Goal: Task Accomplishment & Management: Manage account settings

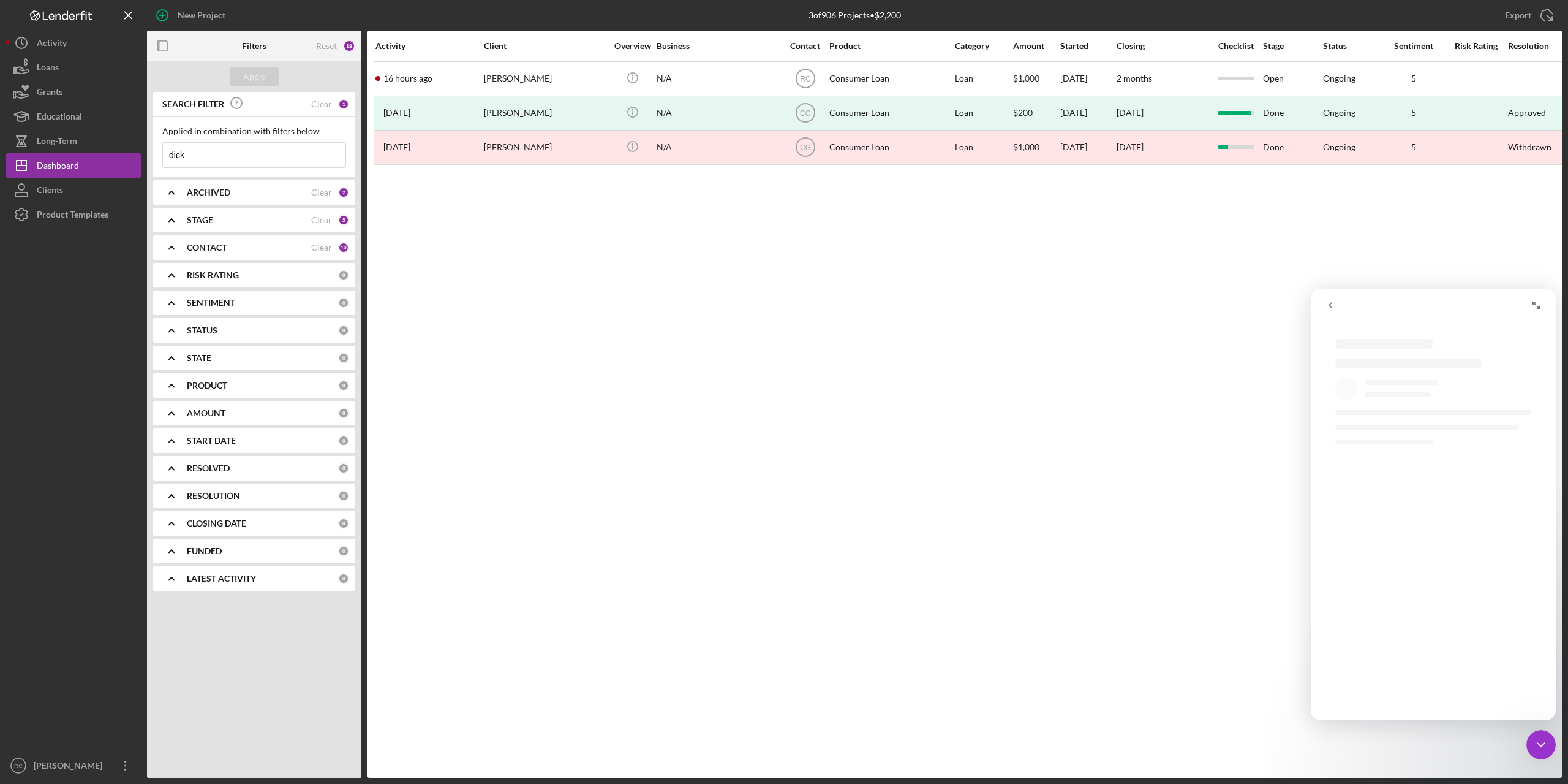
drag, startPoint x: 179, startPoint y: 157, endPoint x: 188, endPoint y: 156, distance: 9.1
click at [179, 157] on input "dick" at bounding box center [254, 155] width 182 height 25
click at [190, 155] on input "dick" at bounding box center [254, 155] width 182 height 25
type input "d"
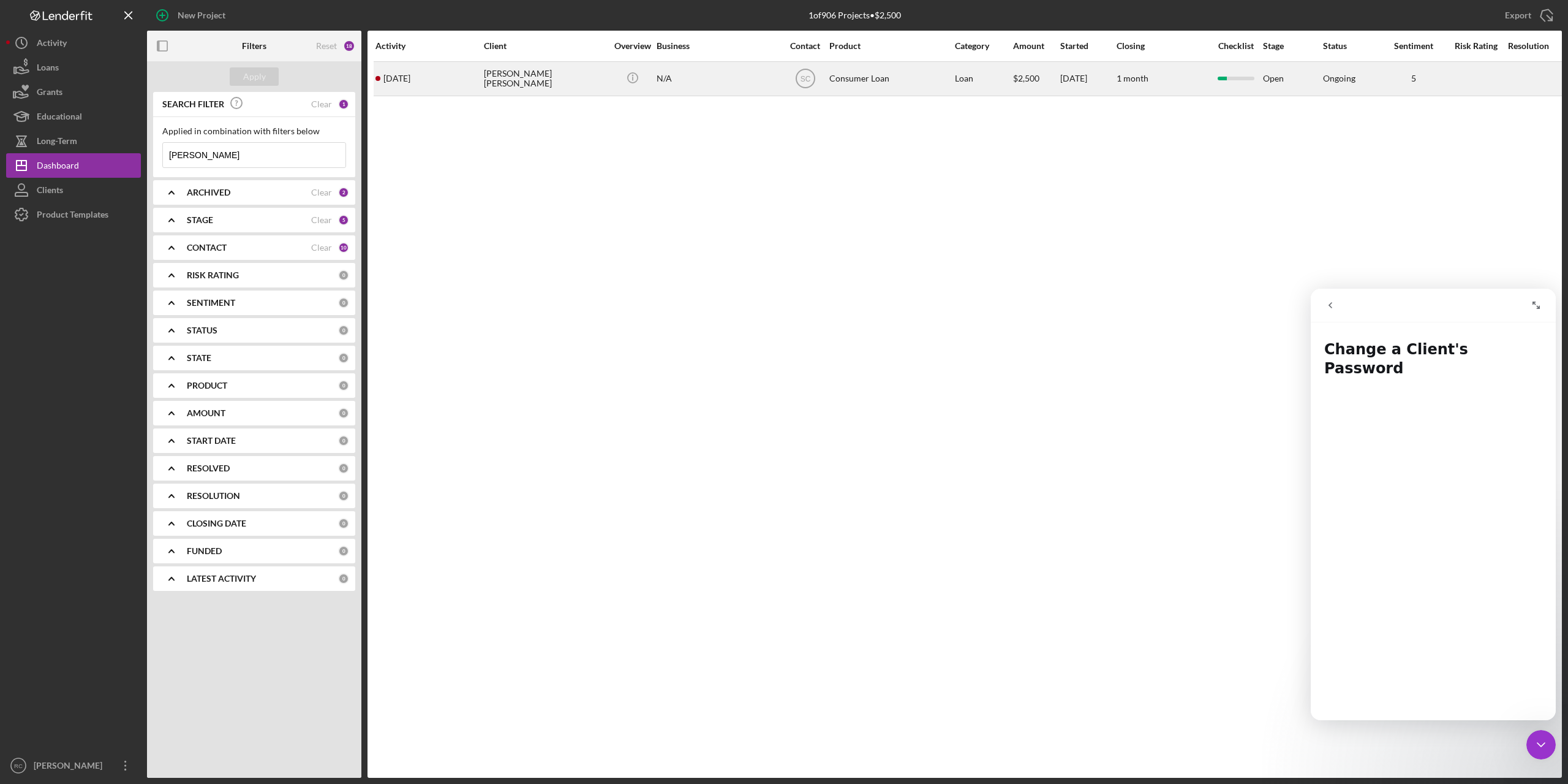
type input "[PERSON_NAME]"
click at [520, 77] on div "[PERSON_NAME] [PERSON_NAME]" at bounding box center [545, 79] width 123 height 32
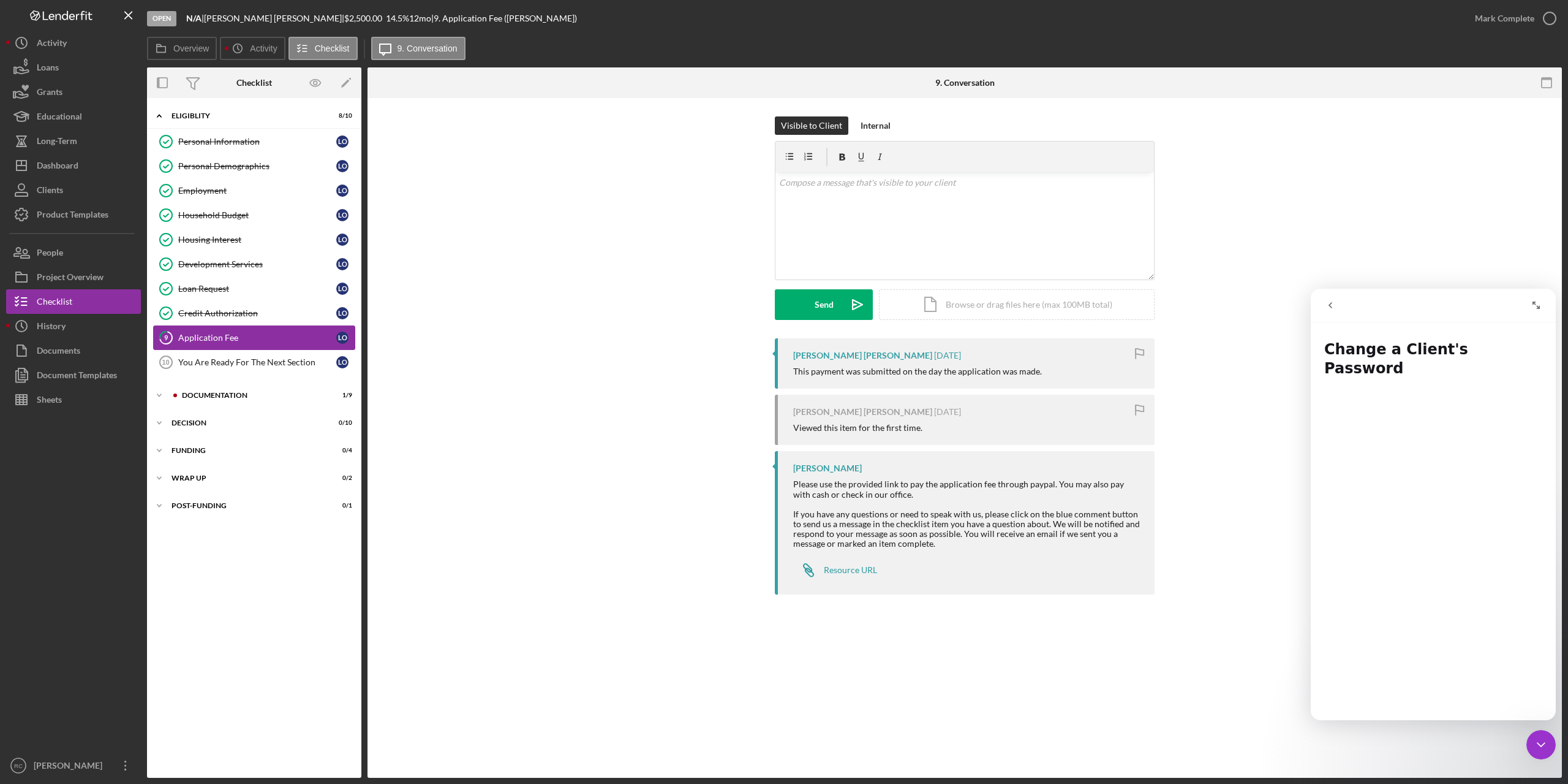
click at [206, 333] on div "Application Fee" at bounding box center [257, 338] width 158 height 10
click at [220, 356] on link "You Are Ready For The Next Section 10 You Are Ready For The Next Section L O" at bounding box center [254, 362] width 202 height 25
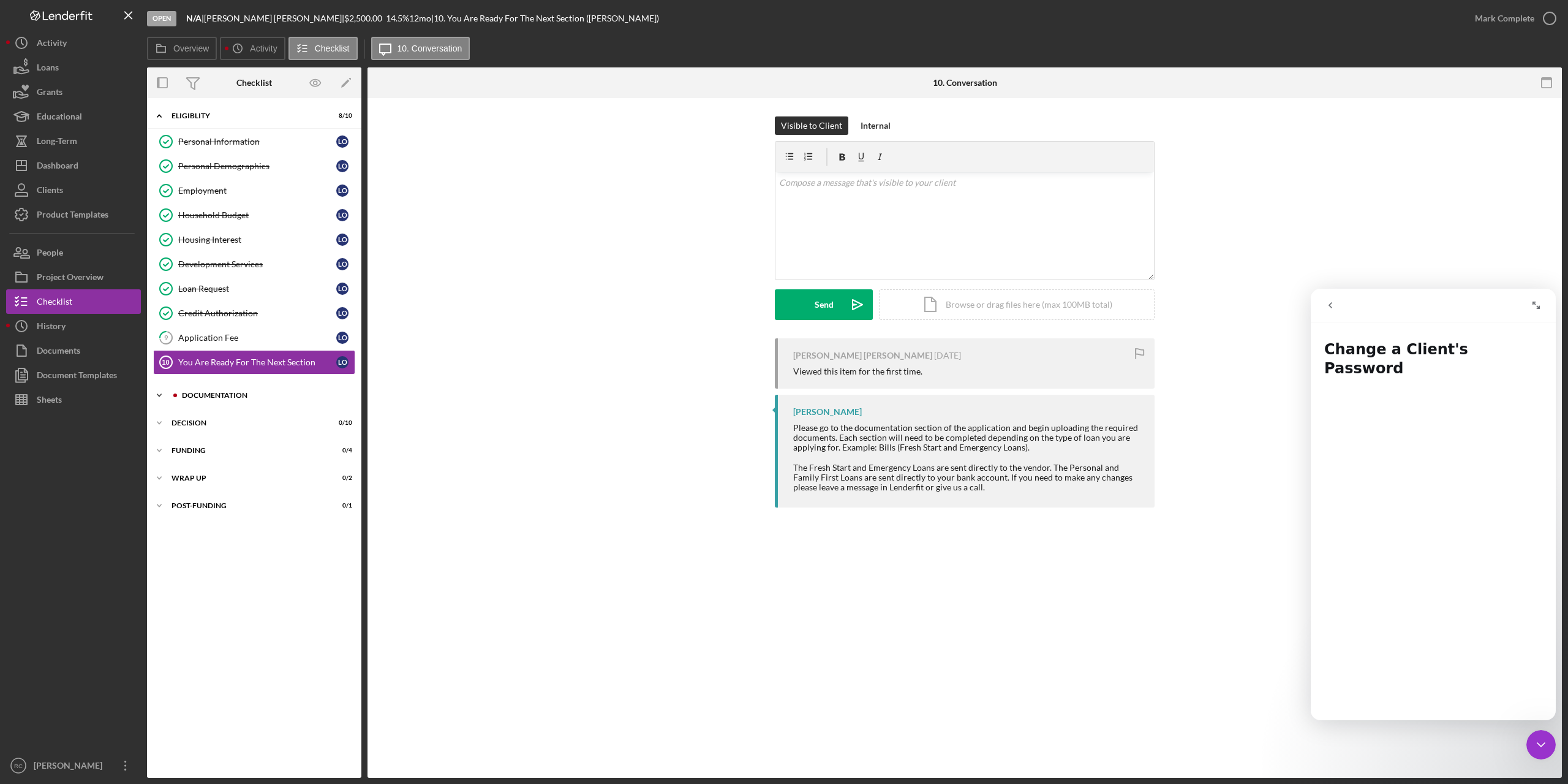
click at [211, 395] on div "Documentation" at bounding box center [264, 395] width 164 height 7
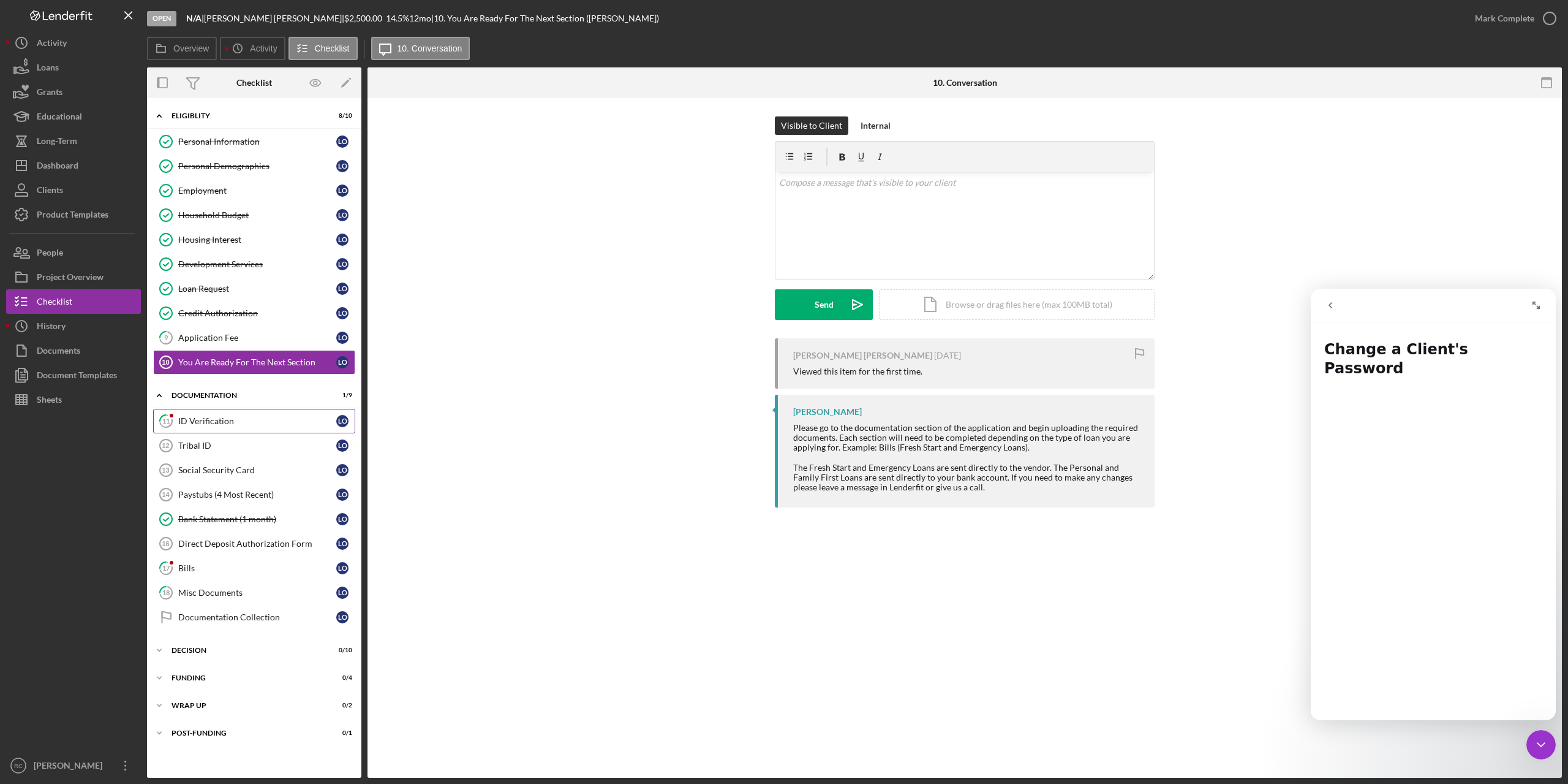
click at [218, 422] on div "ID Verification" at bounding box center [257, 421] width 158 height 10
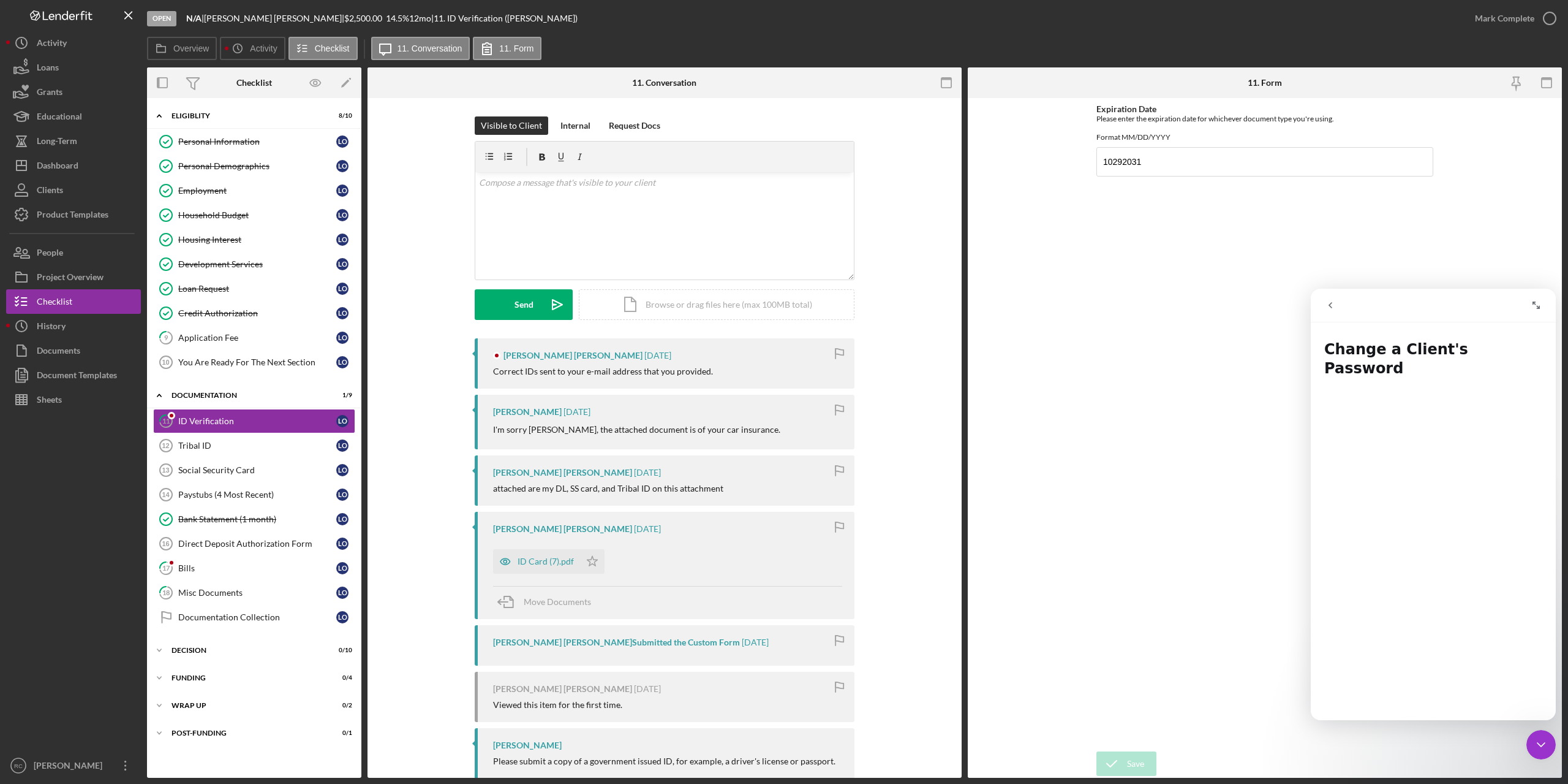
scroll to position [127, 0]
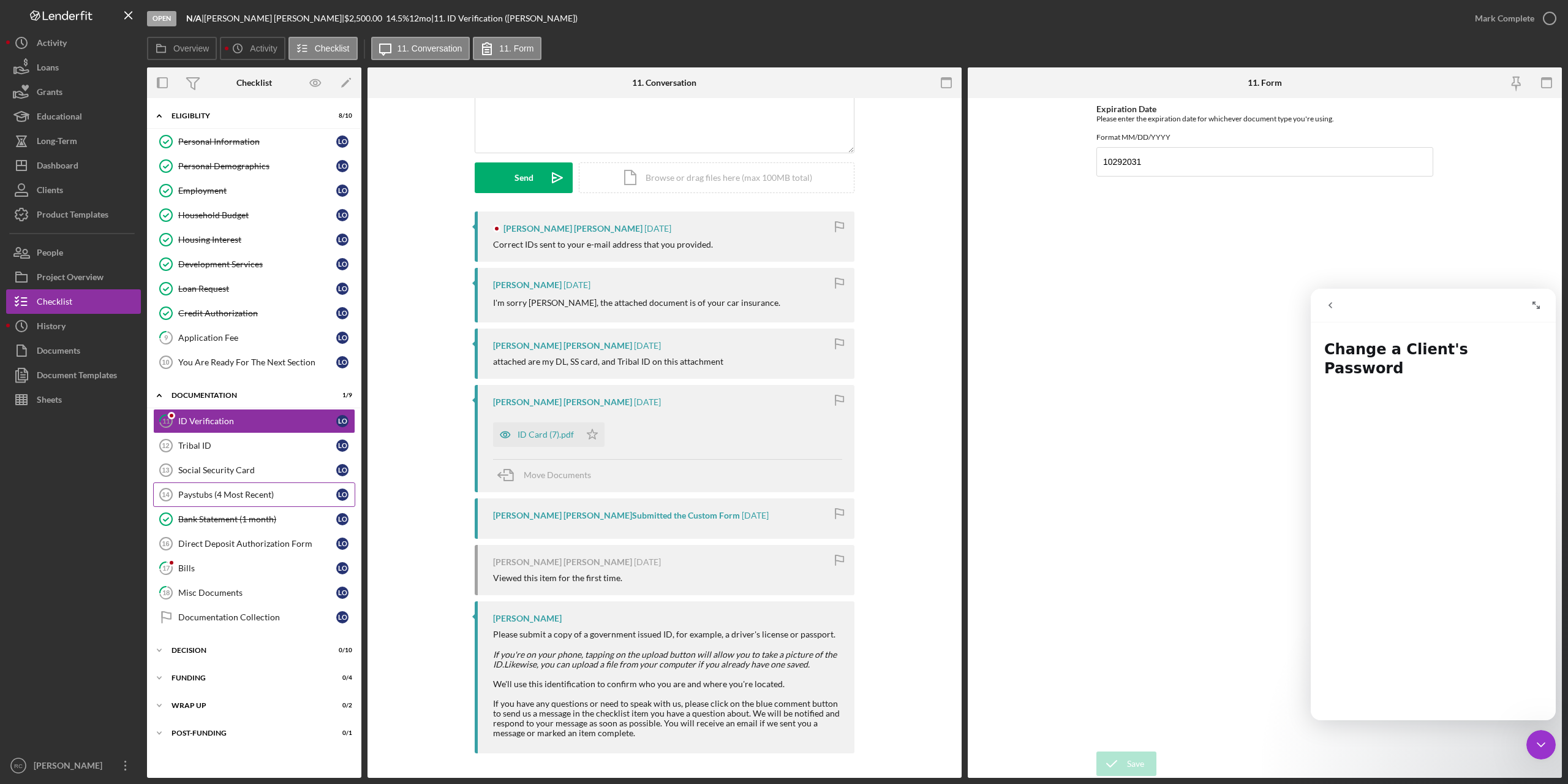
click at [231, 495] on div "Paystubs (4 Most Recent)" at bounding box center [257, 495] width 158 height 10
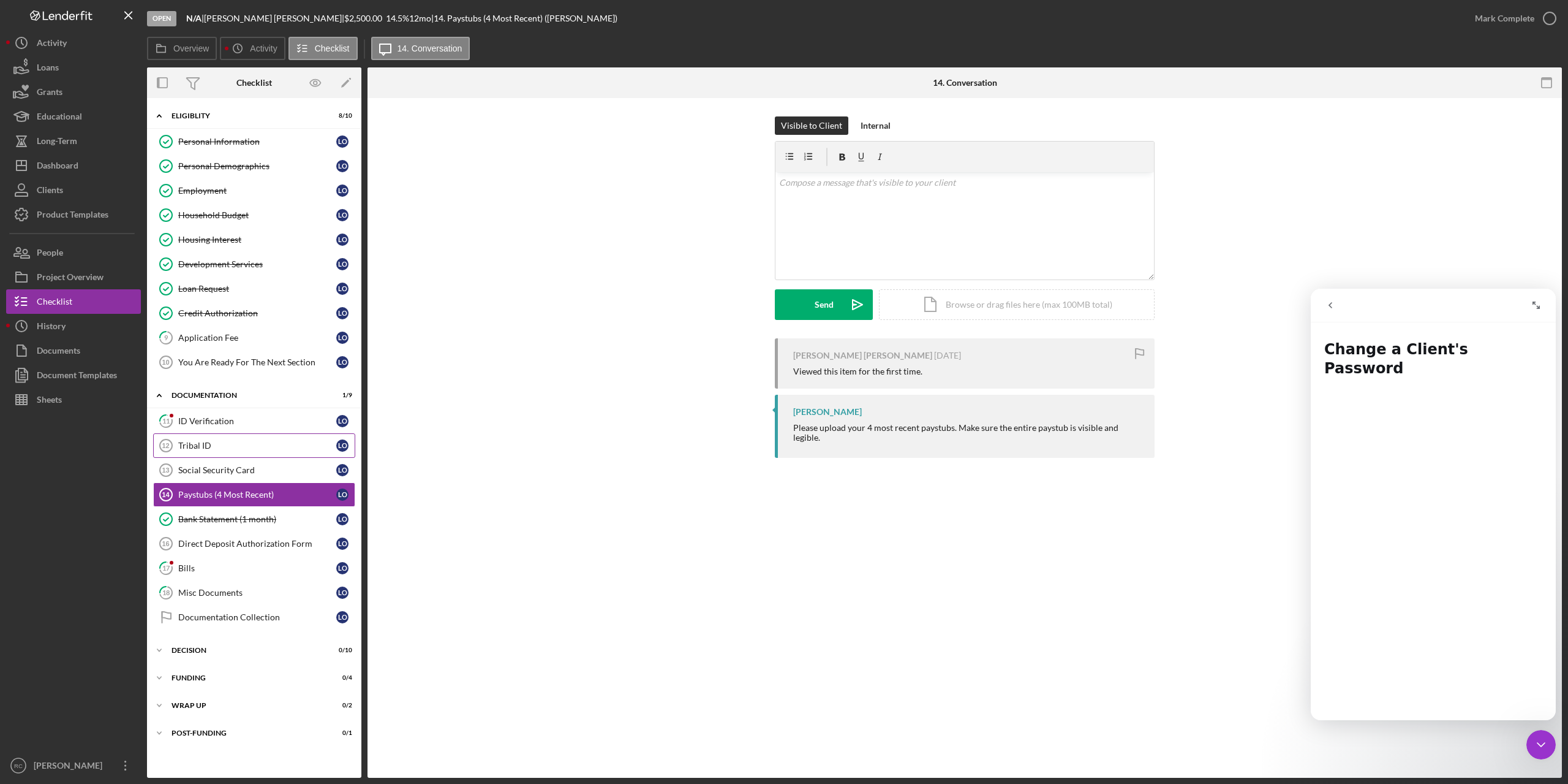
click at [196, 444] on div "Tribal ID" at bounding box center [257, 446] width 158 height 10
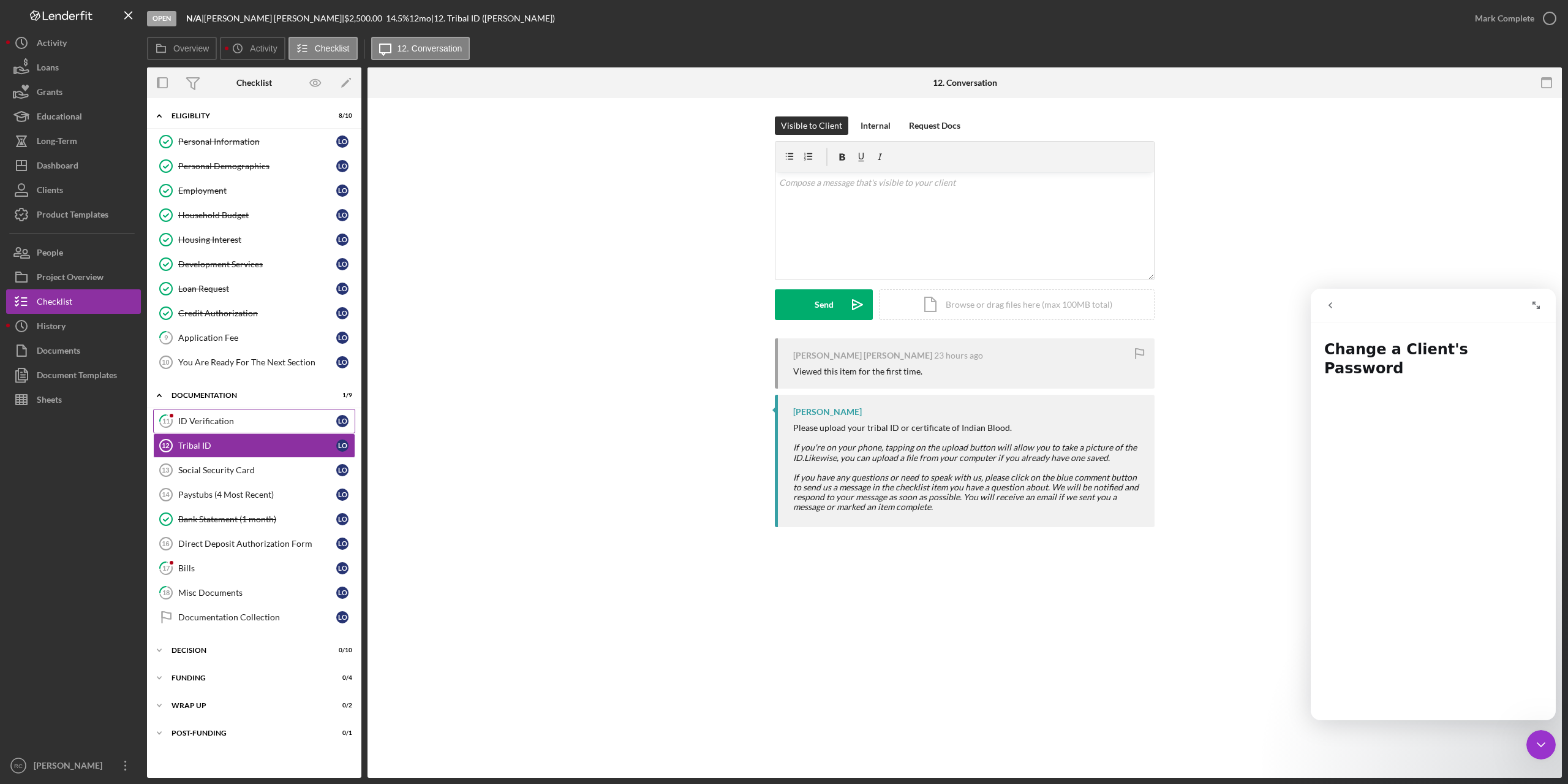
click at [196, 423] on div "ID Verification" at bounding box center [257, 421] width 158 height 10
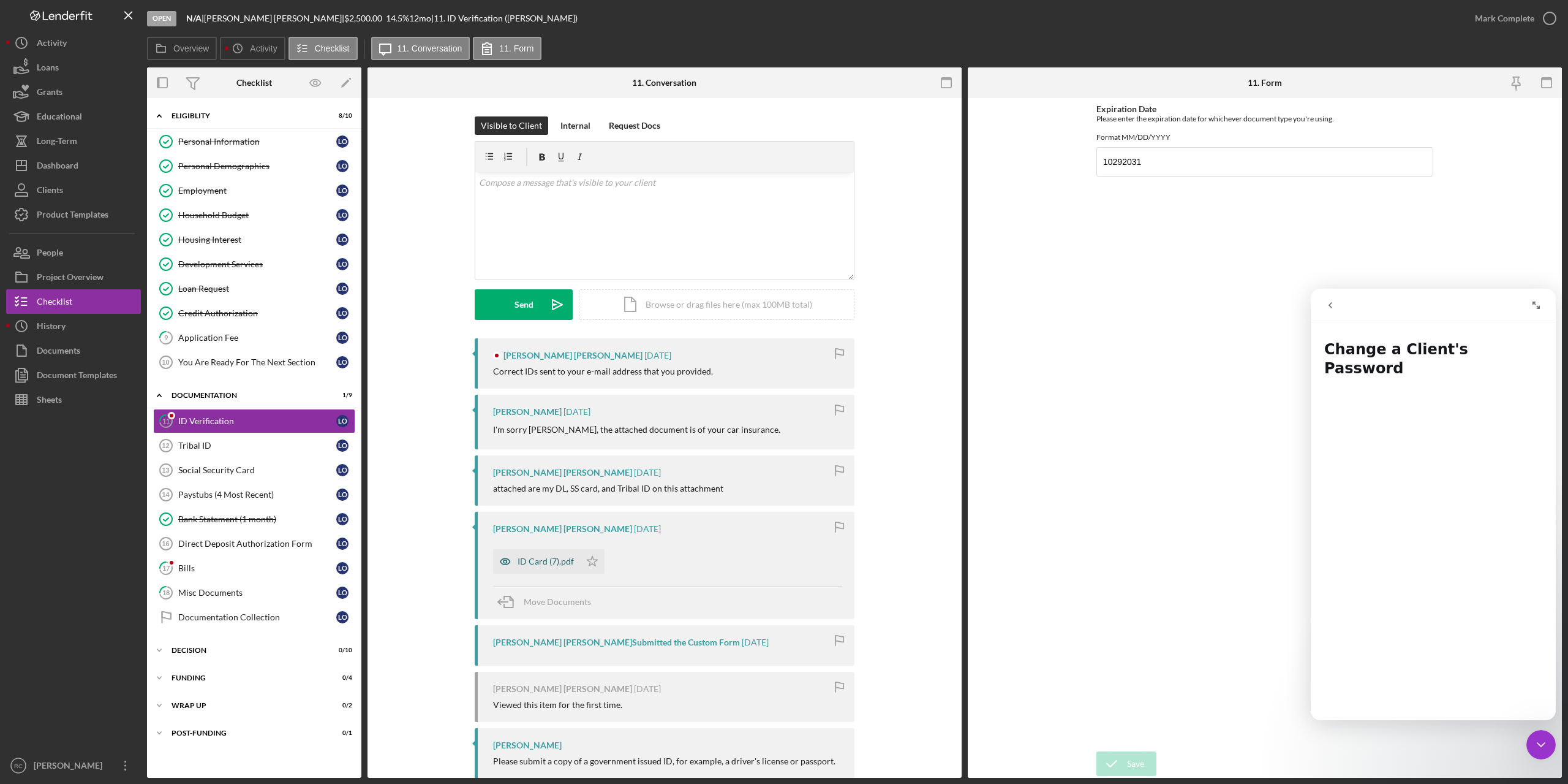
click at [556, 564] on div "ID Card (7).pdf" at bounding box center [546, 562] width 56 height 10
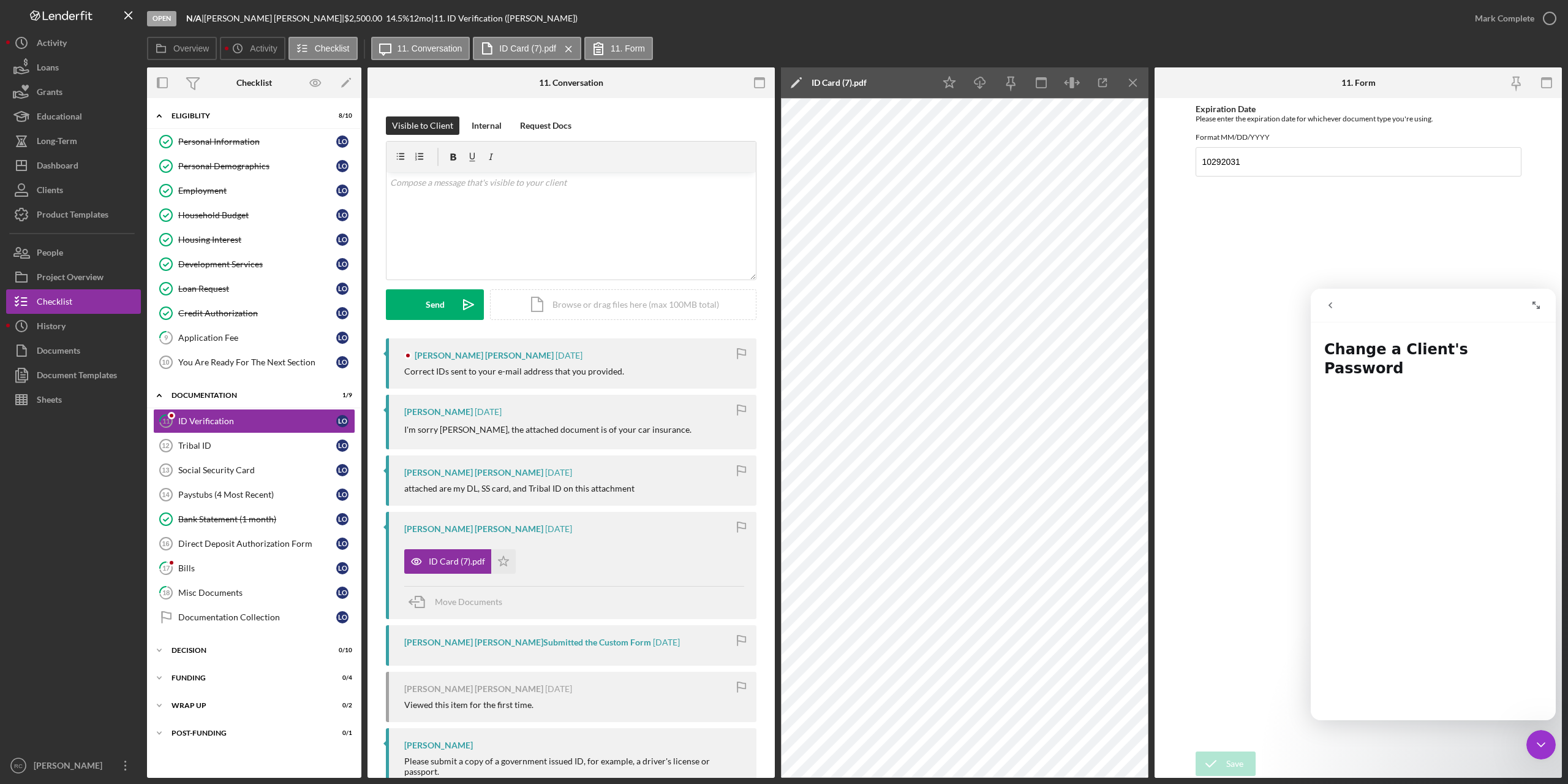
scroll to position [127, 0]
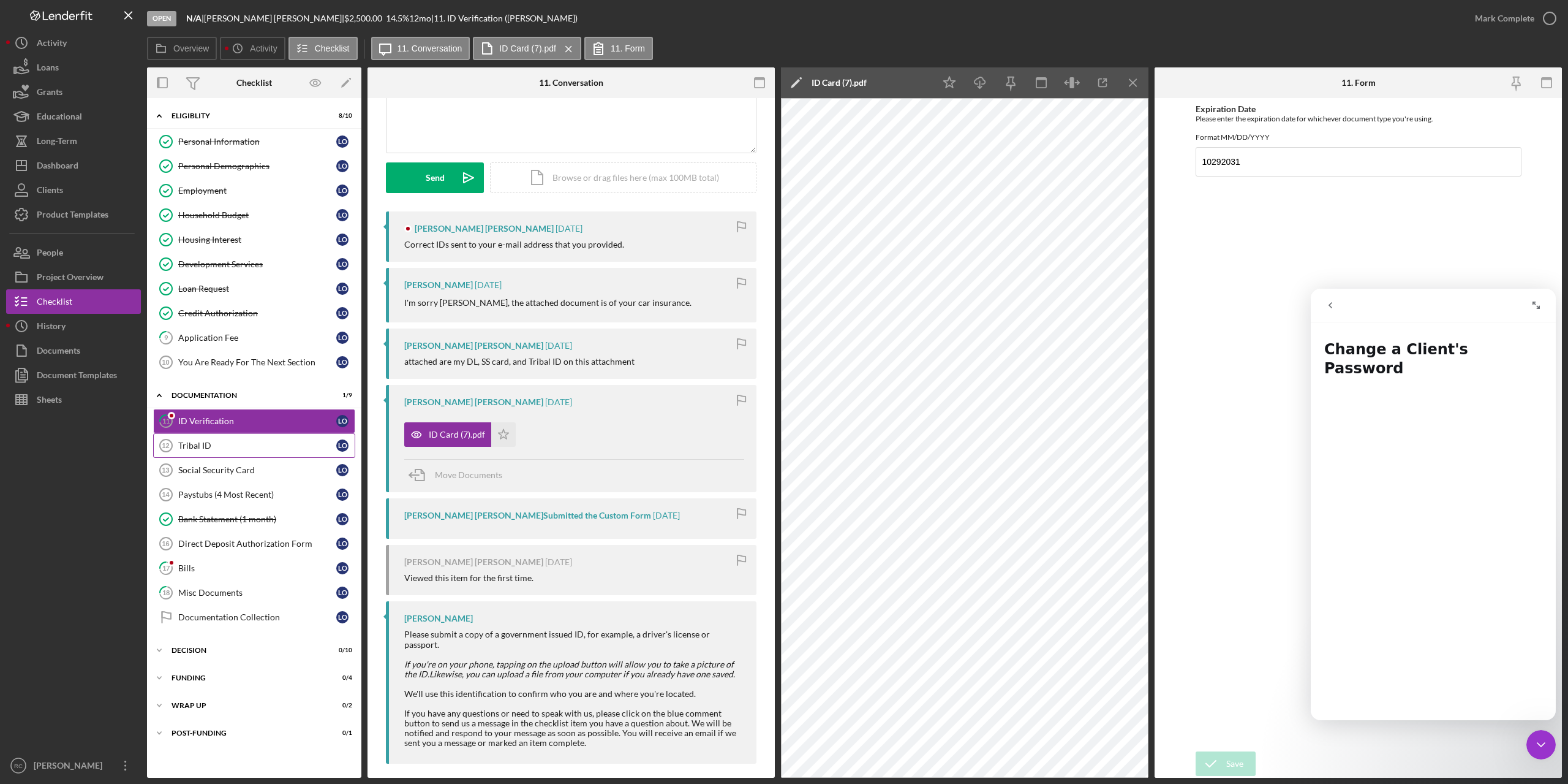
click at [214, 447] on div "Tribal ID" at bounding box center [257, 446] width 158 height 10
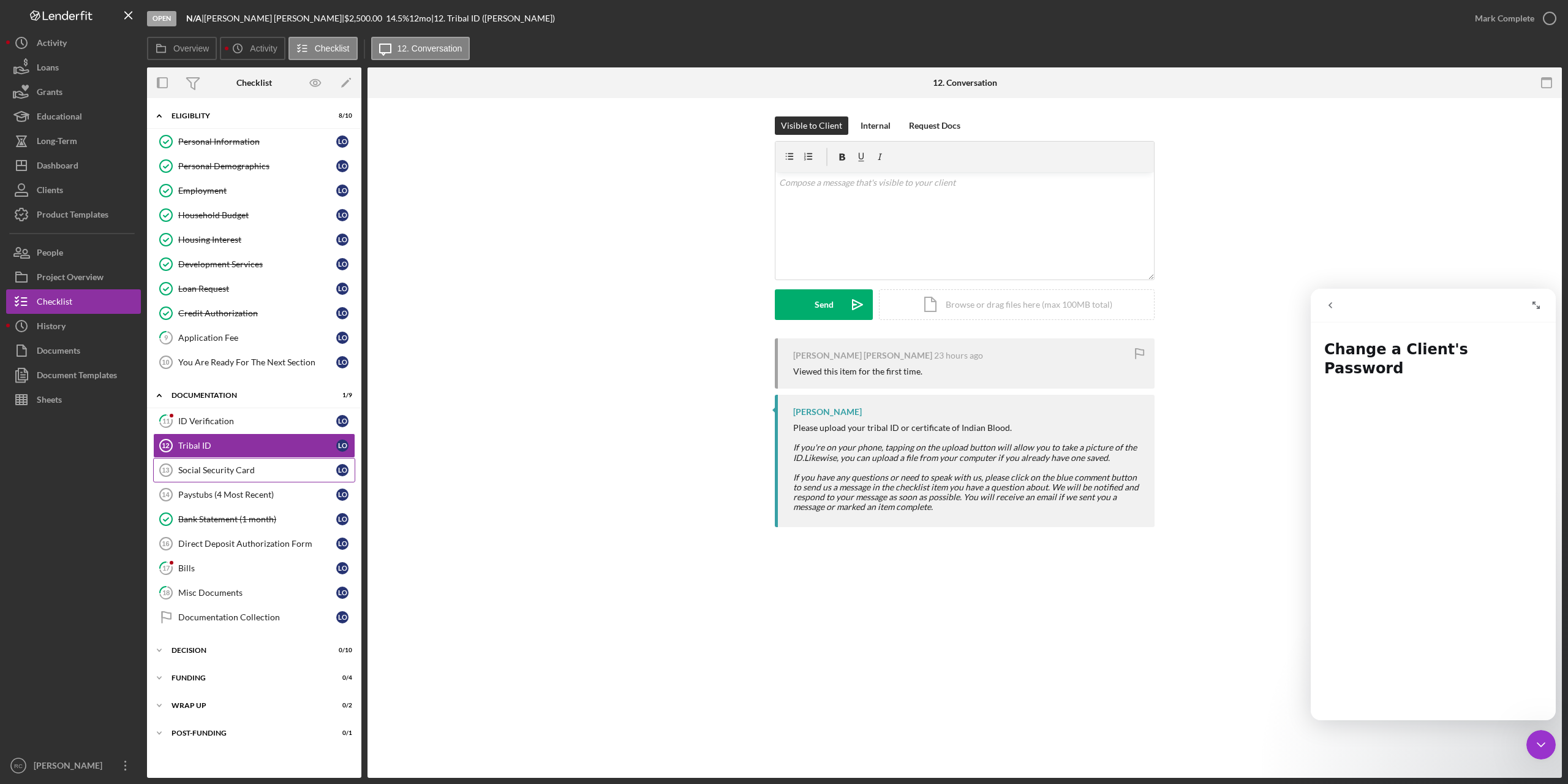
click at [213, 472] on div "Social Security Card" at bounding box center [257, 470] width 158 height 10
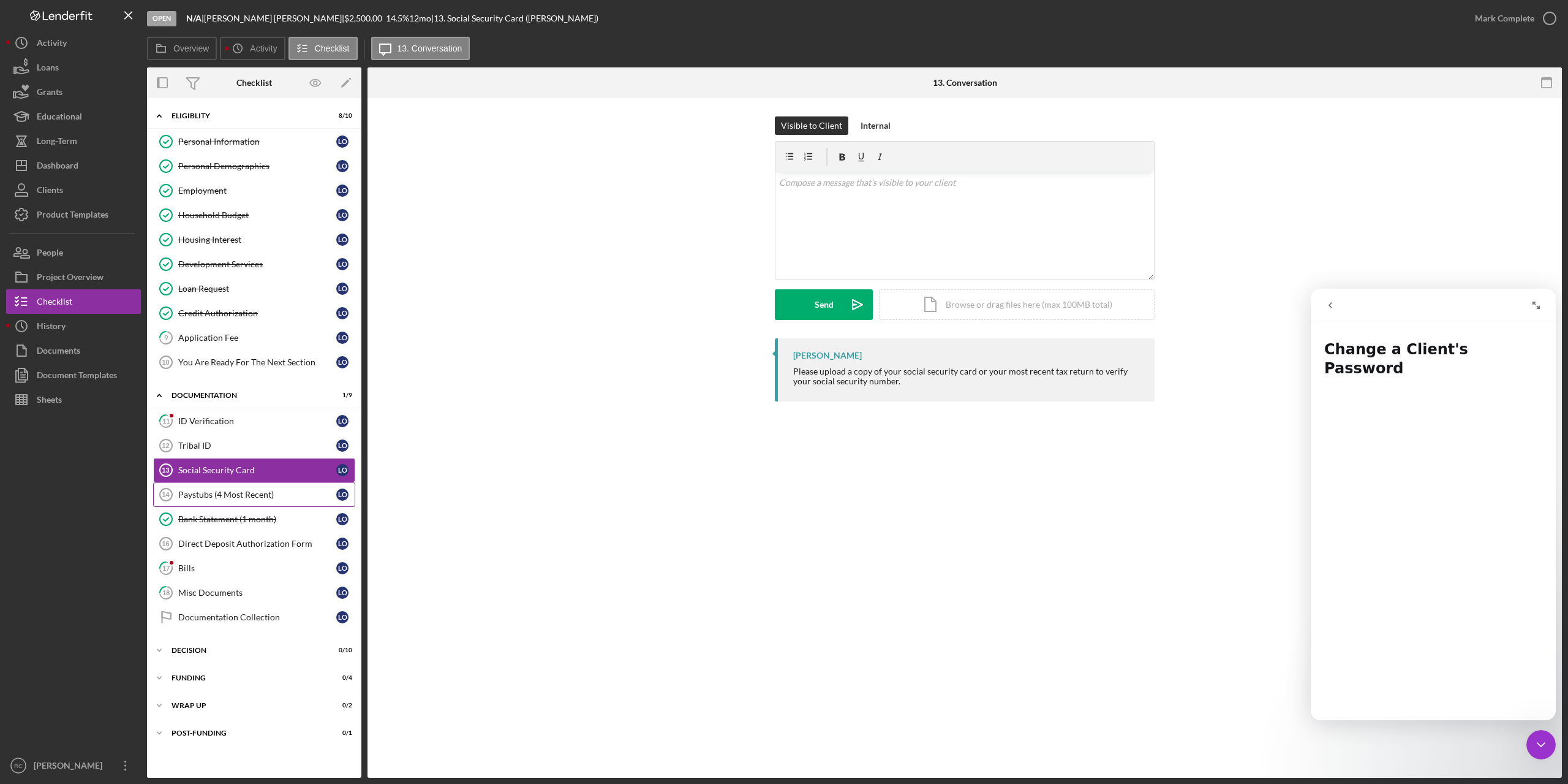
click at [208, 496] on div "Paystubs (4 Most Recent)" at bounding box center [257, 495] width 158 height 10
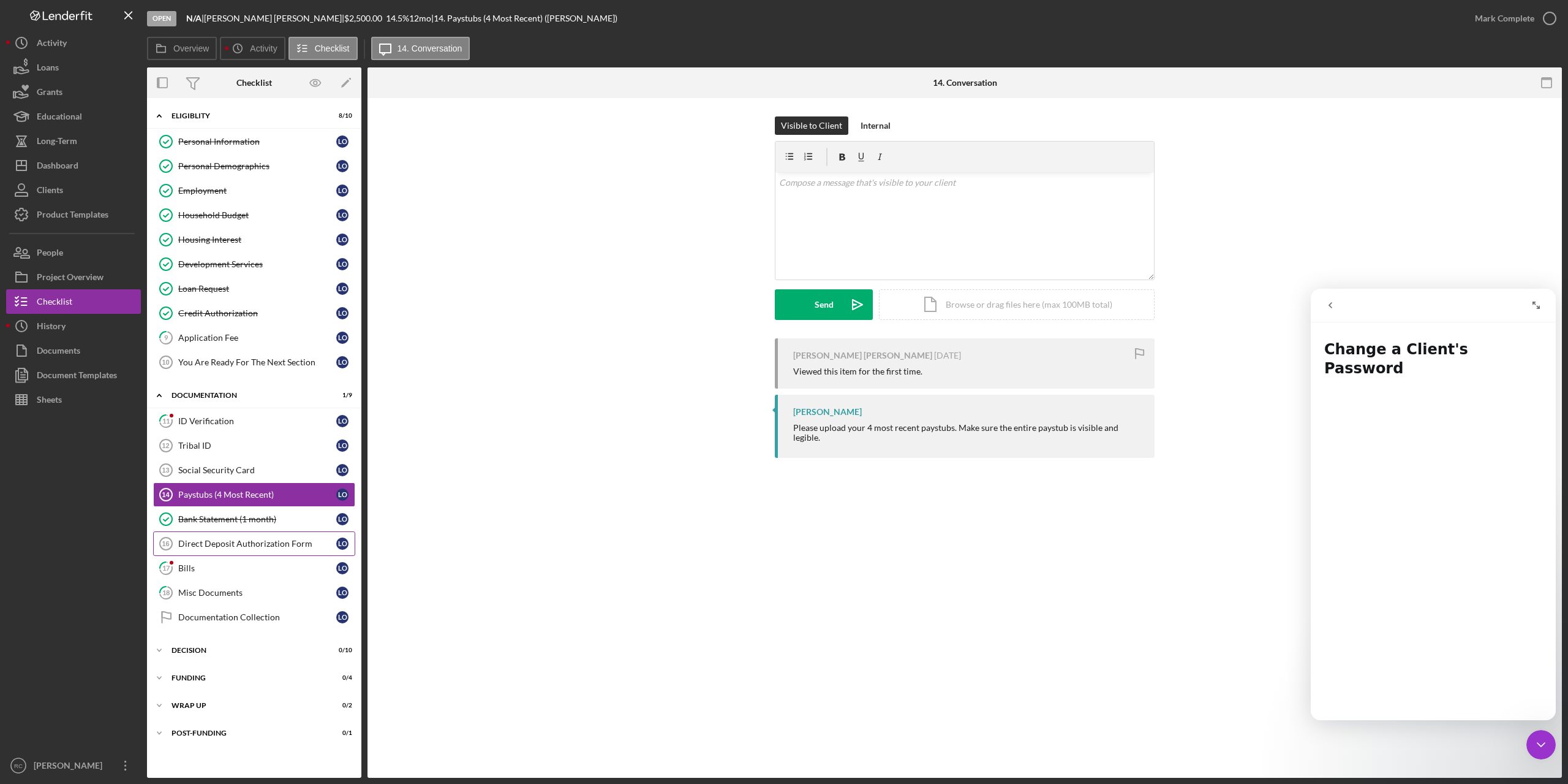
click at [242, 544] on div "Direct Deposit Authorization Form" at bounding box center [257, 544] width 158 height 10
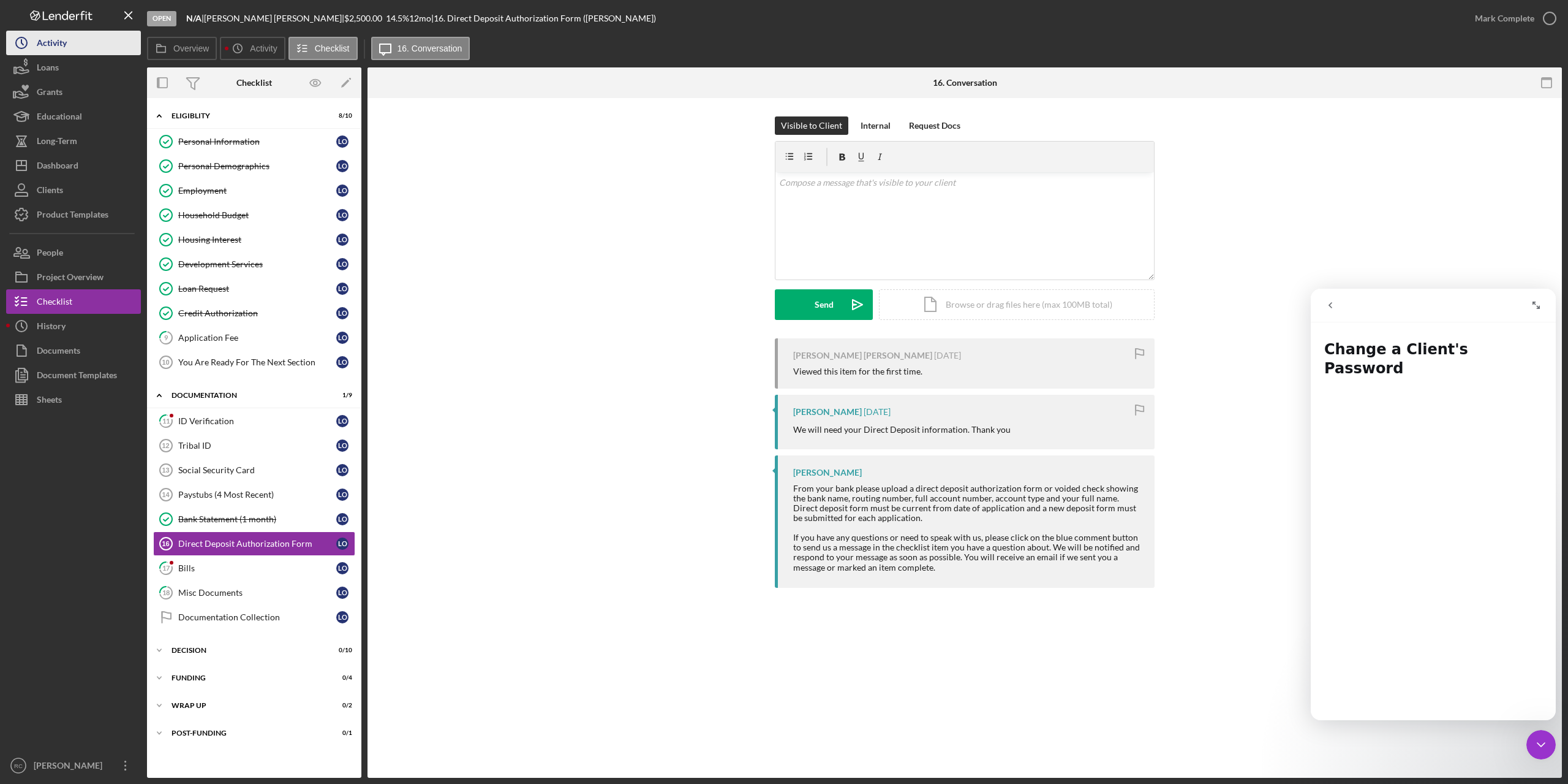
click at [61, 37] on div "Activity" at bounding box center [52, 44] width 30 height 27
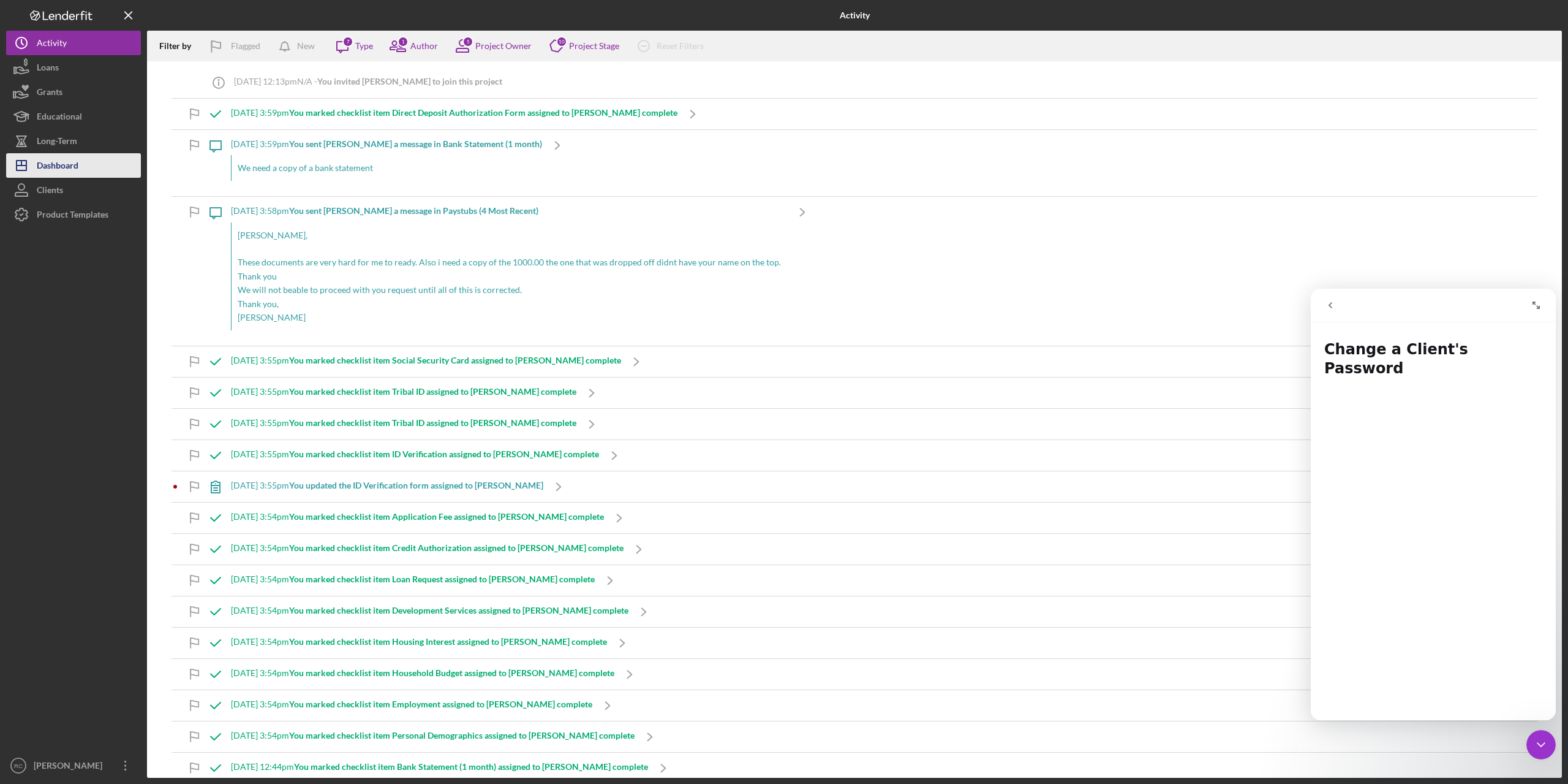
click at [58, 169] on div "Dashboard" at bounding box center [58, 167] width 42 height 27
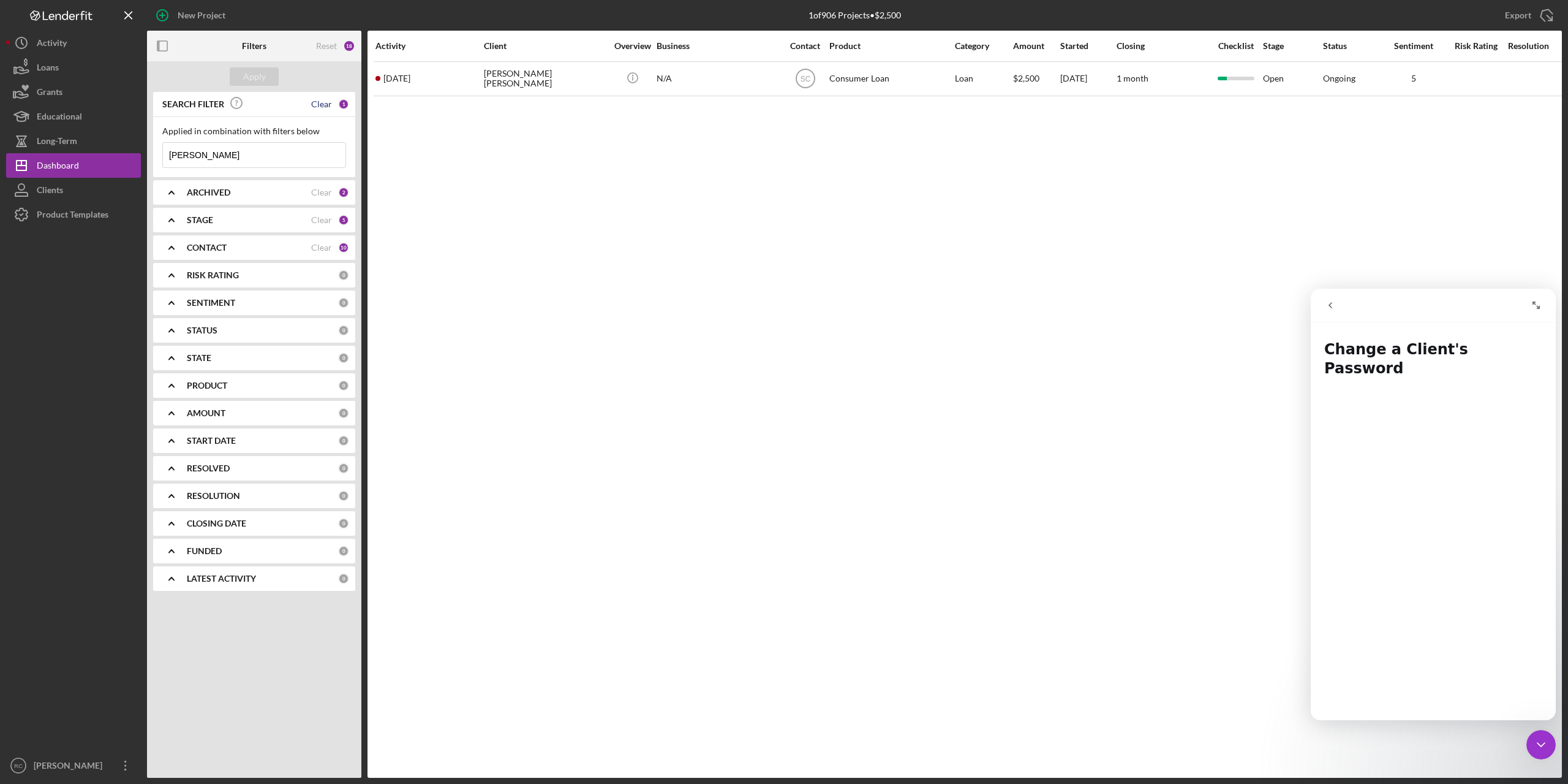
click at [328, 103] on div "Clear" at bounding box center [322, 105] width 21 height 10
click at [253, 76] on div "Apply" at bounding box center [254, 76] width 22 height 18
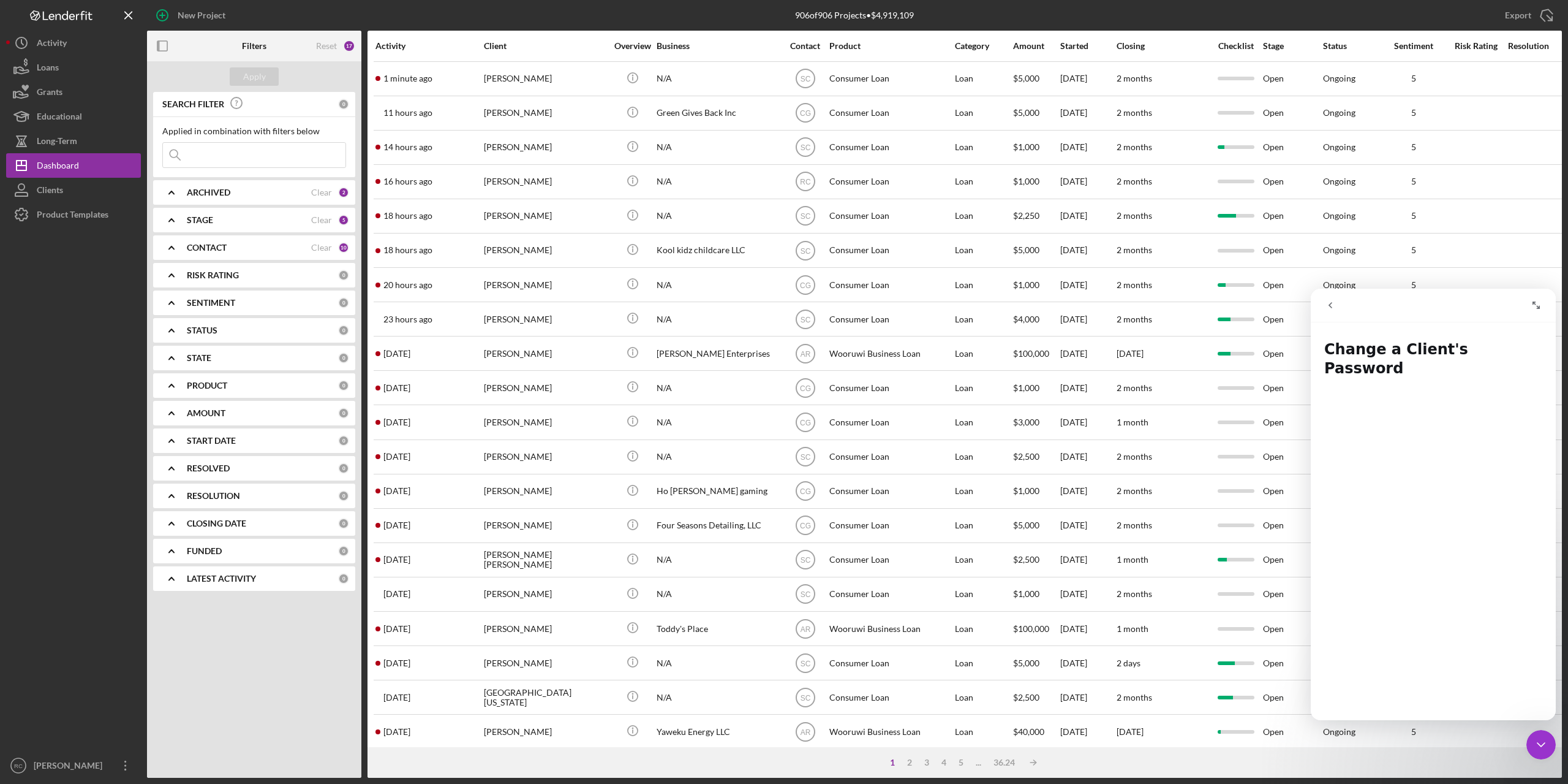
click at [249, 245] on div "CONTACT" at bounding box center [249, 248] width 124 height 10
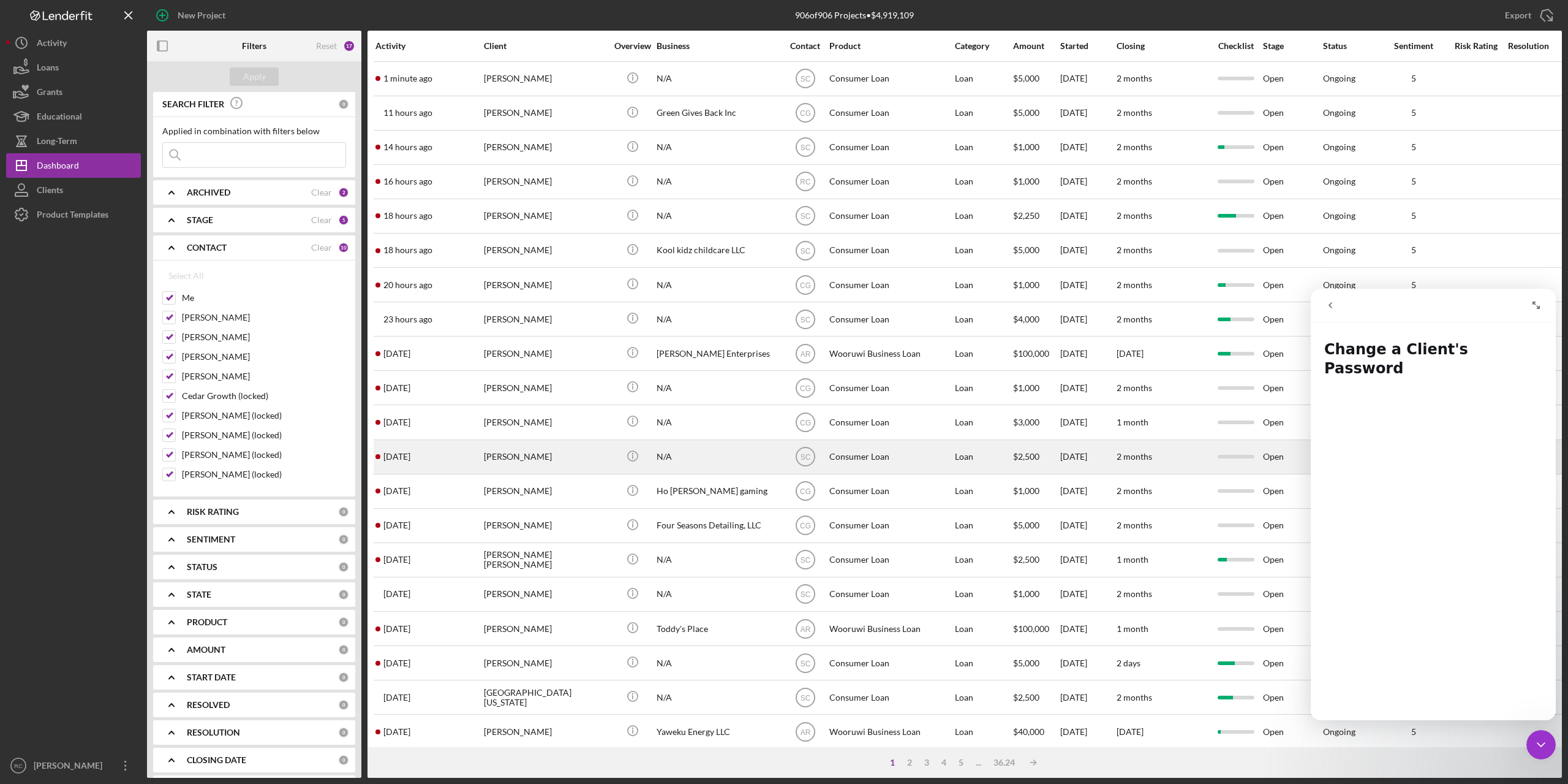
scroll to position [190, 0]
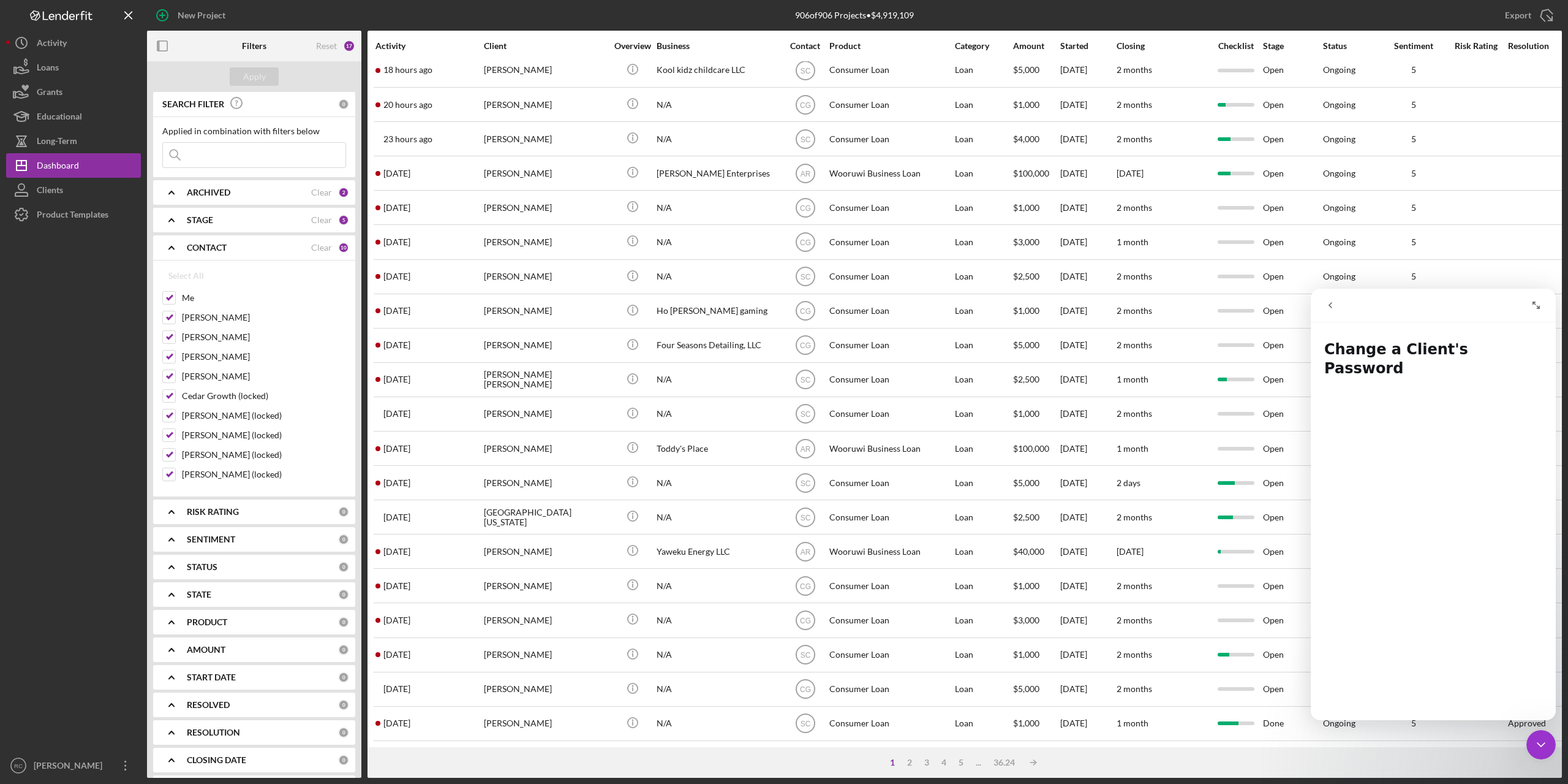
click at [1538, 303] on icon "Expand window" at bounding box center [1536, 305] width 10 height 10
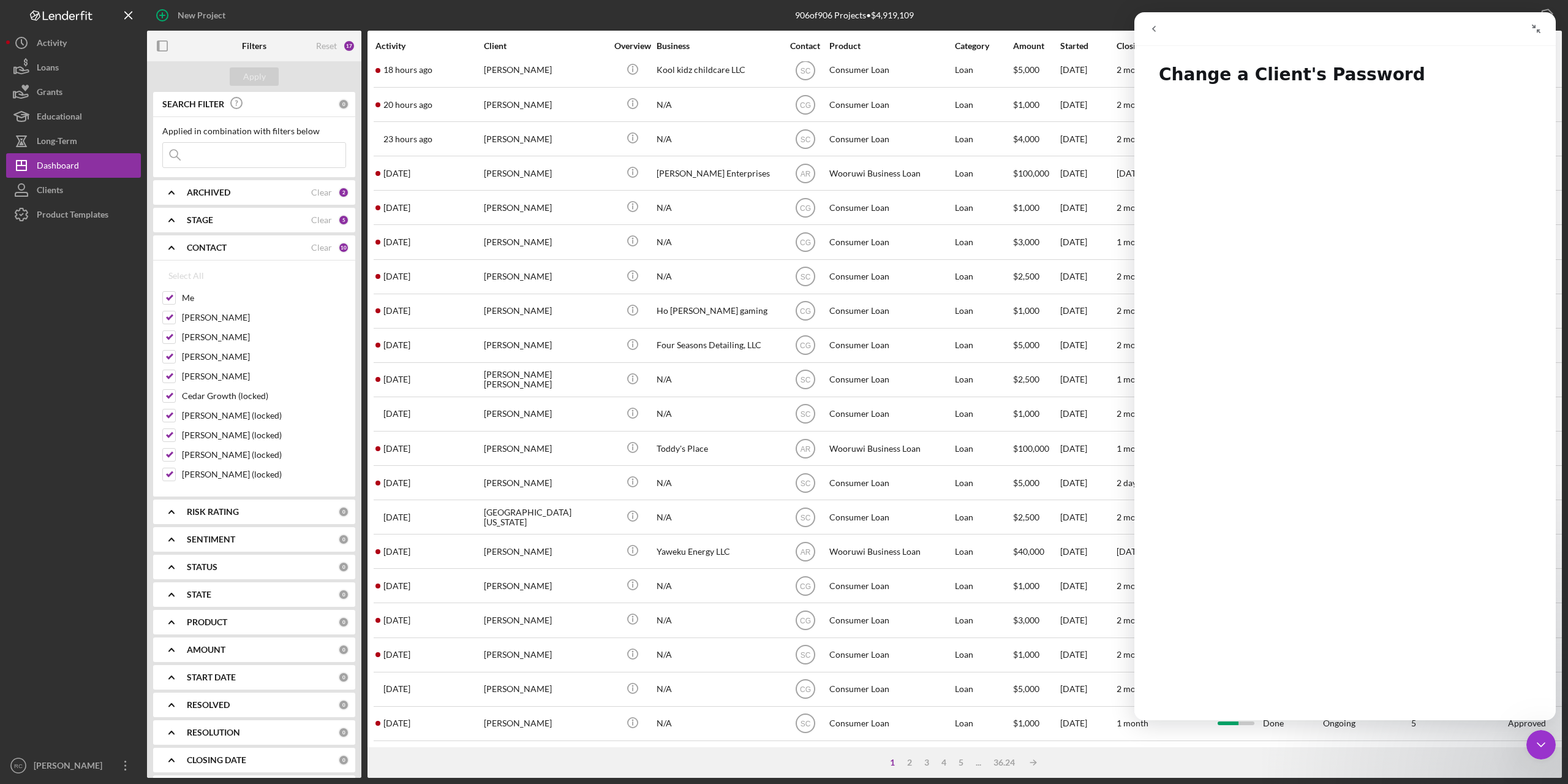
drag, startPoint x: 1538, startPoint y: 27, endPoint x: 2672, endPoint y: 39, distance: 1134.1
click at [1538, 27] on icon "Collapse window" at bounding box center [1536, 29] width 10 height 10
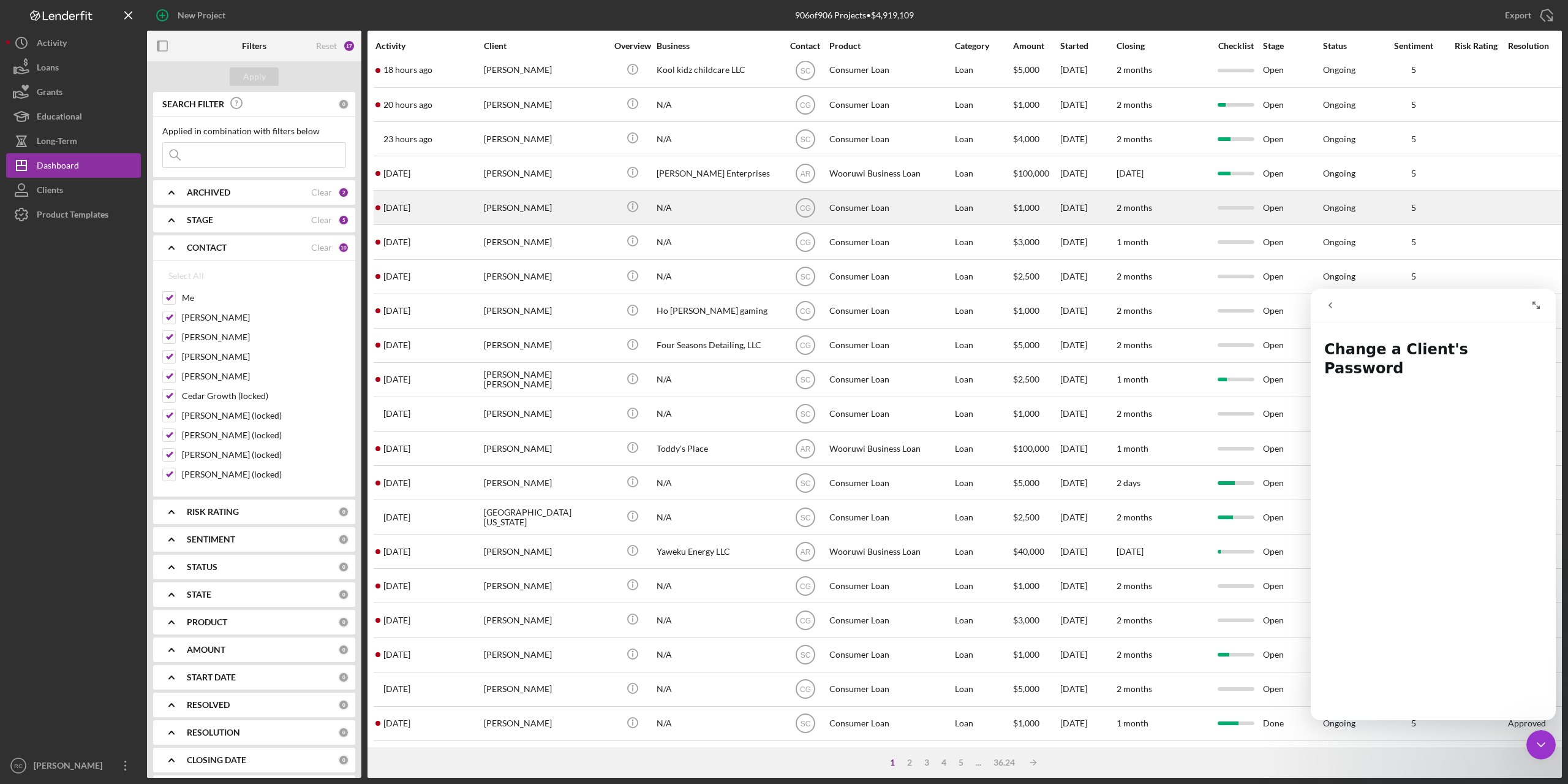
click at [1482, 210] on div at bounding box center [1476, 207] width 61 height 32
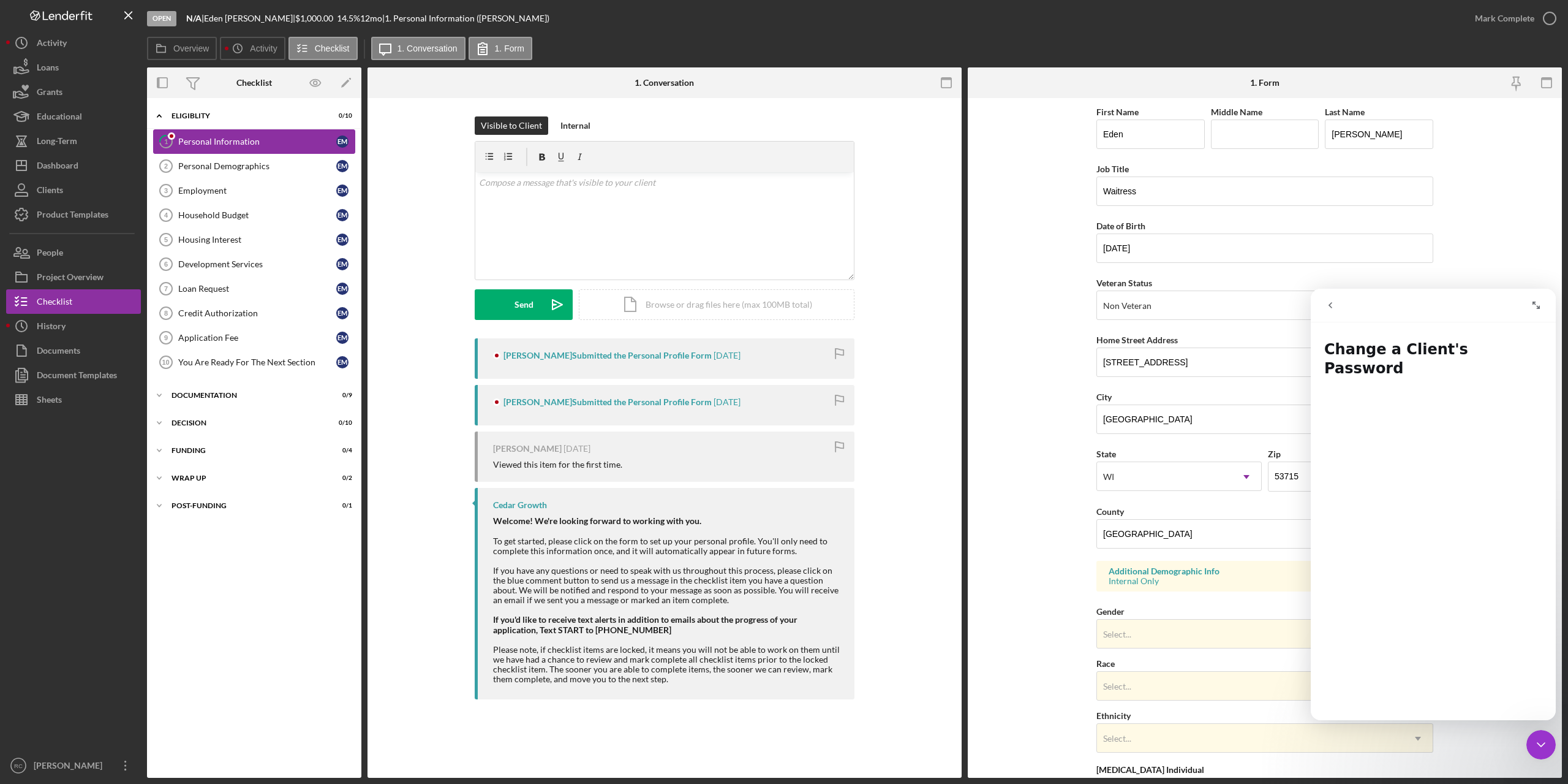
click at [231, 138] on div "Personal Information" at bounding box center [257, 141] width 158 height 10
click at [53, 40] on div "Activity" at bounding box center [52, 44] width 30 height 27
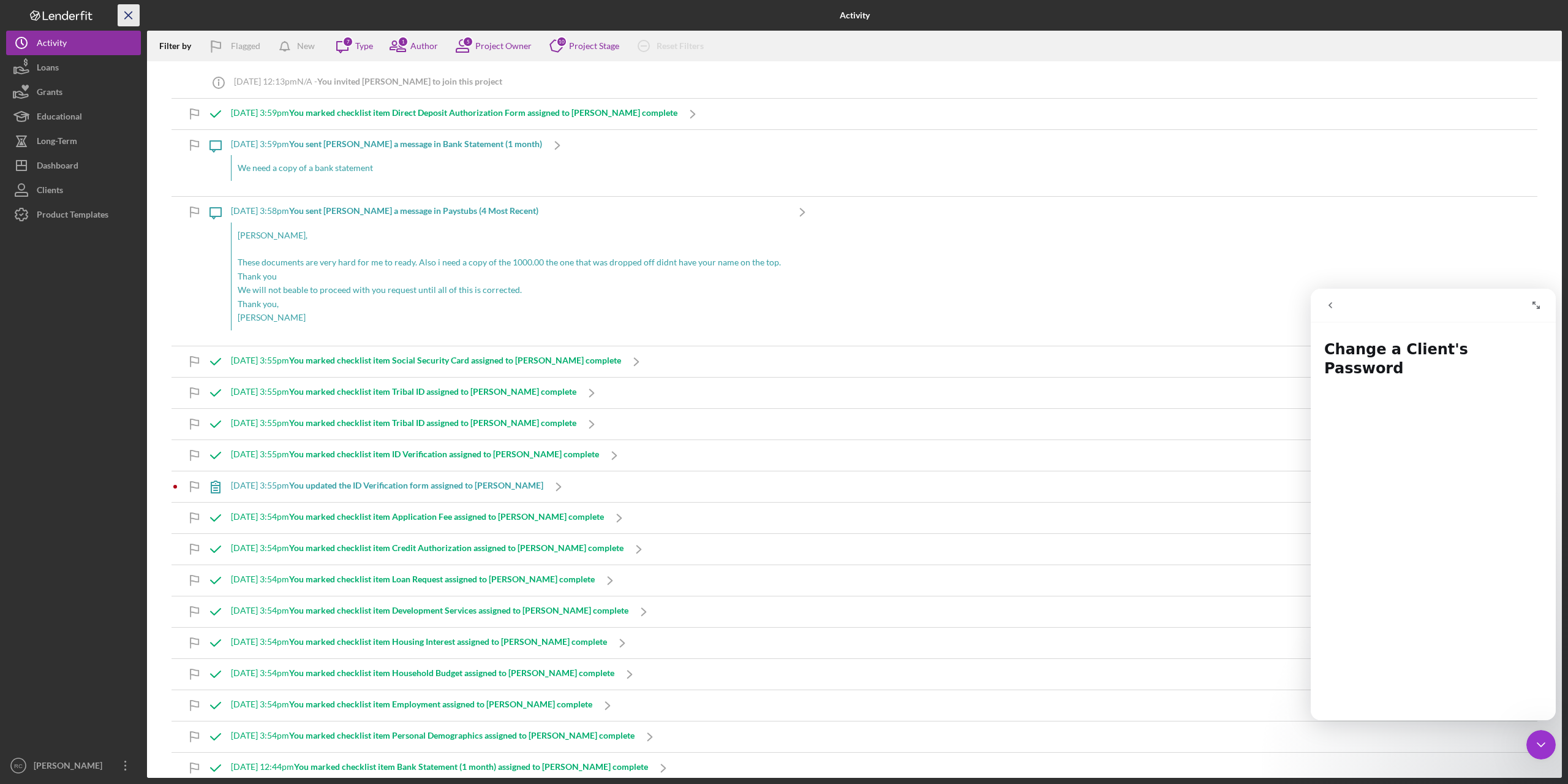
click at [130, 12] on icon "Icon/Menu Close" at bounding box center [129, 16] width 27 height 27
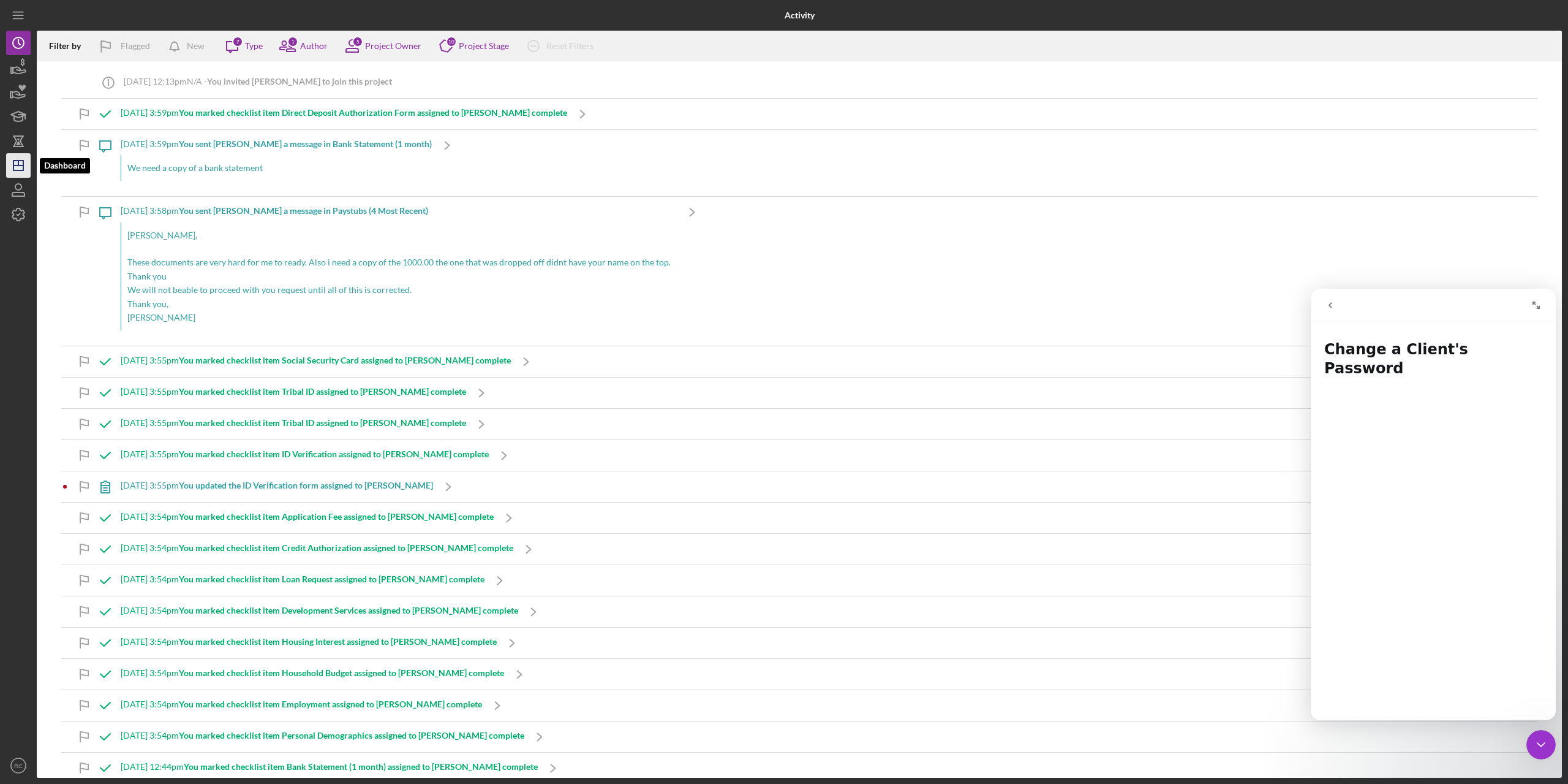
click at [18, 167] on icon "Icon/Dashboard" at bounding box center [18, 165] width 30 height 30
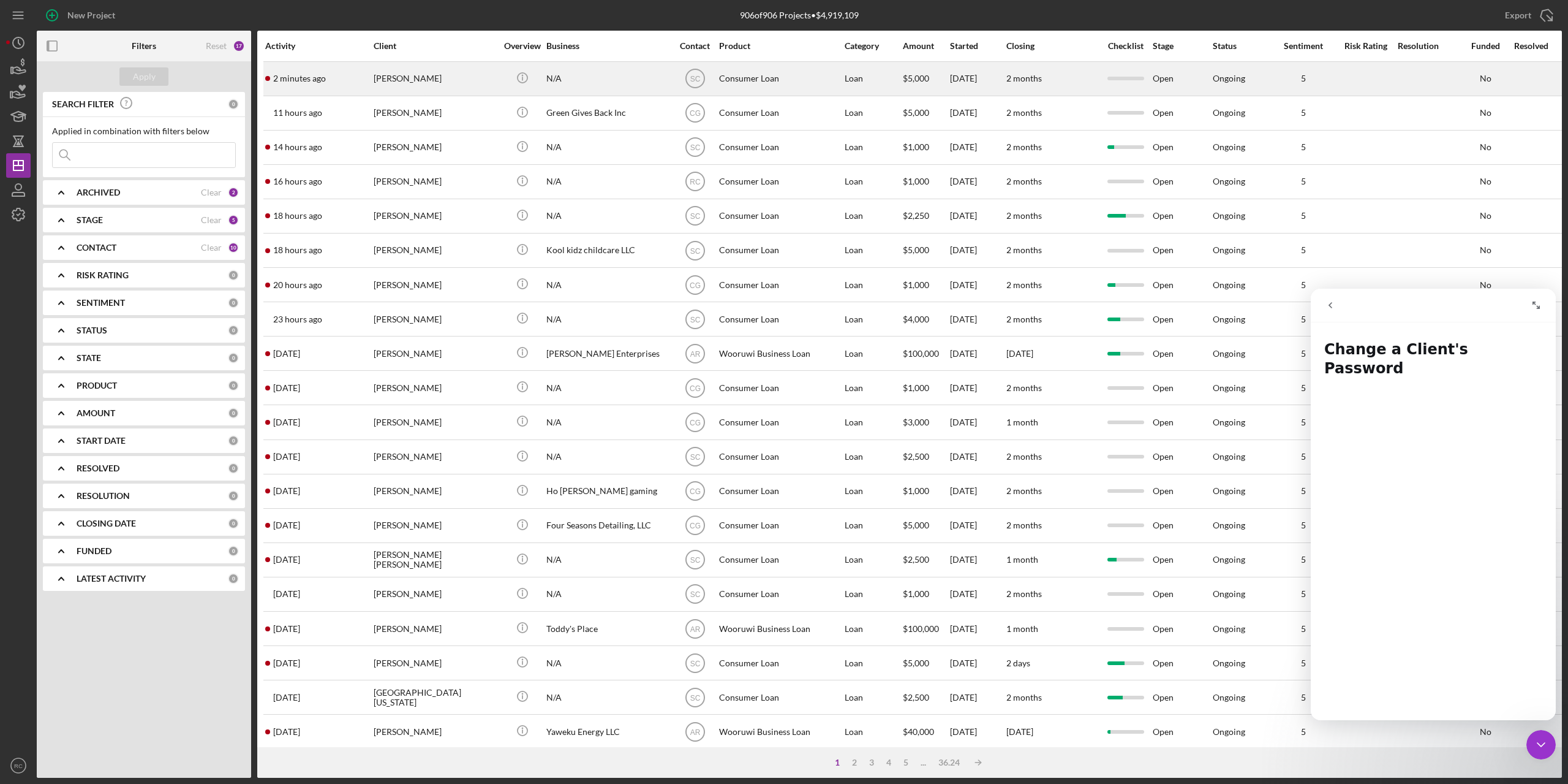
click at [289, 76] on time "2 minutes ago" at bounding box center [299, 79] width 53 height 10
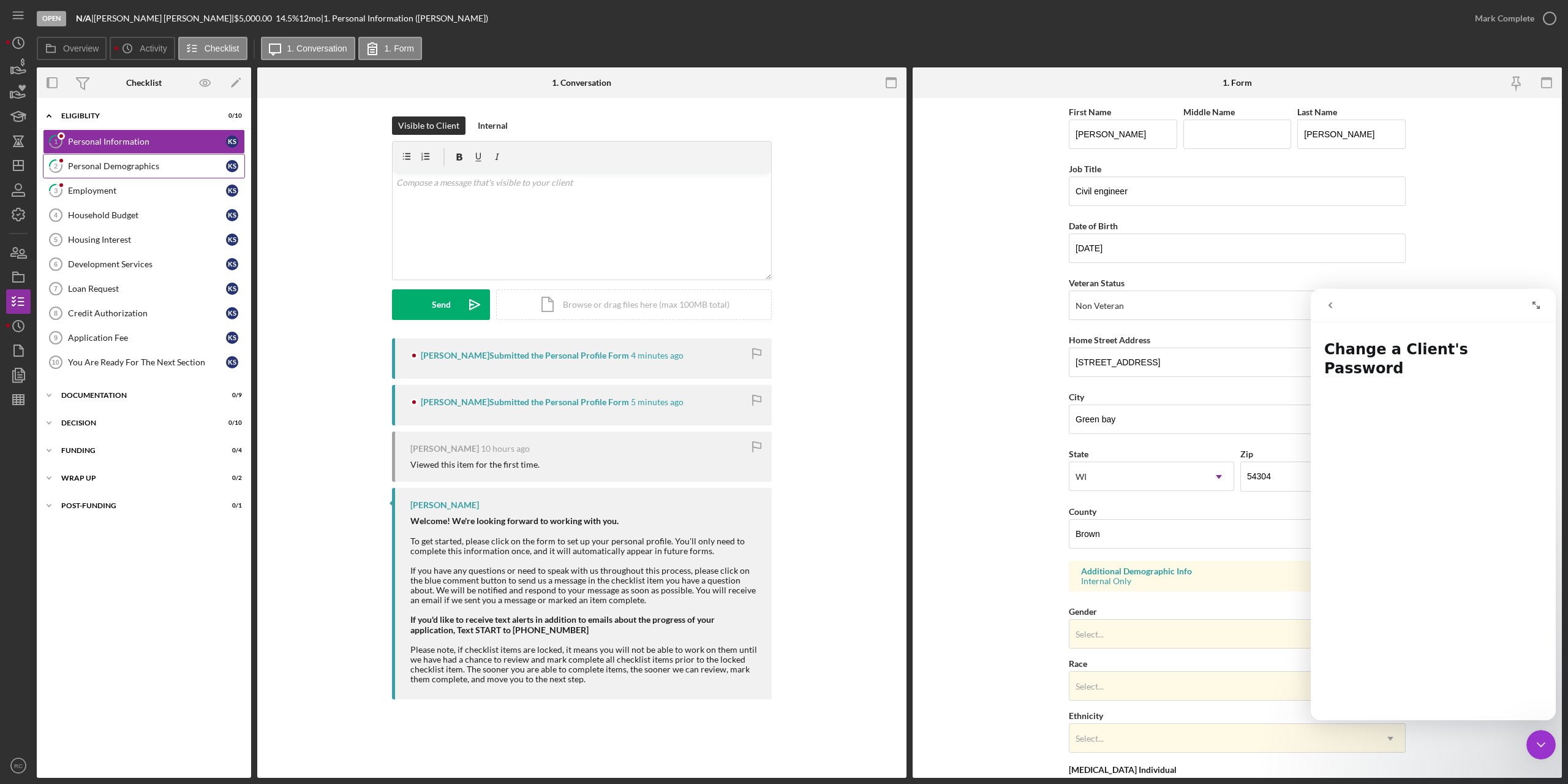
click at [126, 164] on div "Personal Demographics" at bounding box center [146, 166] width 158 height 10
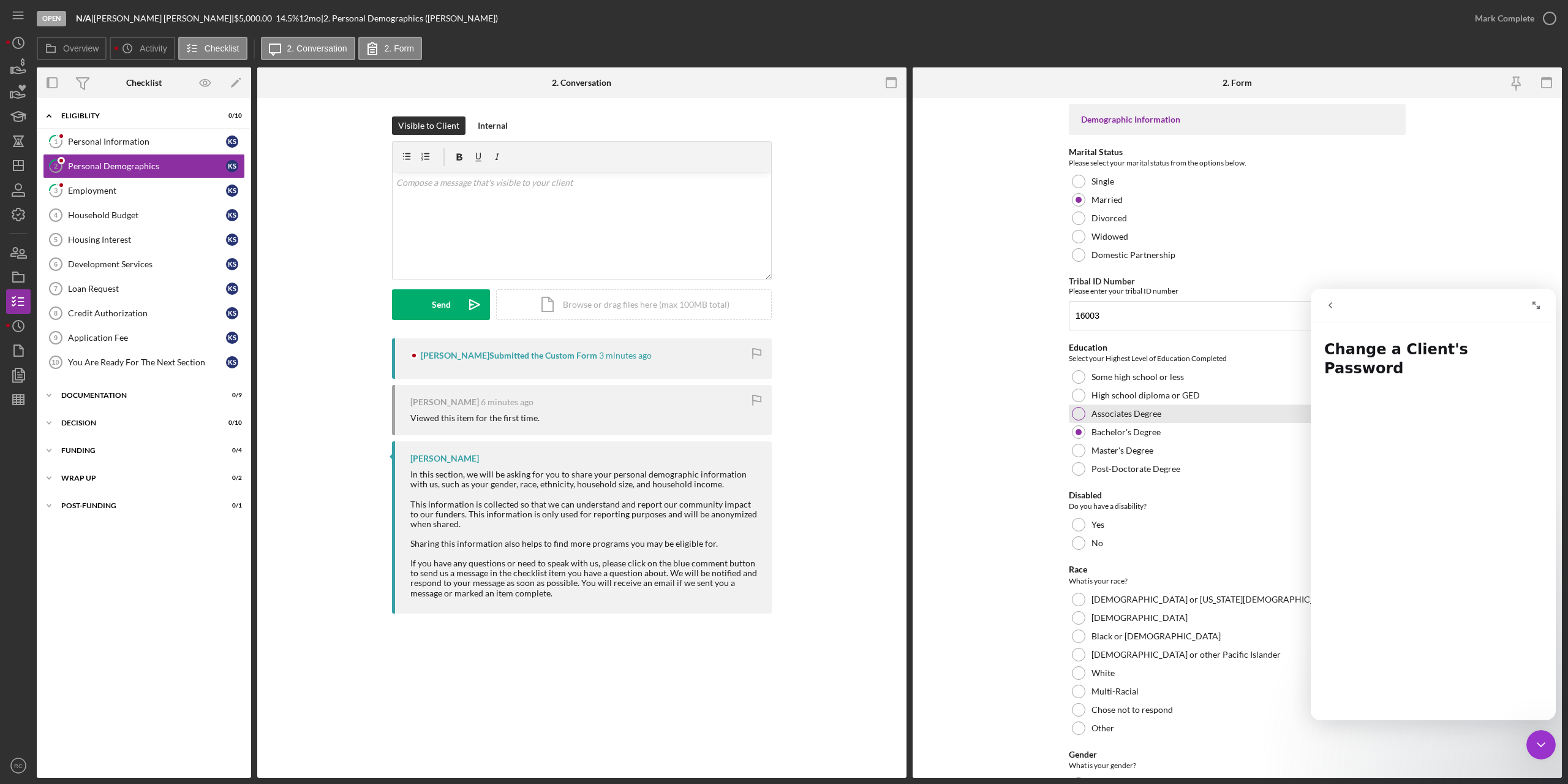
scroll to position [409, 0]
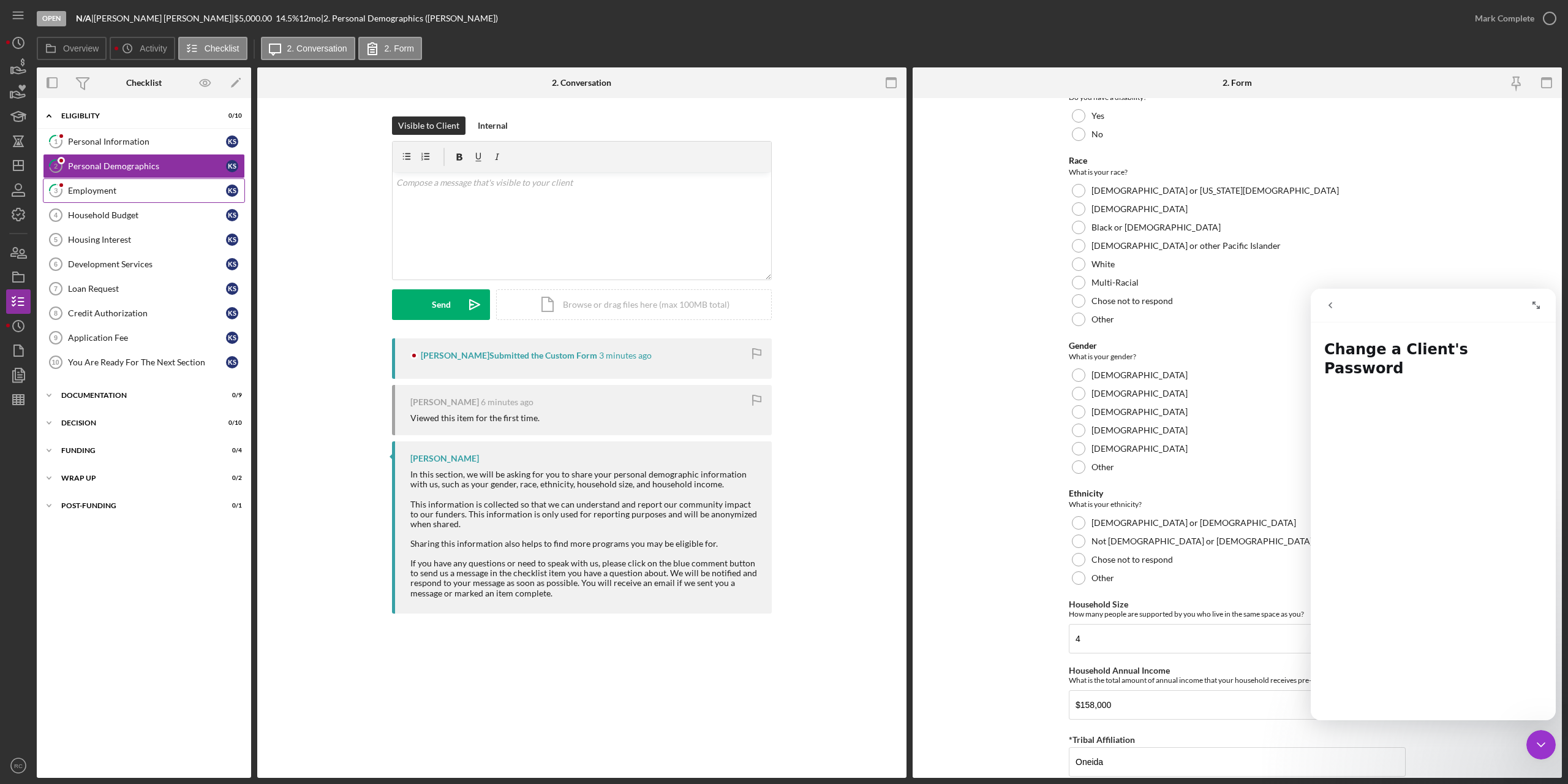
click at [112, 185] on link "3 Employment K S" at bounding box center [143, 190] width 202 height 25
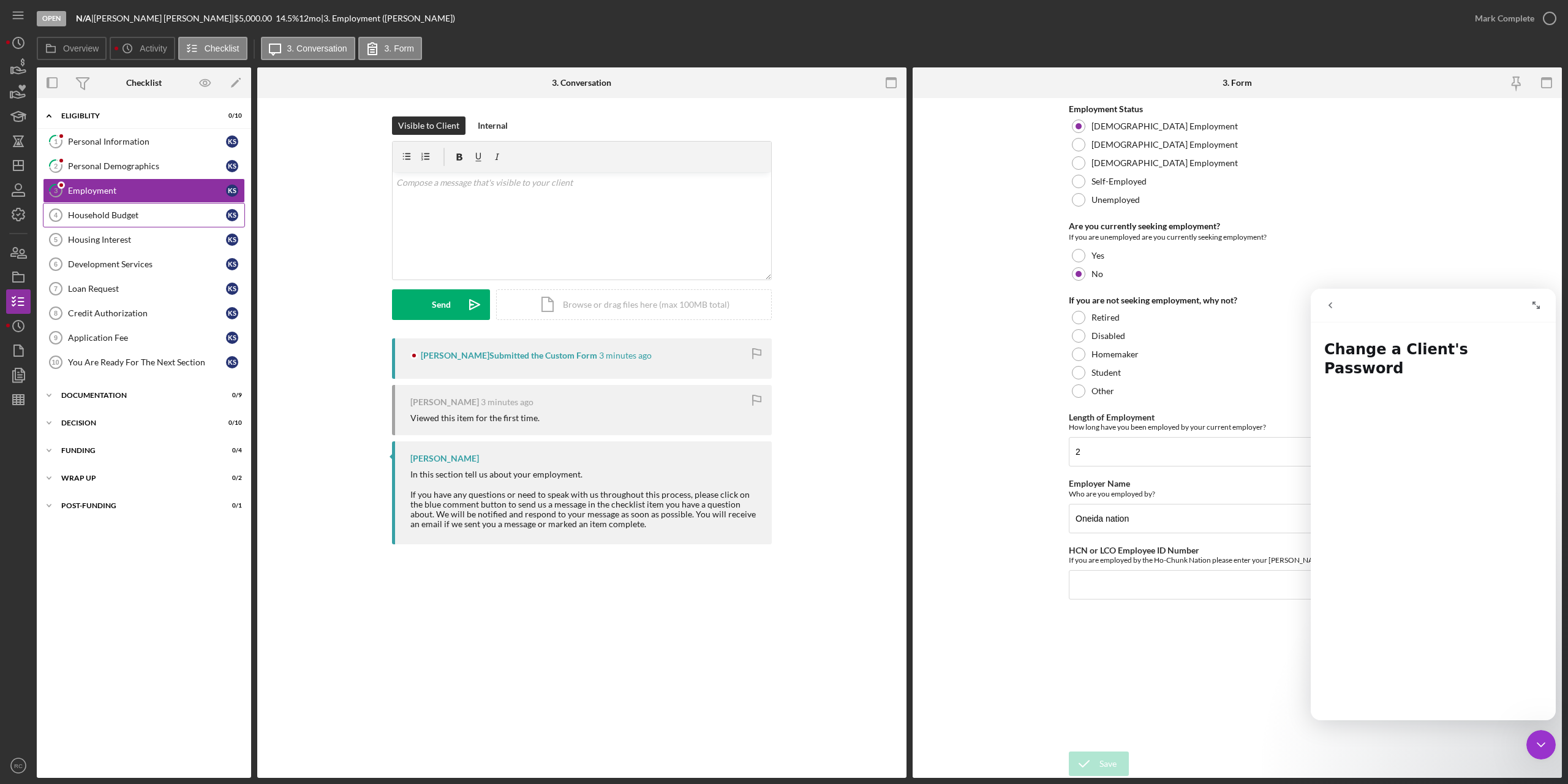
click at [111, 218] on div "Household Budget" at bounding box center [146, 215] width 158 height 10
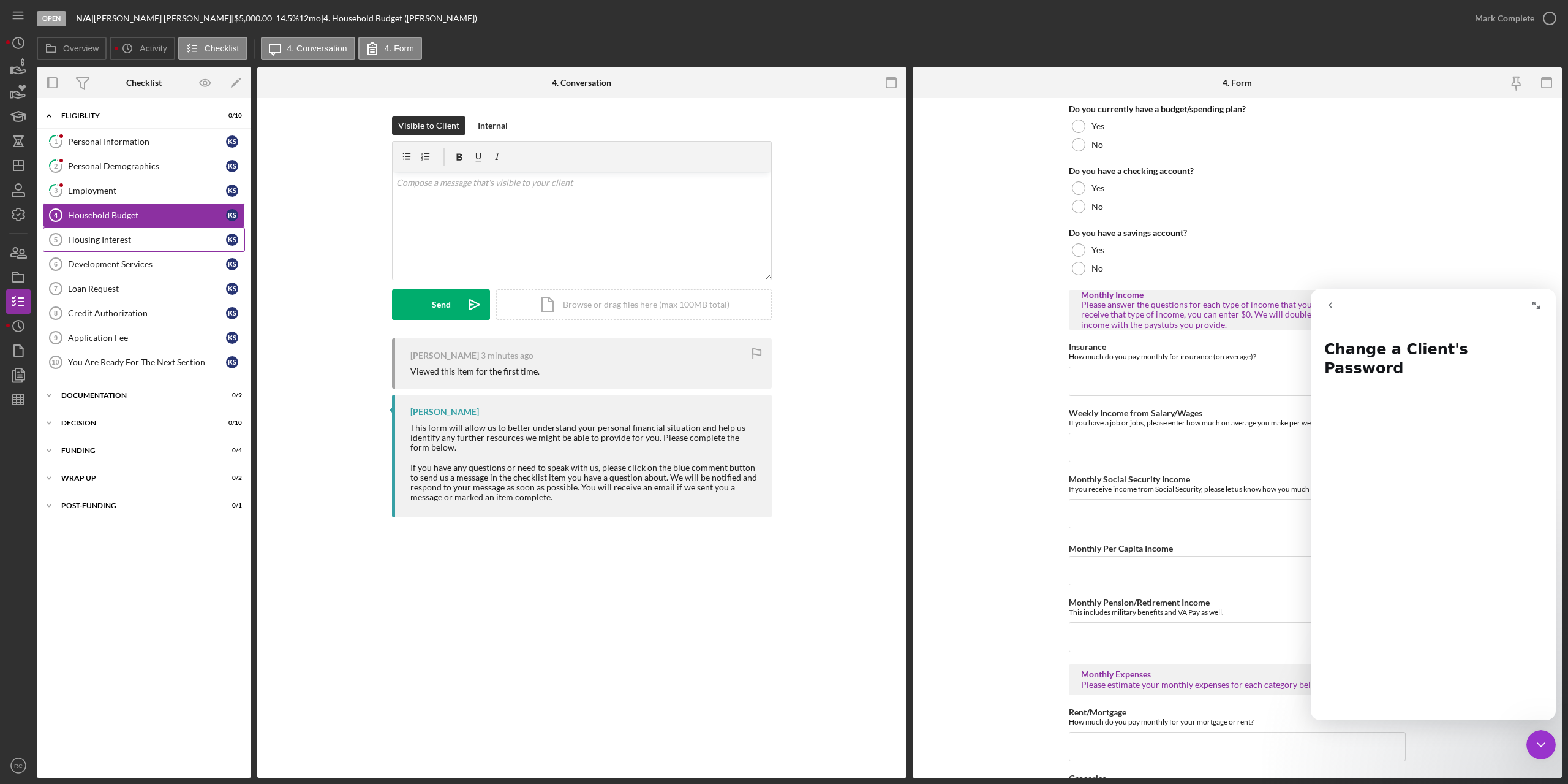
click at [120, 234] on div "Housing Interest" at bounding box center [146, 239] width 158 height 10
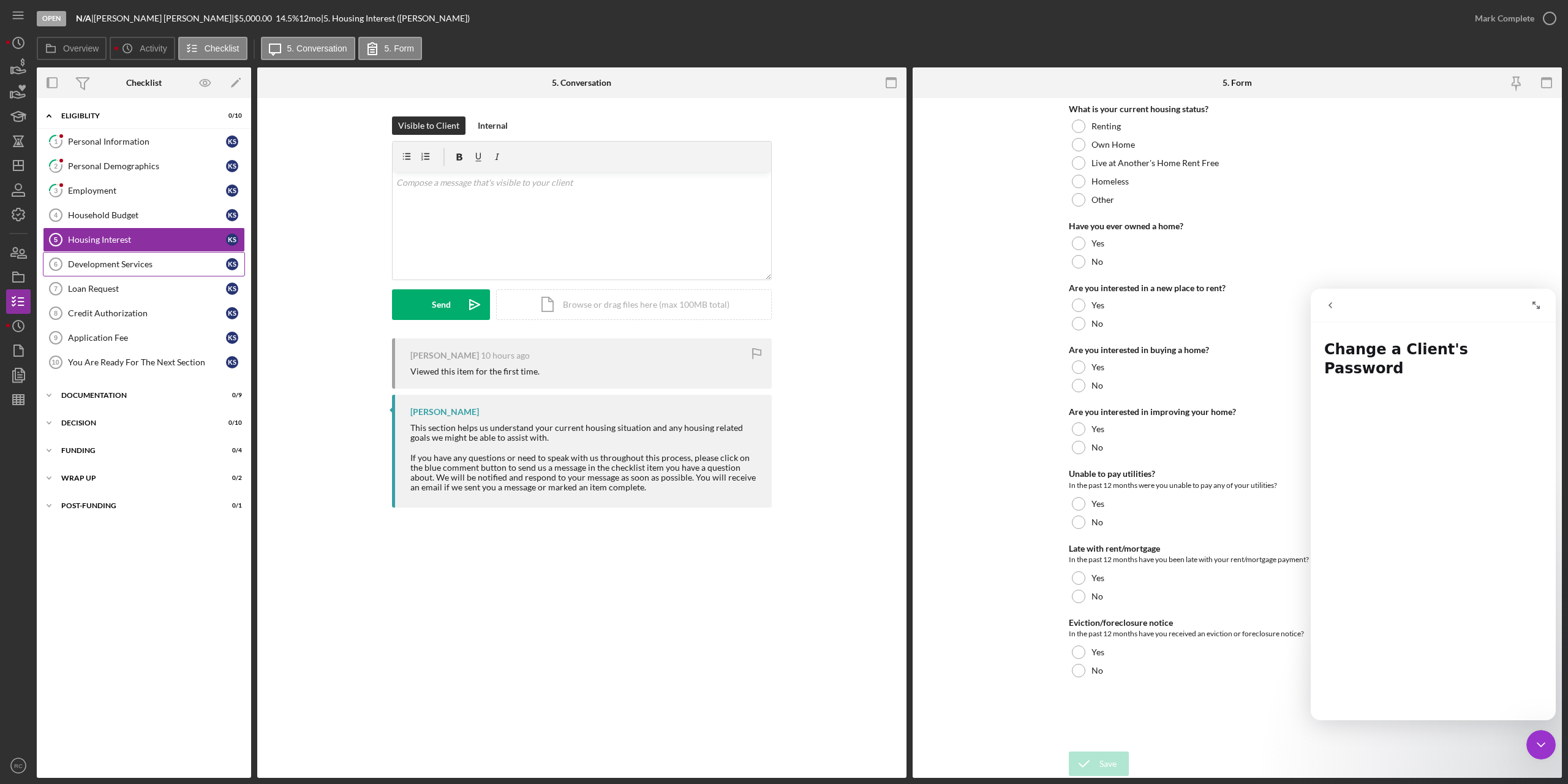
click at [128, 260] on div "Development Services" at bounding box center [146, 264] width 158 height 10
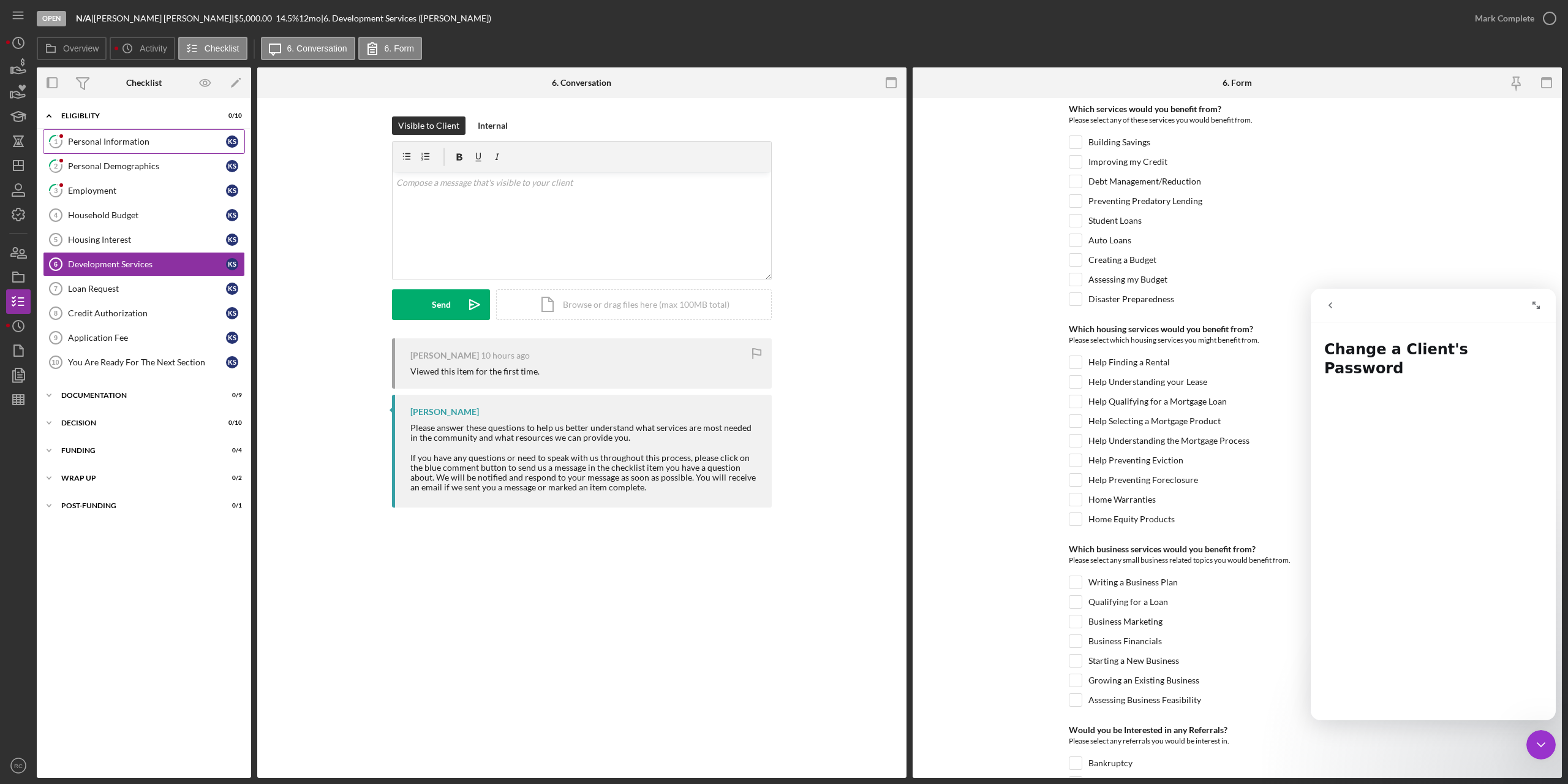
click at [120, 145] on div "Personal Information" at bounding box center [146, 141] width 158 height 10
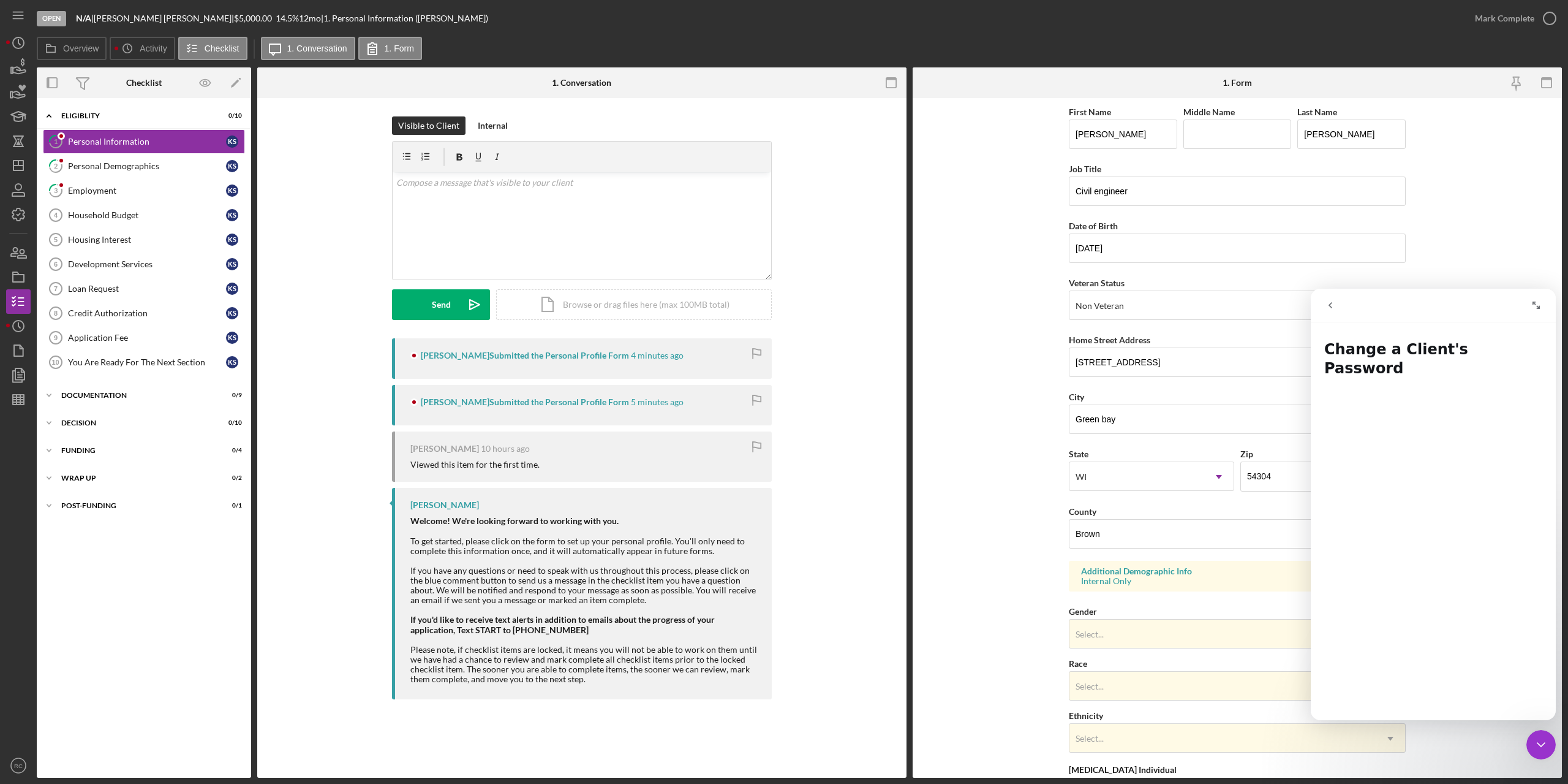
click at [1336, 305] on button "go back" at bounding box center [1331, 305] width 23 height 23
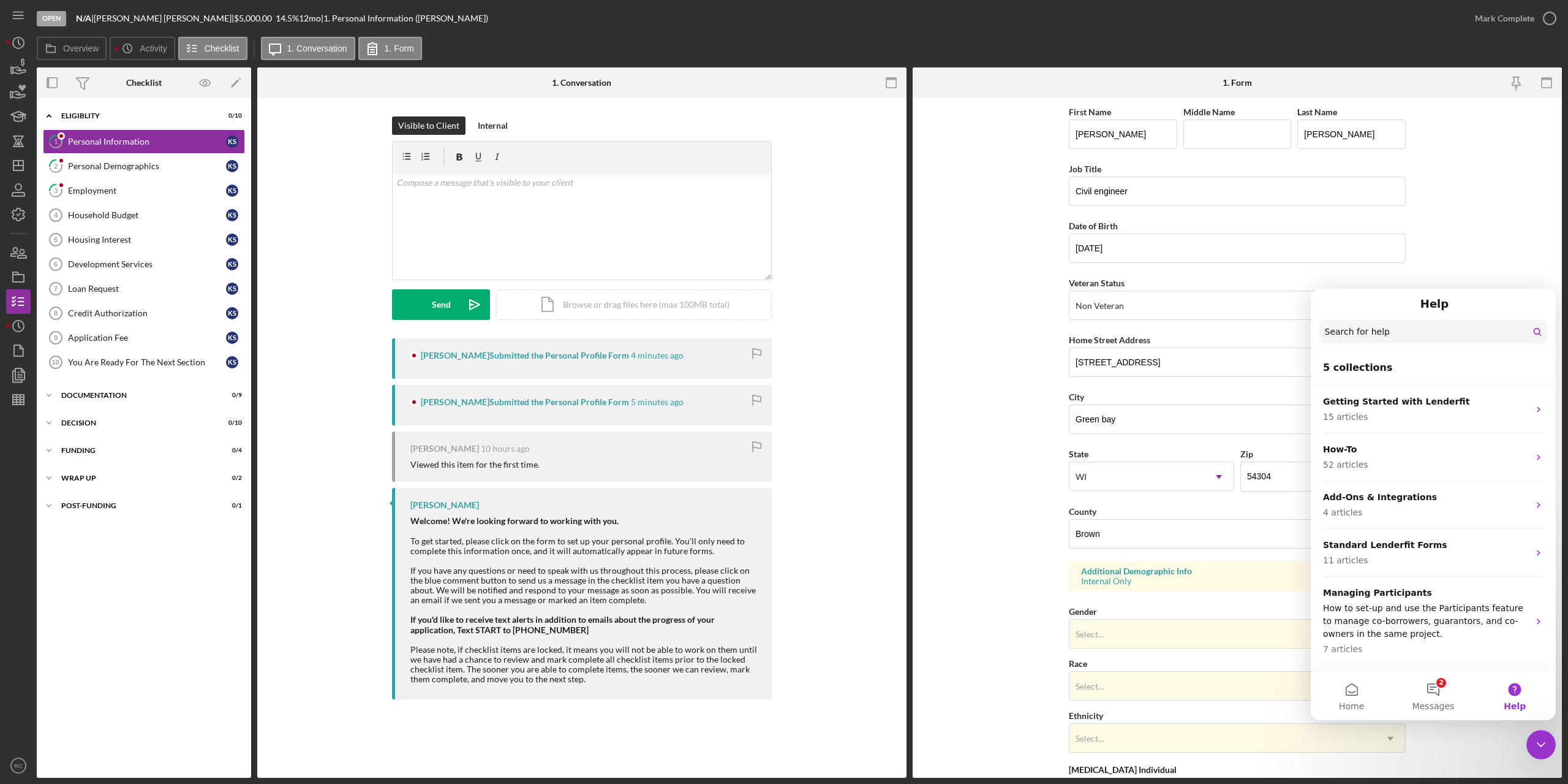
click at [1470, 247] on form "First Name [PERSON_NAME] Middle Name Last Name [PERSON_NAME] Job Title Civil en…" at bounding box center [1237, 438] width 650 height 679
click at [1500, 308] on div "Help" at bounding box center [1434, 304] width 229 height 21
click at [1347, 690] on button "Home" at bounding box center [1351, 695] width 81 height 49
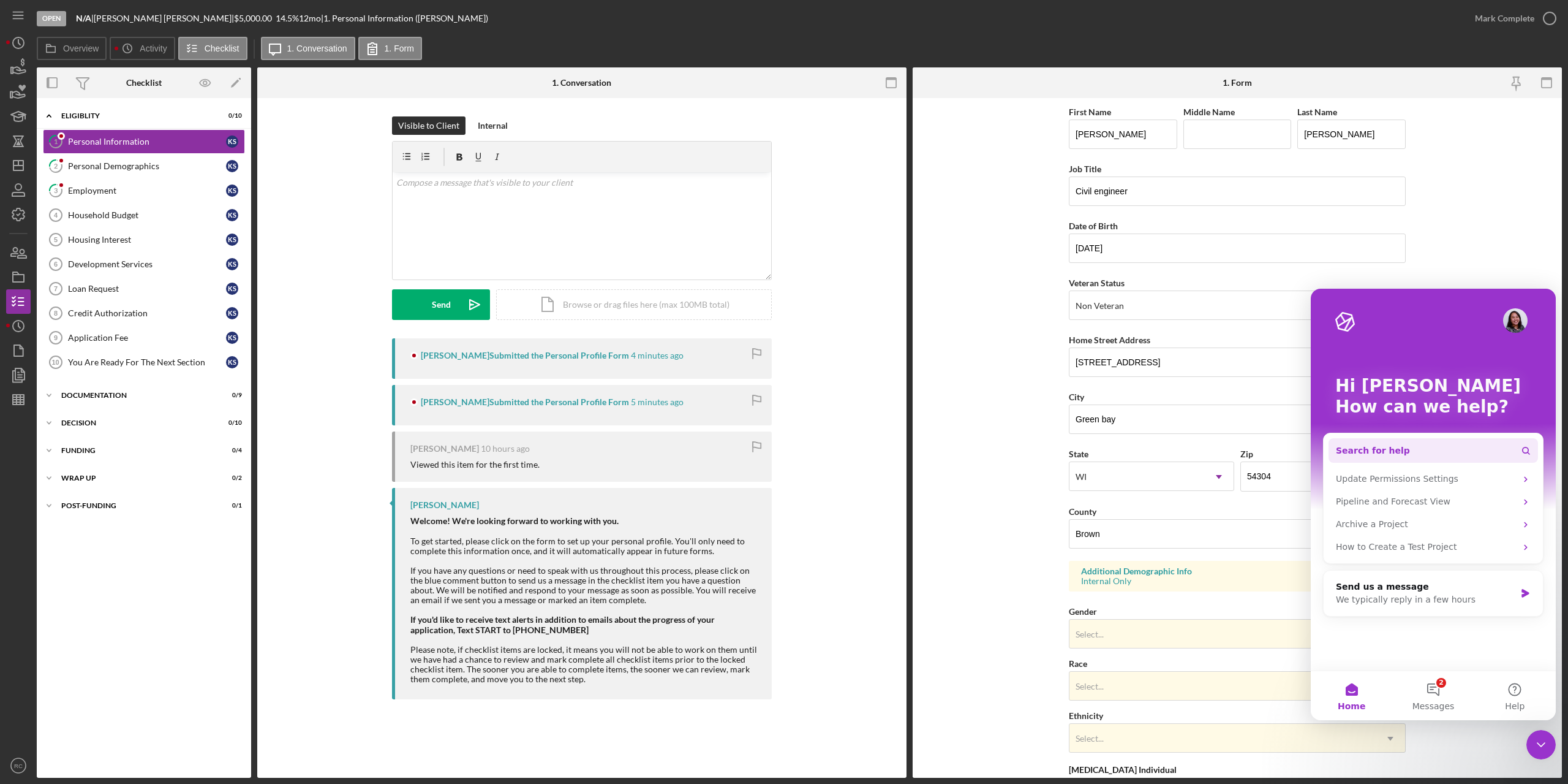
drag, startPoint x: 1497, startPoint y: 311, endPoint x: 1510, endPoint y: 457, distance: 146.6
click at [1497, 312] on div "Intercom messenger" at bounding box center [1433, 320] width 196 height 25
click at [1536, 748] on icon "Close Intercom Messenger" at bounding box center [1541, 744] width 14 height 14
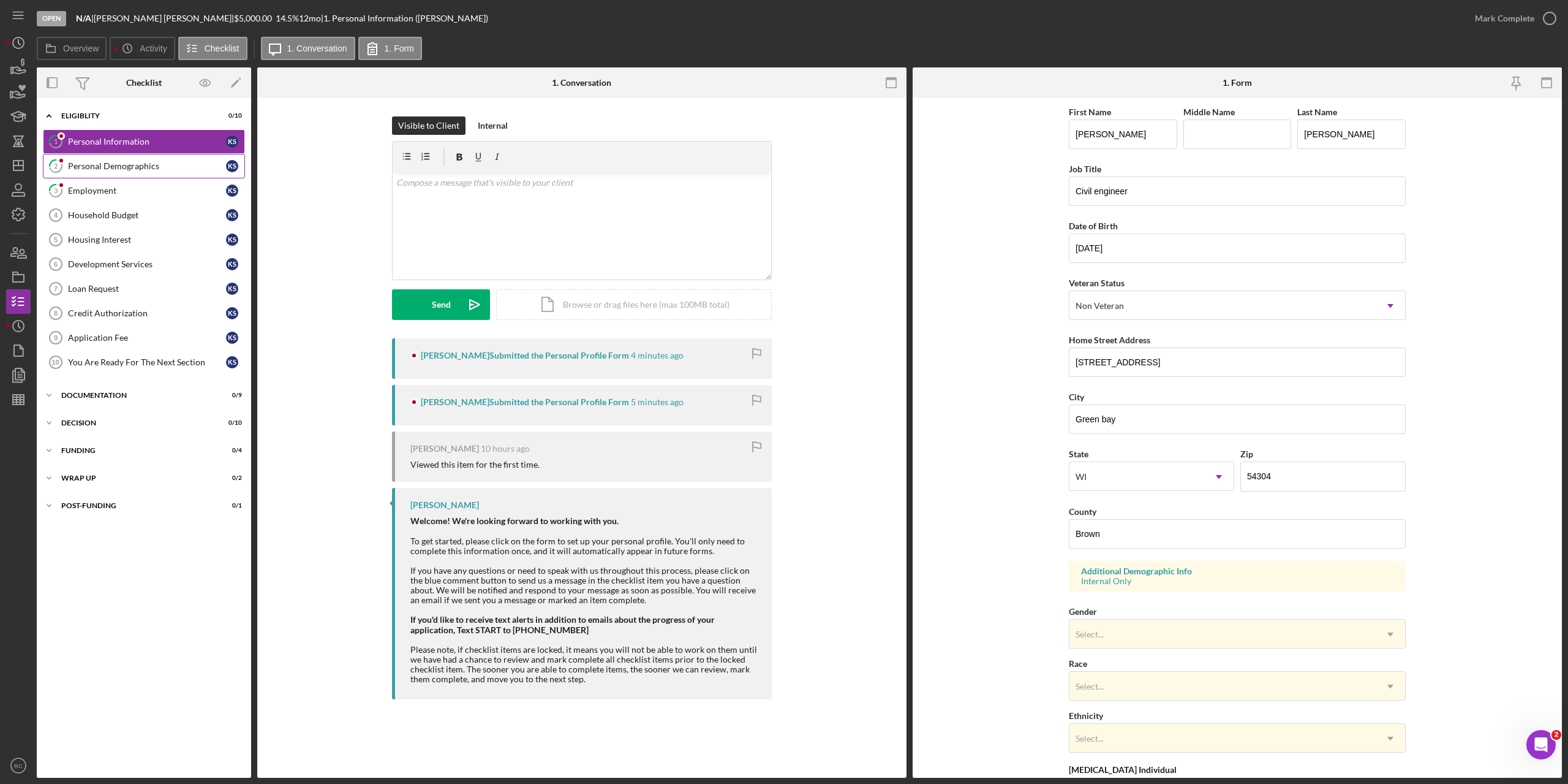
click at [118, 159] on link "2 Personal Demographics K S" at bounding box center [143, 166] width 202 height 25
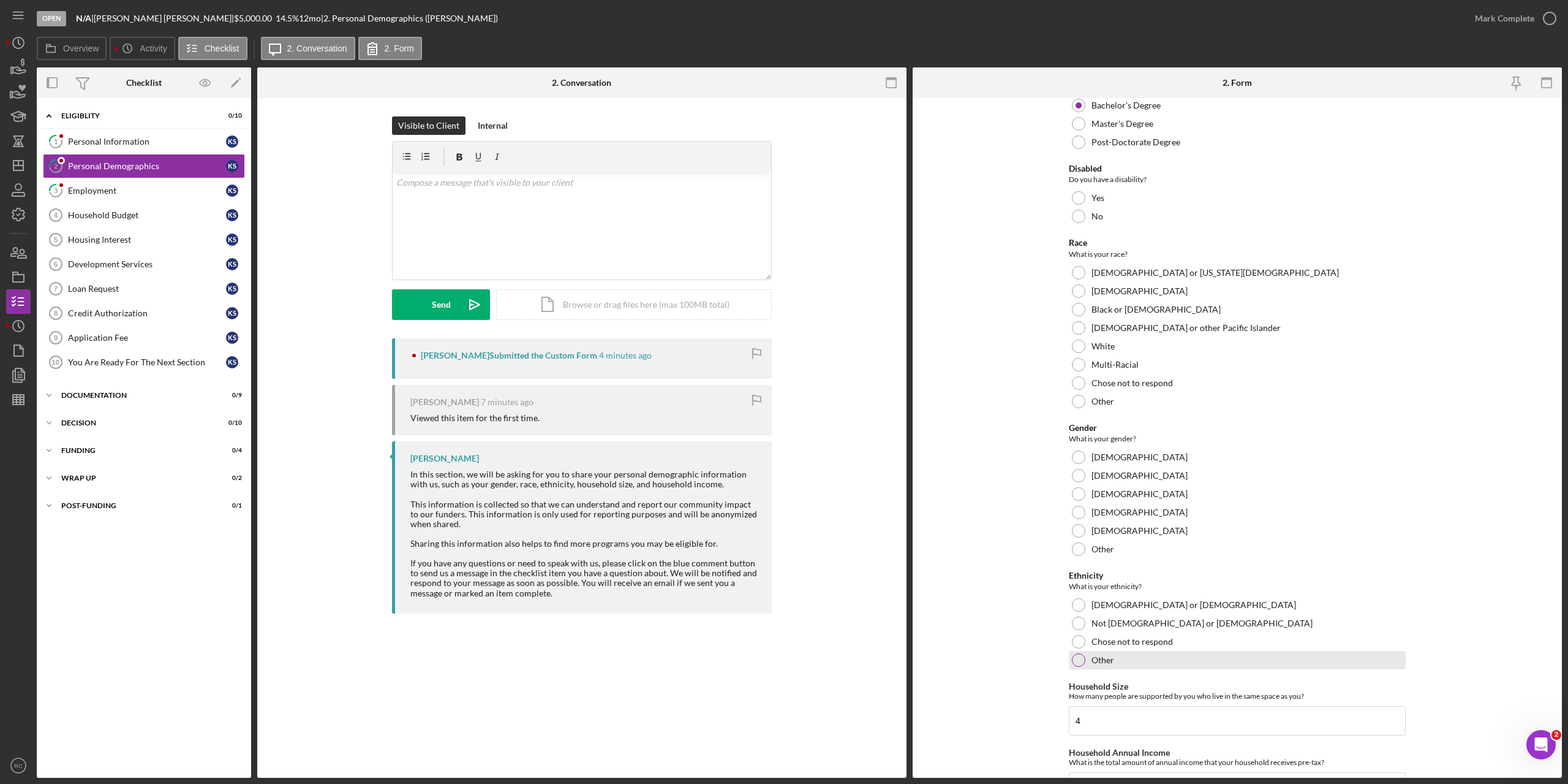
scroll to position [452, 0]
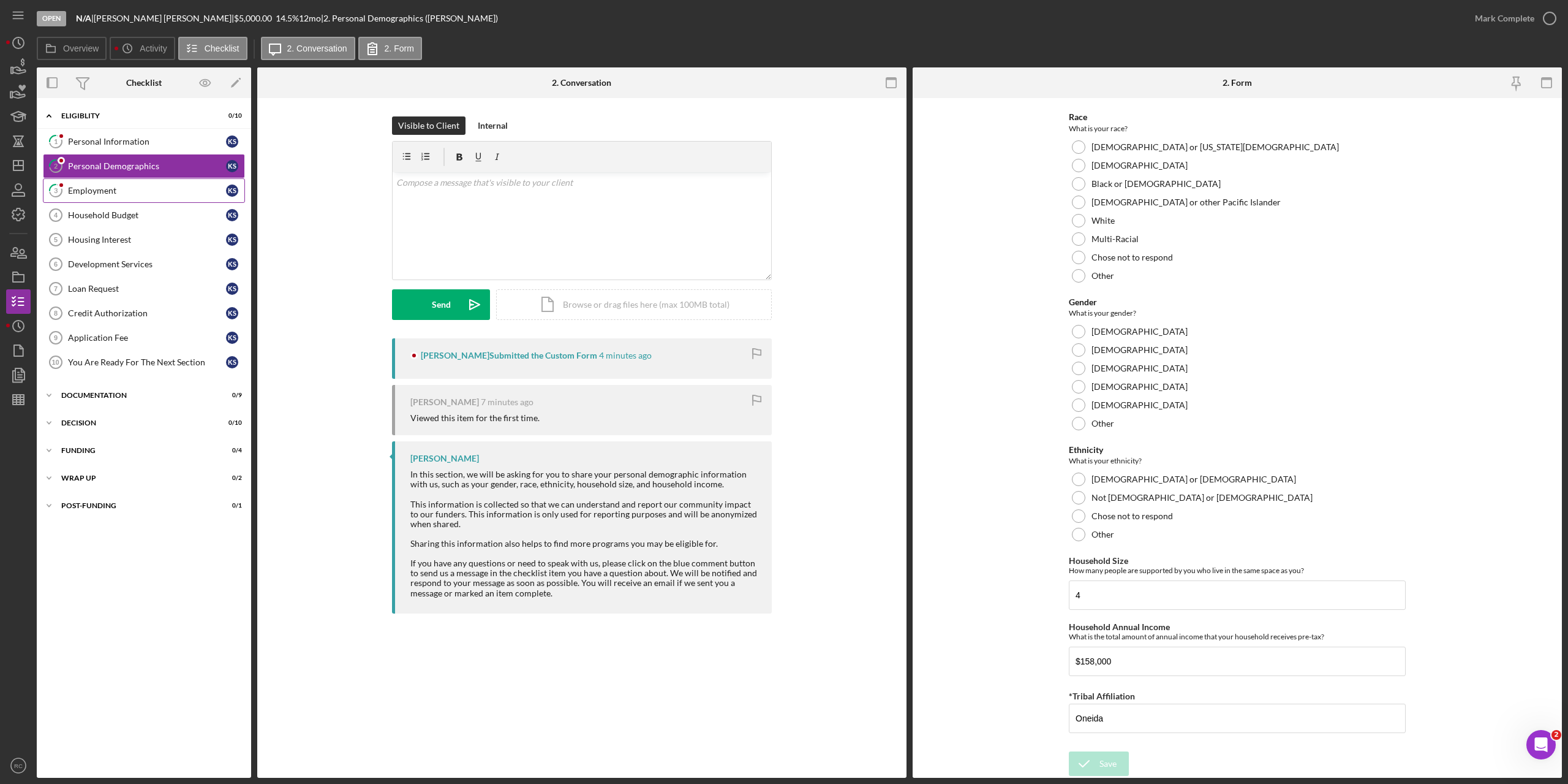
click at [117, 190] on div "Employment" at bounding box center [146, 190] width 158 height 10
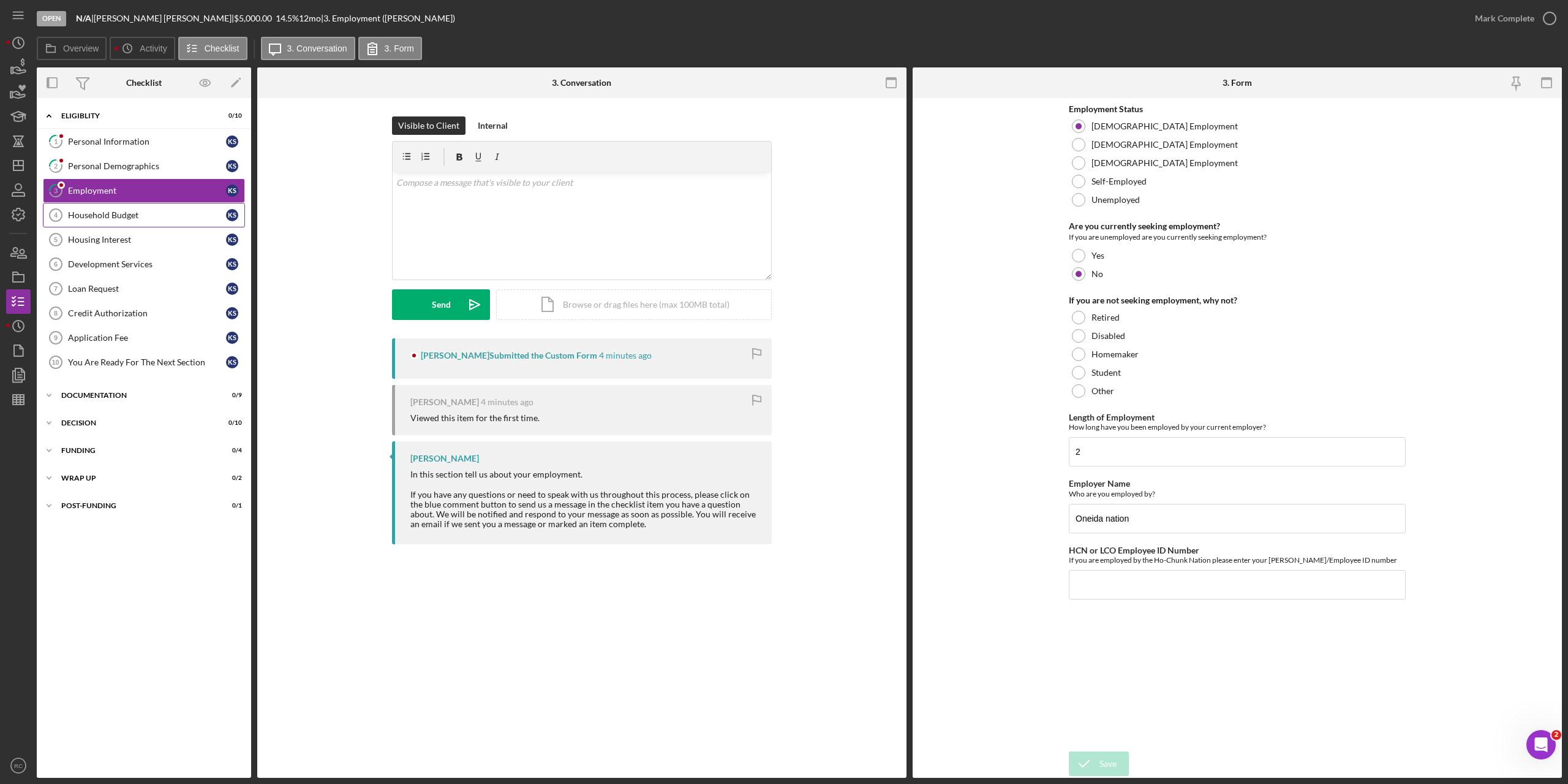
click at [94, 213] on div "Household Budget" at bounding box center [146, 215] width 158 height 10
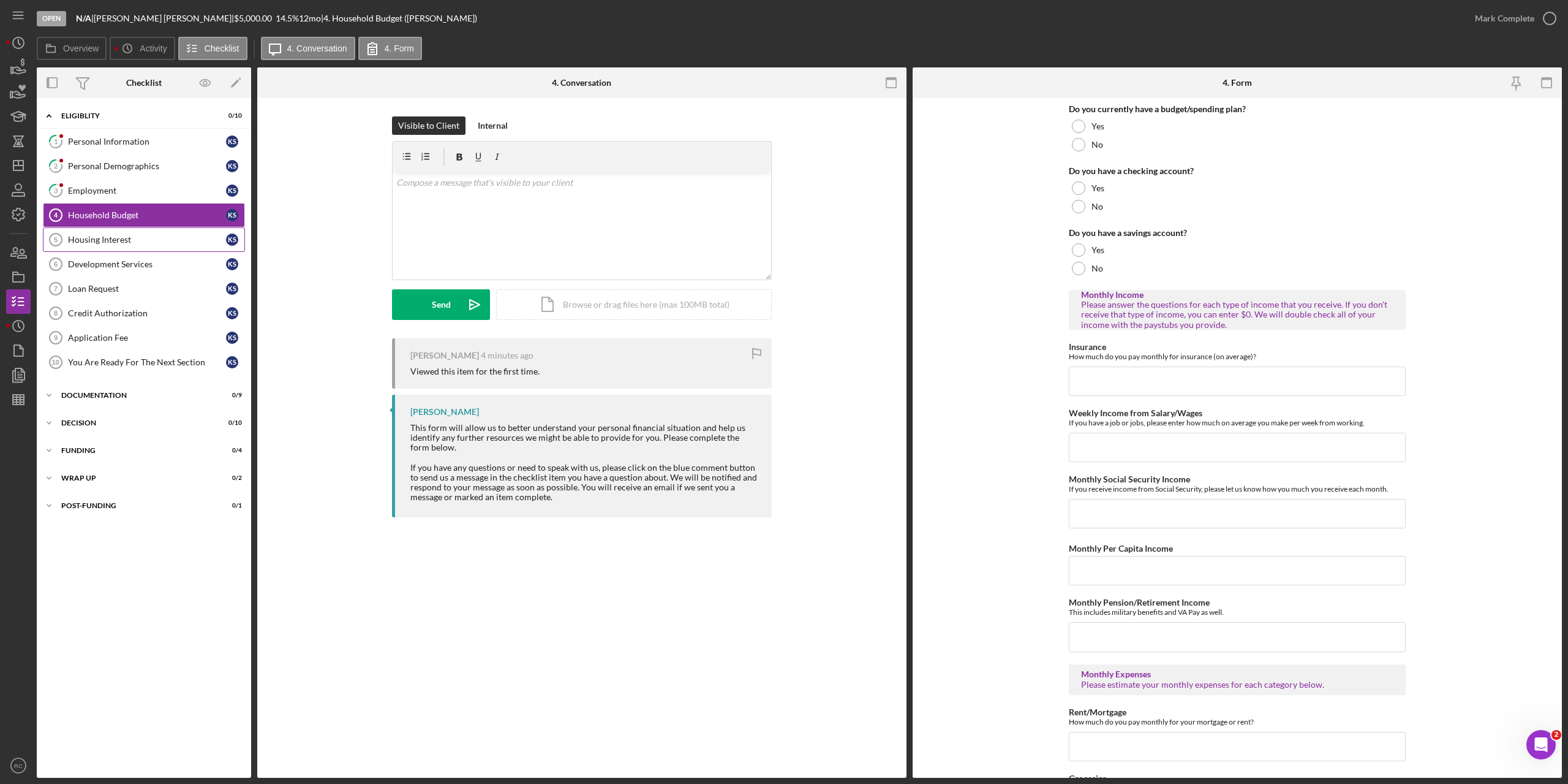
click at [96, 240] on div "Housing Interest" at bounding box center [146, 239] width 158 height 10
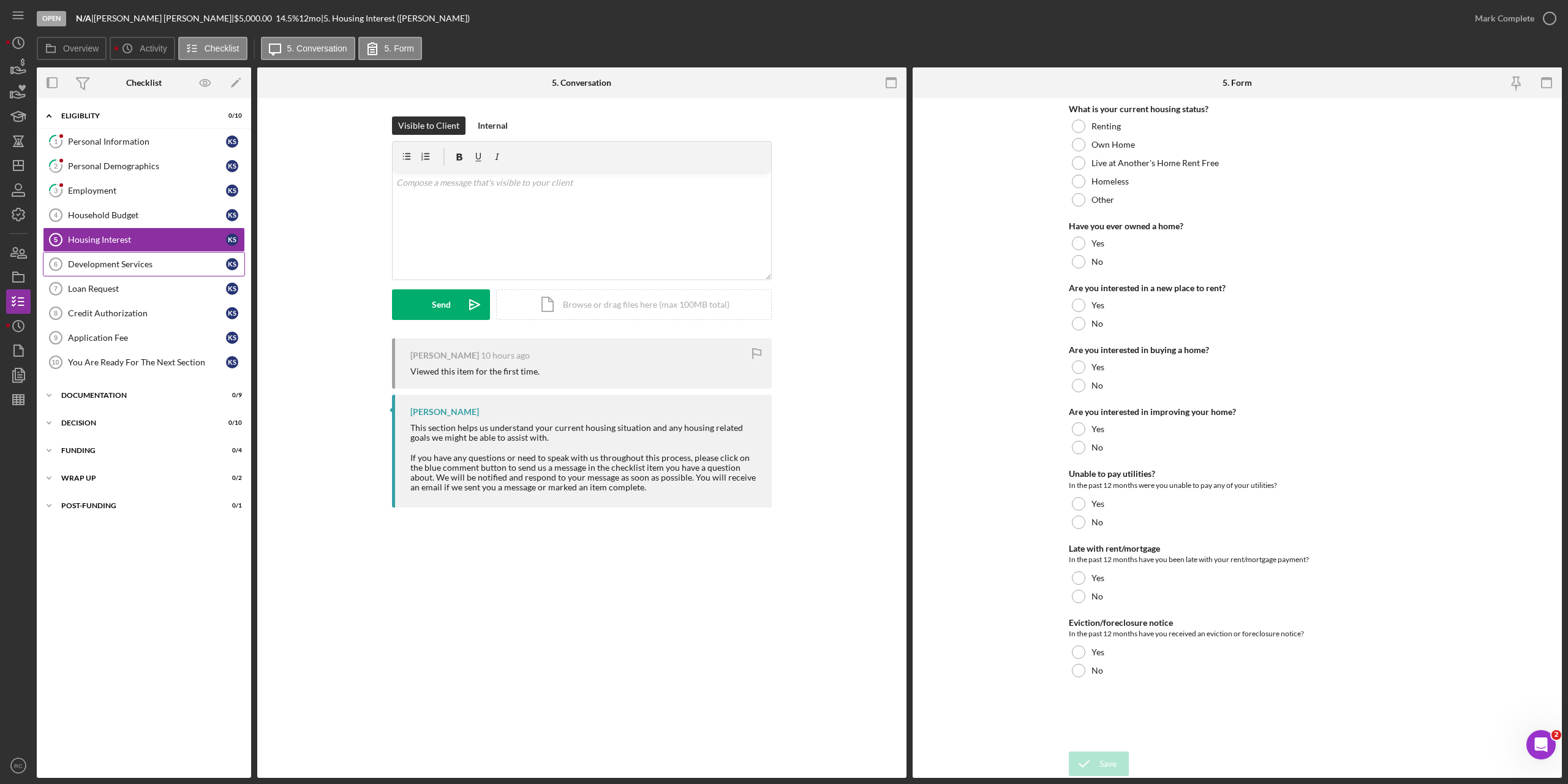
click at [118, 269] on div "Development Services" at bounding box center [146, 264] width 158 height 10
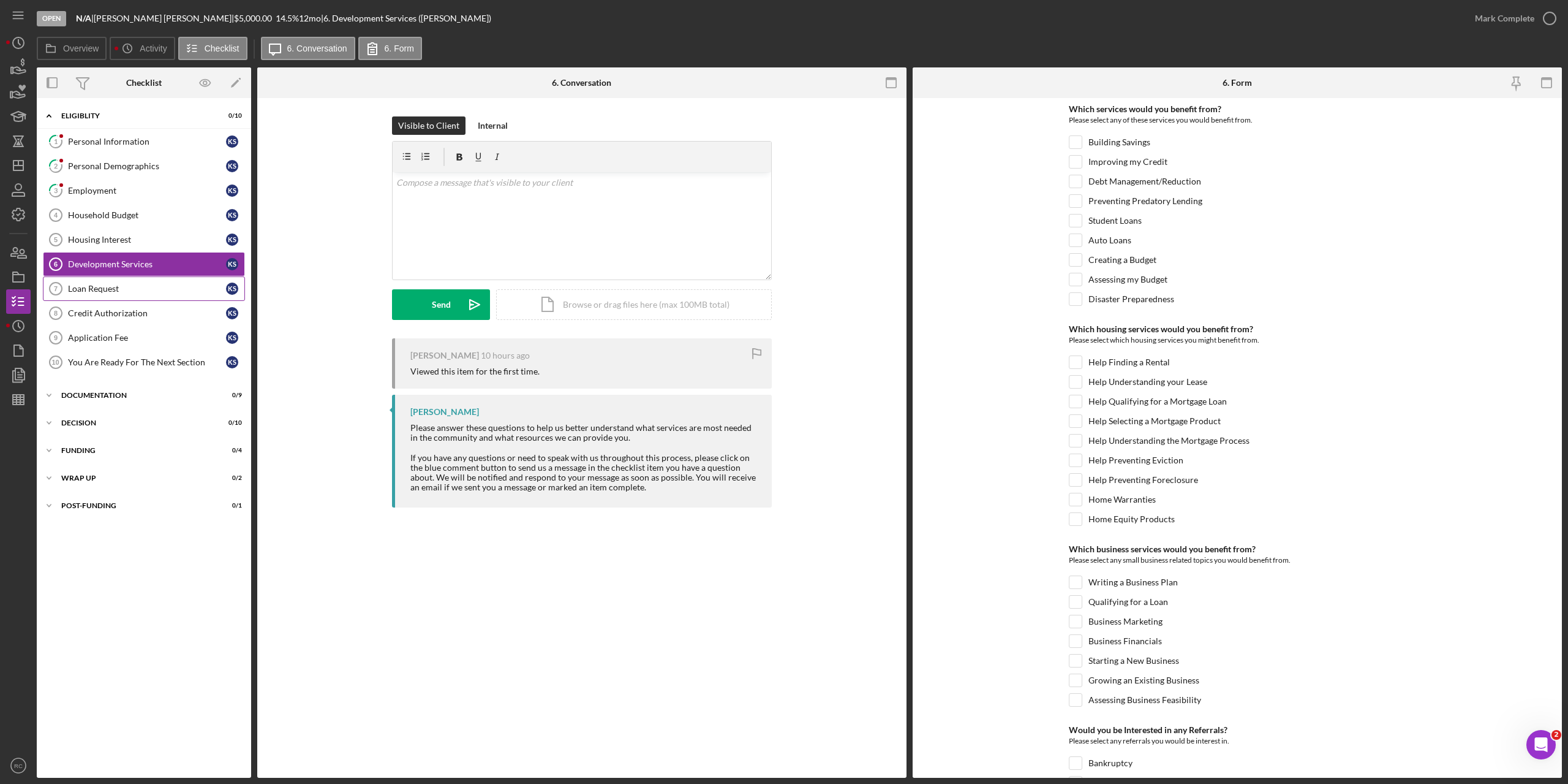
click at [118, 288] on div "Loan Request" at bounding box center [146, 289] width 158 height 10
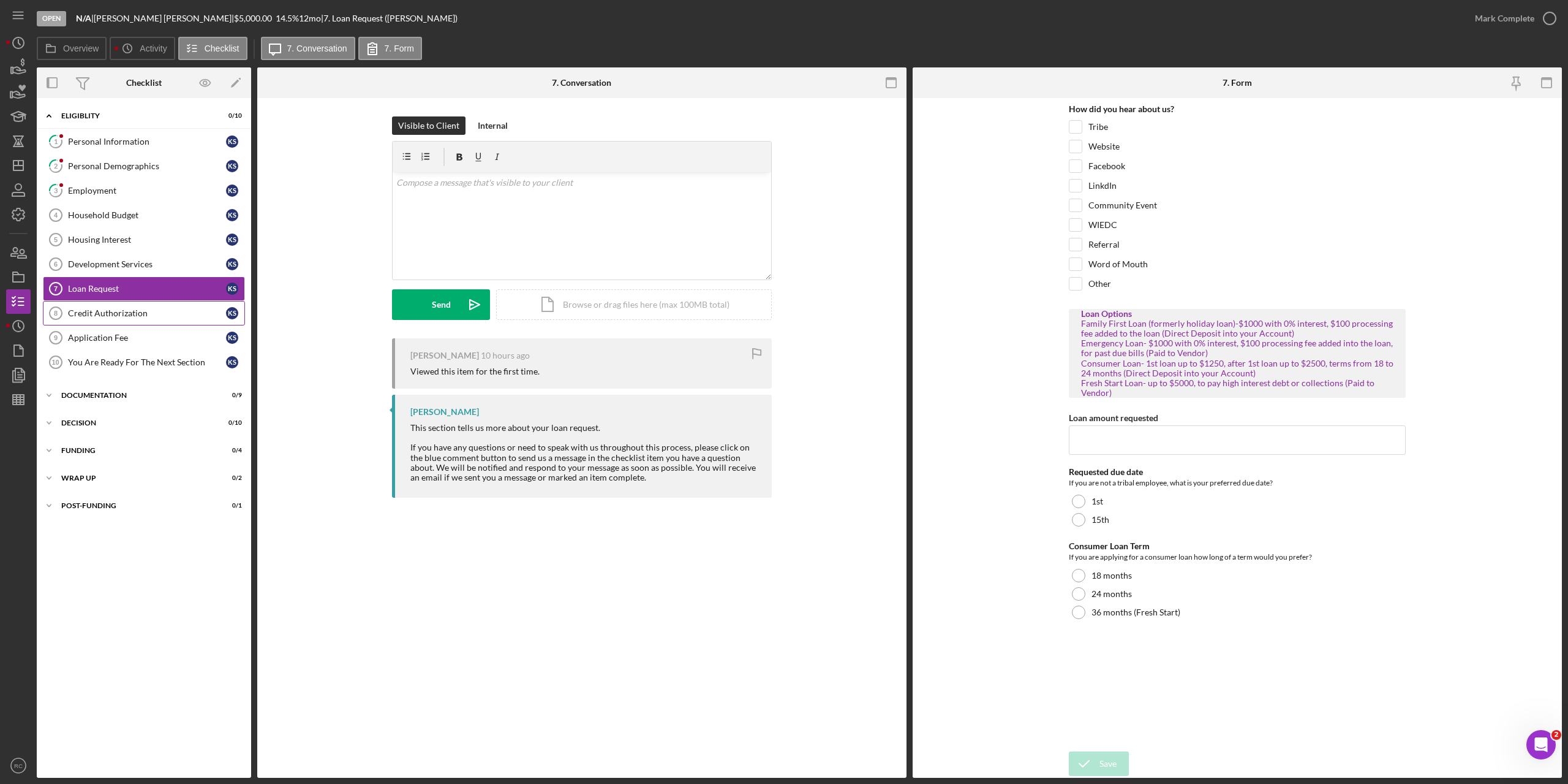
click at [119, 309] on div "Credit Authorization" at bounding box center [146, 313] width 158 height 10
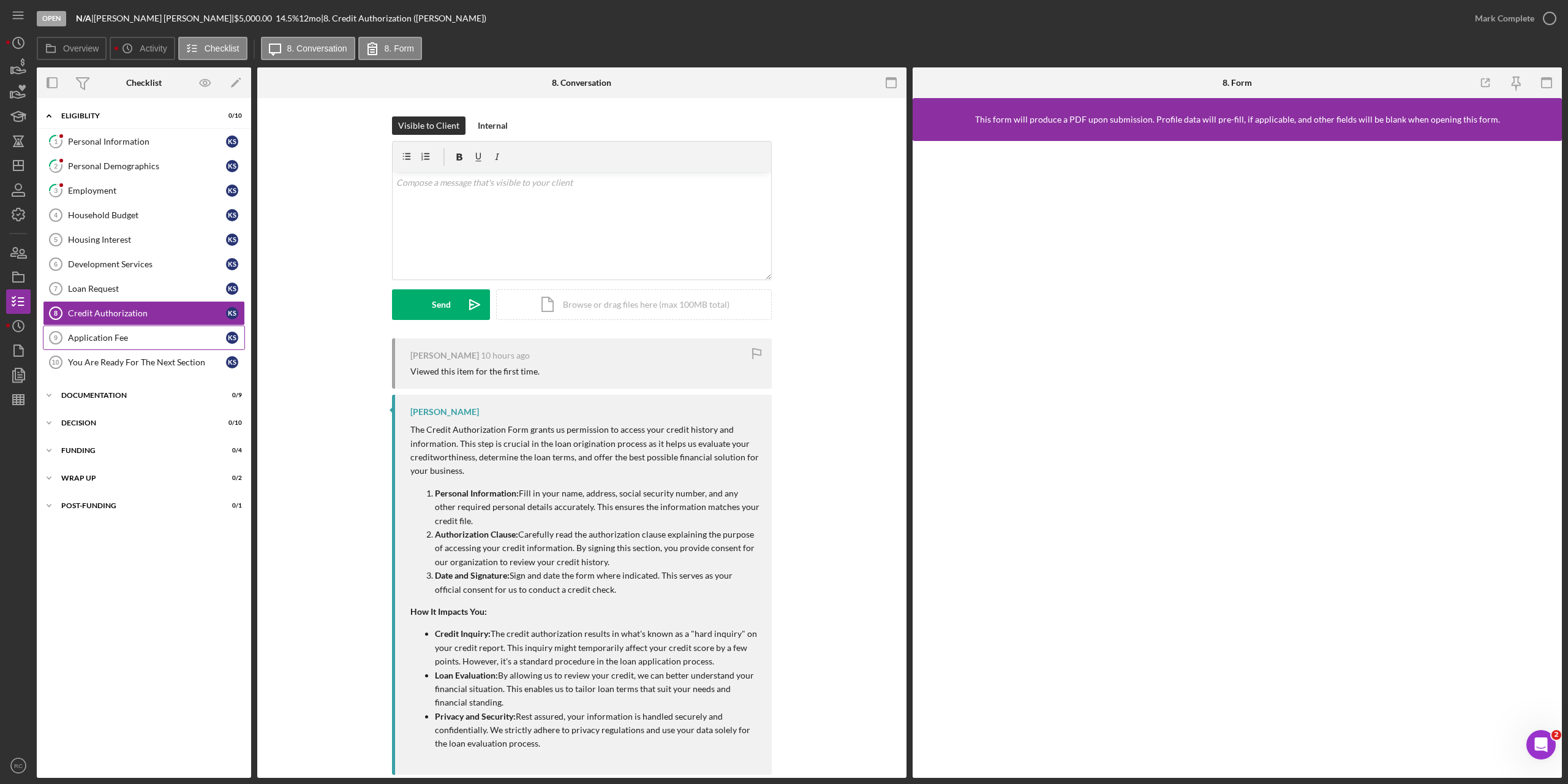
click at [123, 340] on div "Application Fee" at bounding box center [146, 338] width 158 height 10
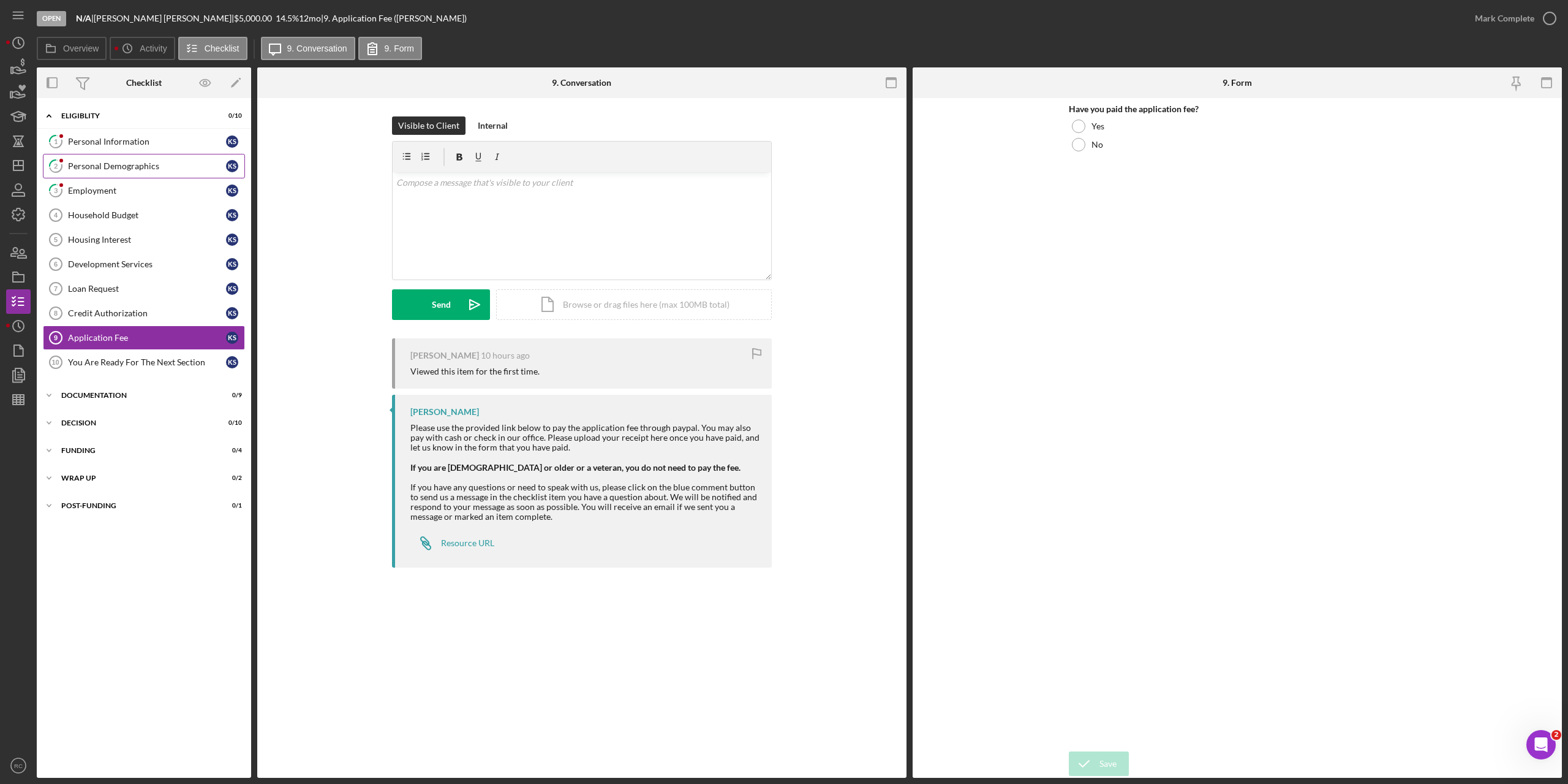
click at [115, 168] on div "Personal Demographics" at bounding box center [146, 166] width 158 height 10
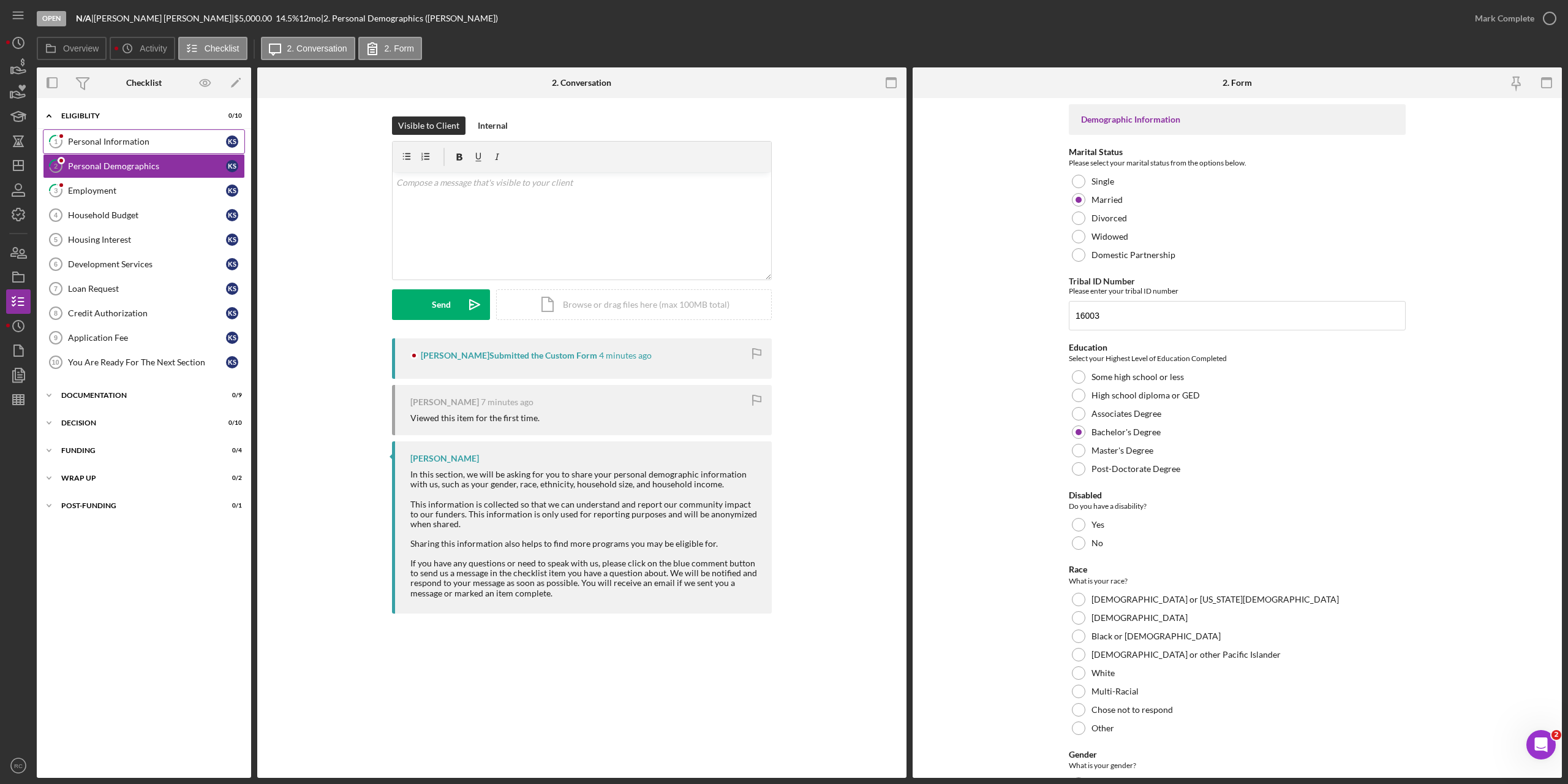
click at [133, 141] on div "Personal Information" at bounding box center [146, 141] width 158 height 10
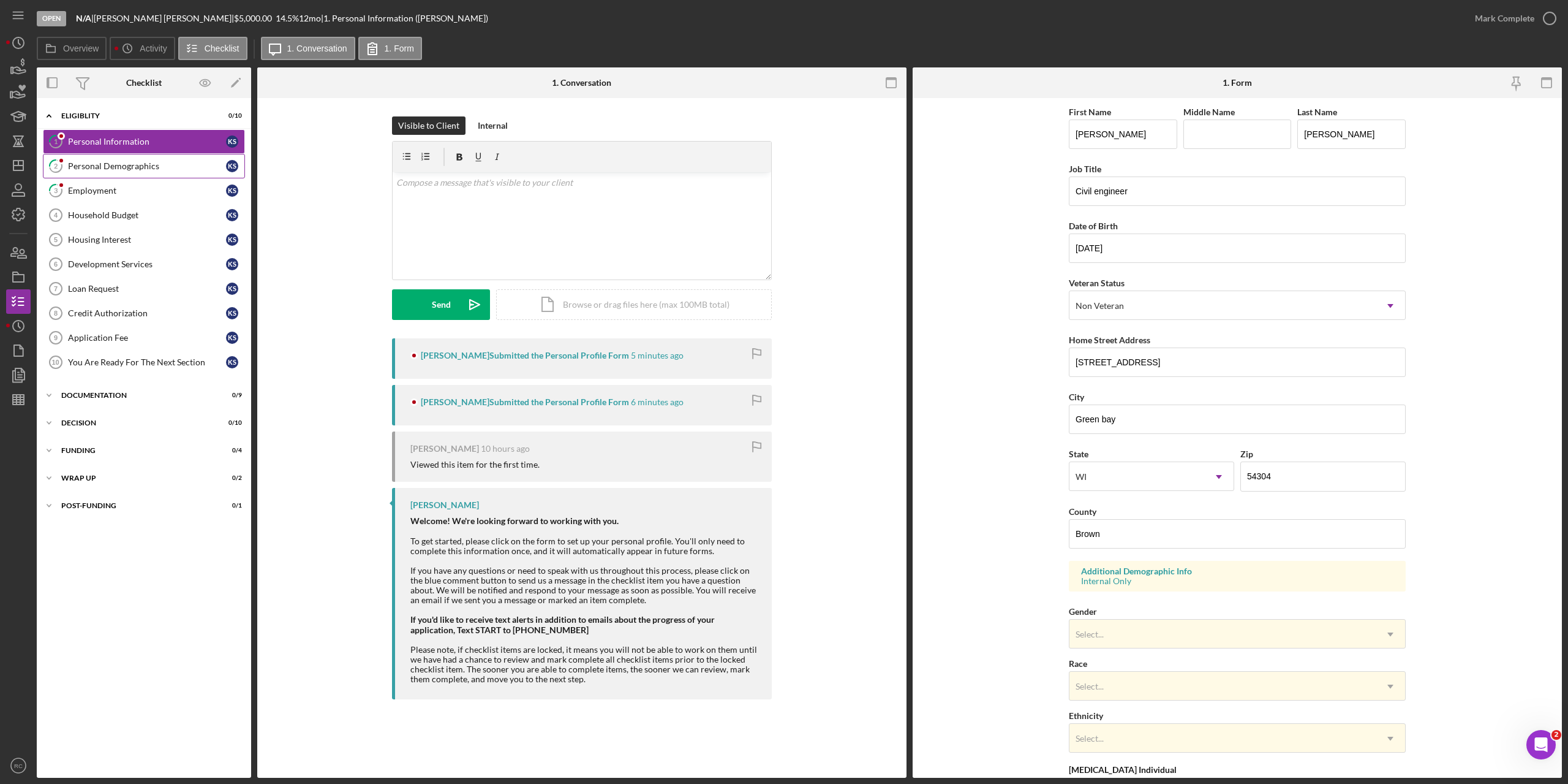
click at [108, 169] on div "Personal Demographics" at bounding box center [146, 166] width 158 height 10
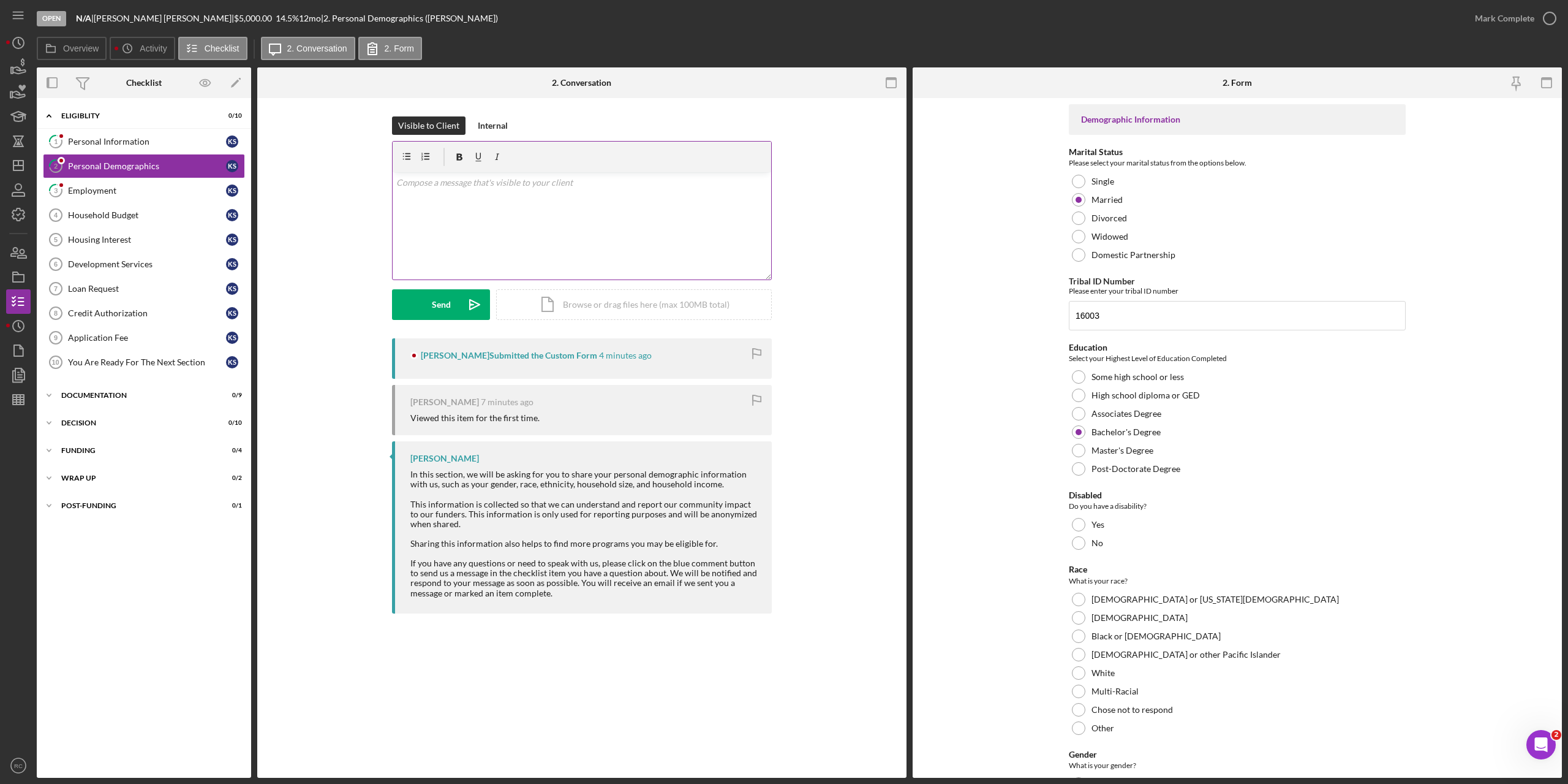
click at [526, 177] on p at bounding box center [583, 182] width 372 height 14
drag, startPoint x: 453, startPoint y: 250, endPoint x: 396, endPoint y: 229, distance: 60.7
click at [389, 244] on div "Visible to Client Internal v Color teal Color pink Remove color Add row above A…" at bounding box center [582, 227] width 613 height 222
click at [438, 305] on div "Send" at bounding box center [441, 304] width 19 height 30
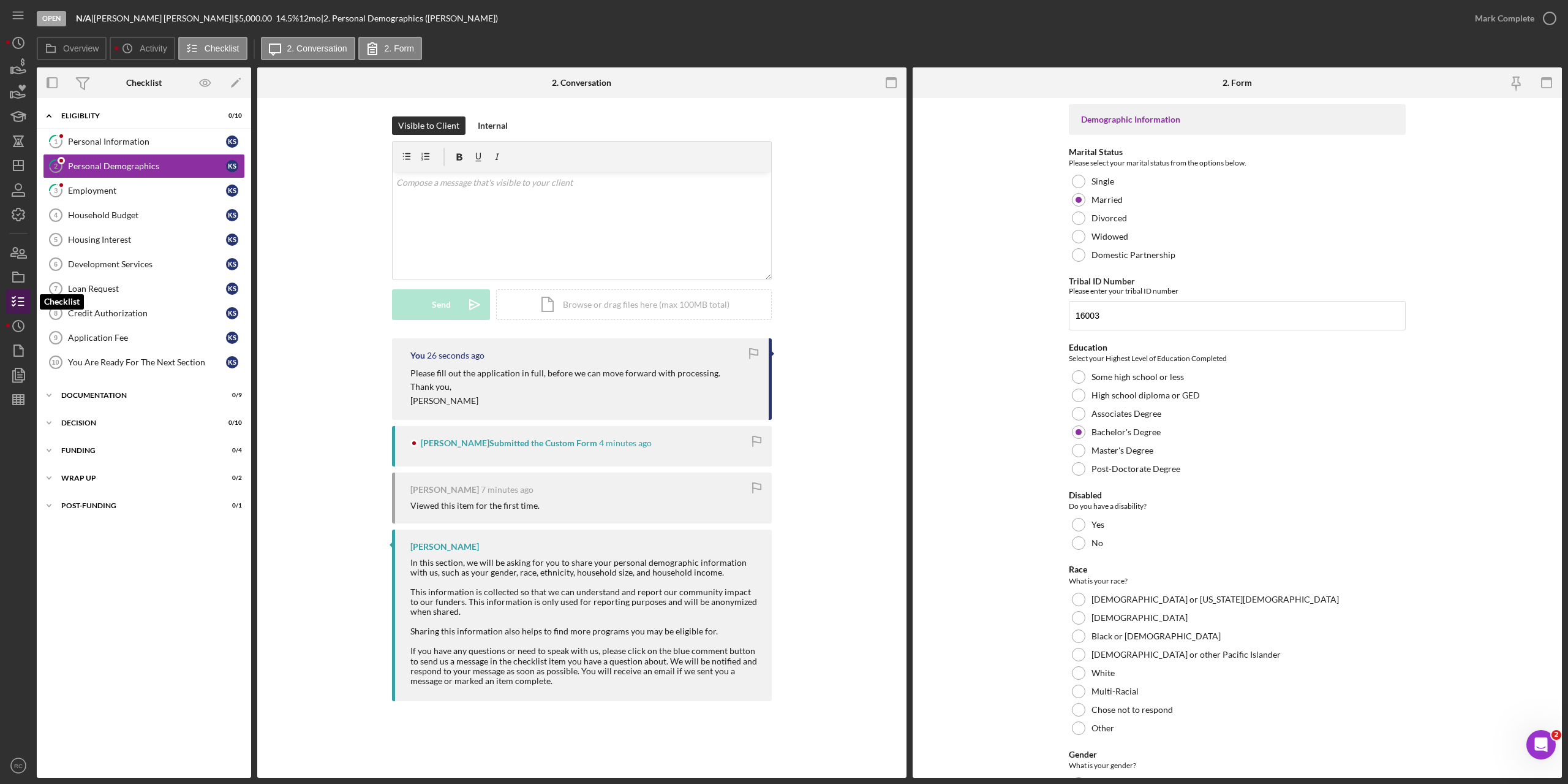
click at [19, 301] on line "button" at bounding box center [21, 301] width 6 height 0
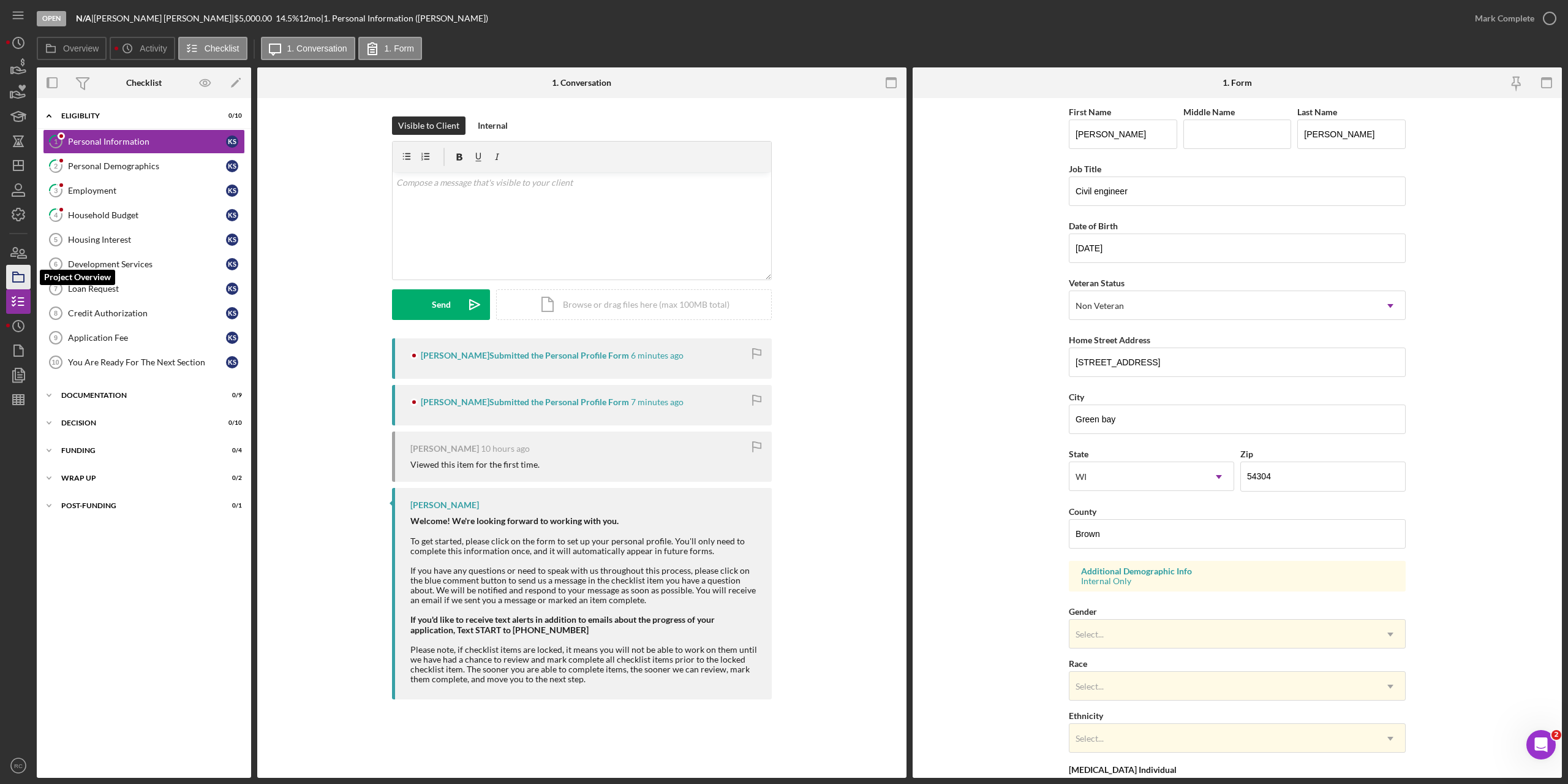
click at [15, 279] on icon "button" at bounding box center [18, 277] width 30 height 30
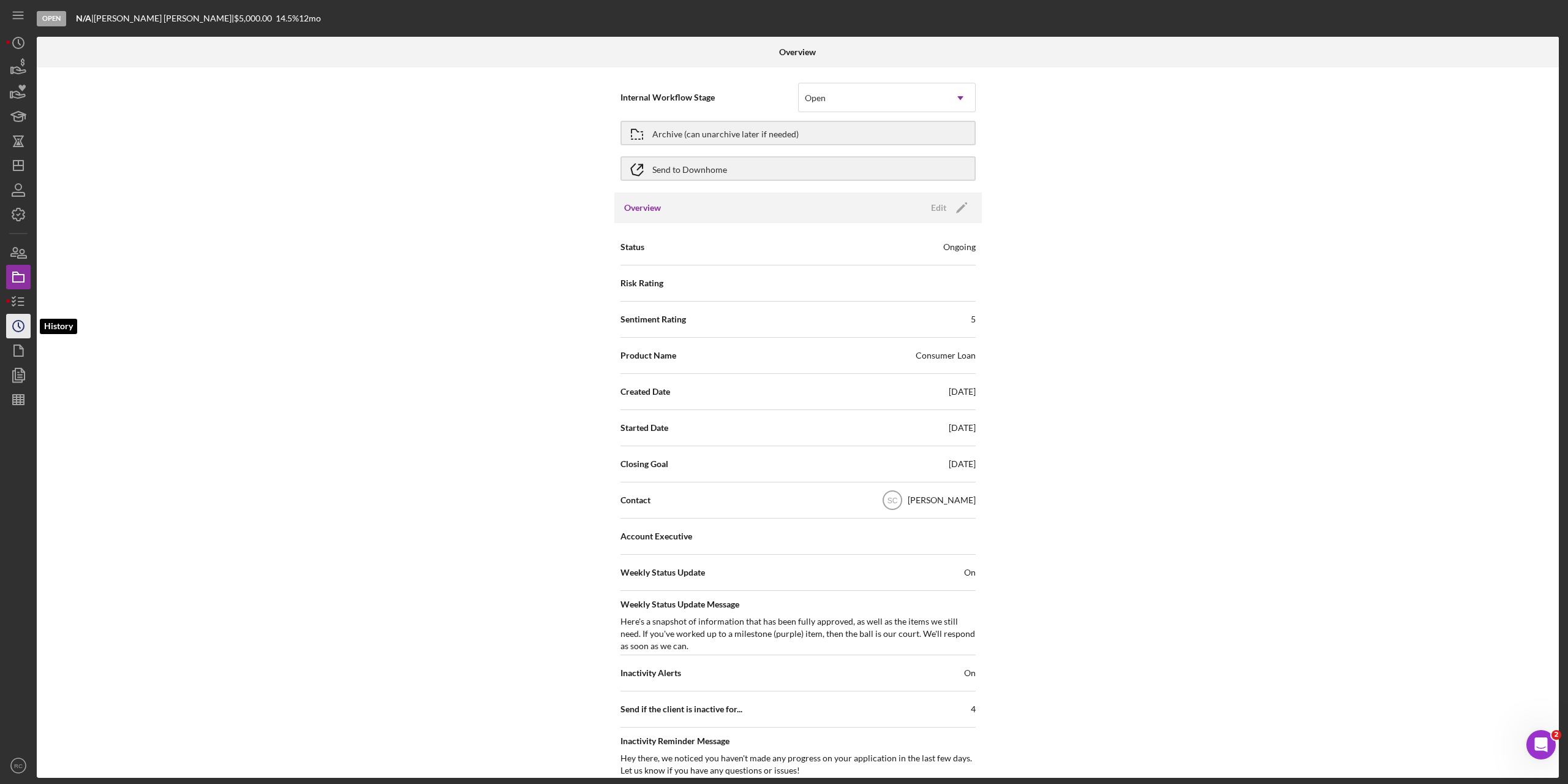
click at [20, 327] on icon "Icon/History" at bounding box center [18, 326] width 30 height 30
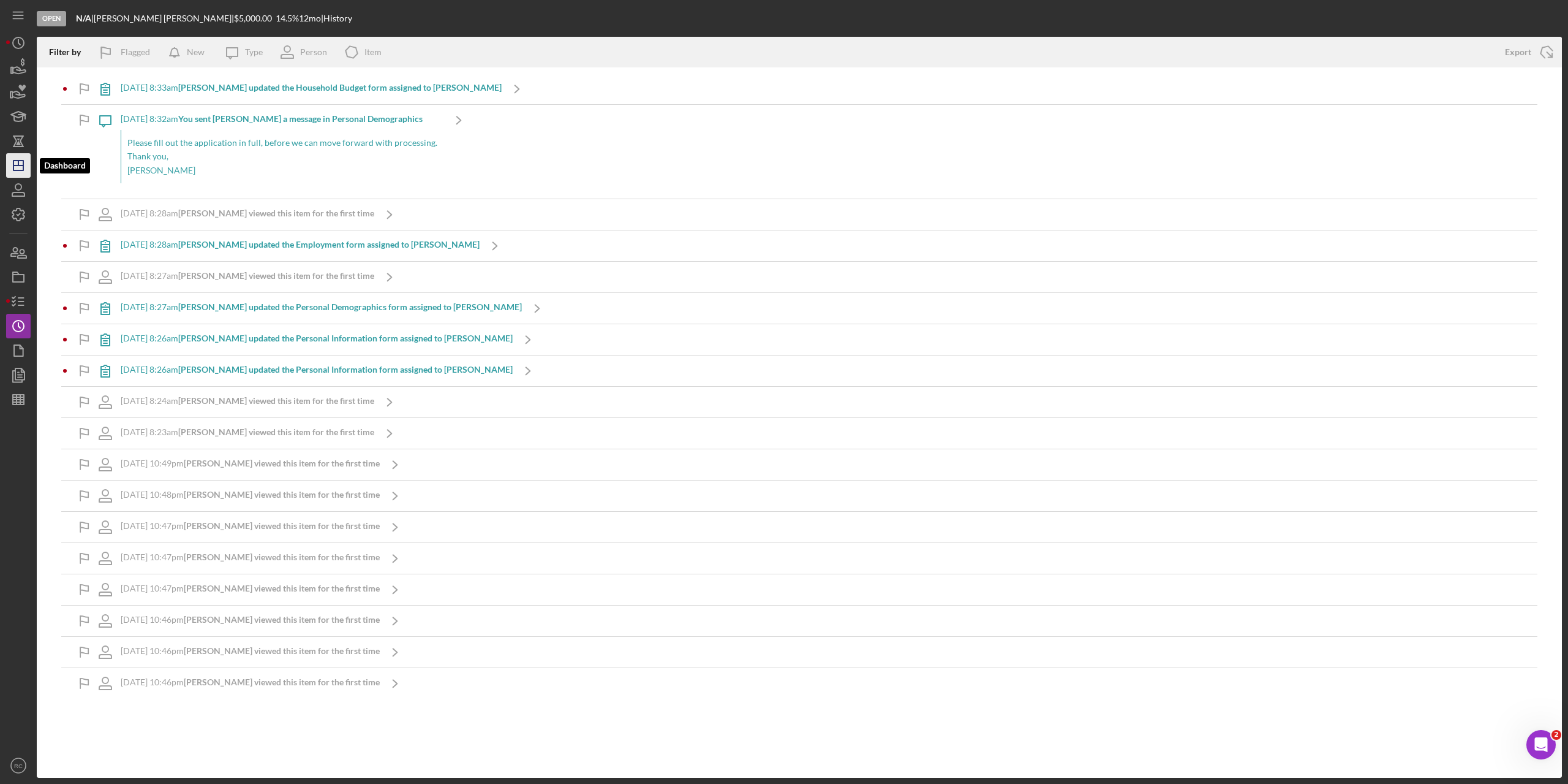
click at [14, 165] on line "button" at bounding box center [19, 165] width 10 height 0
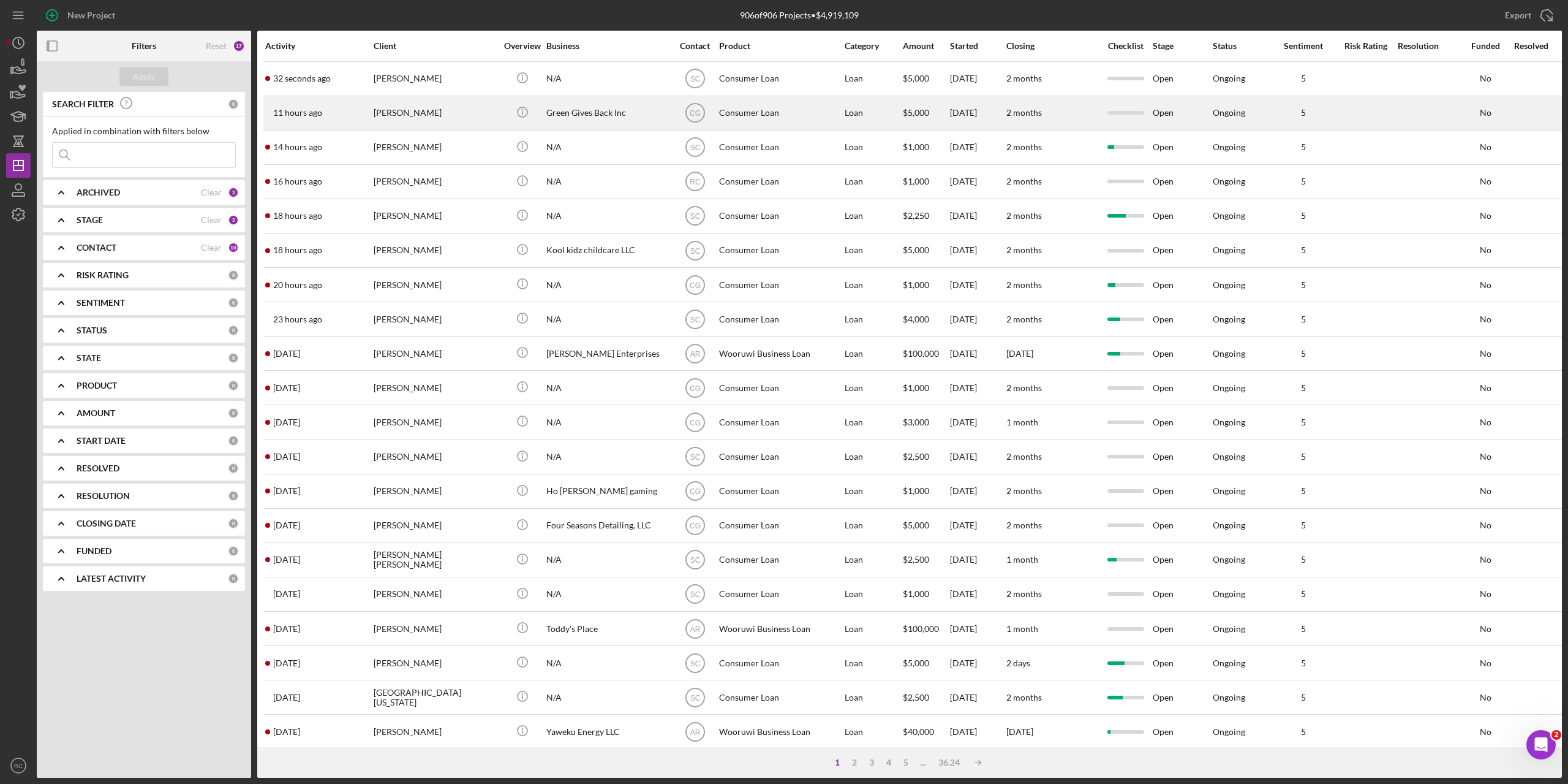
click at [408, 113] on div "[PERSON_NAME]" at bounding box center [435, 113] width 123 height 32
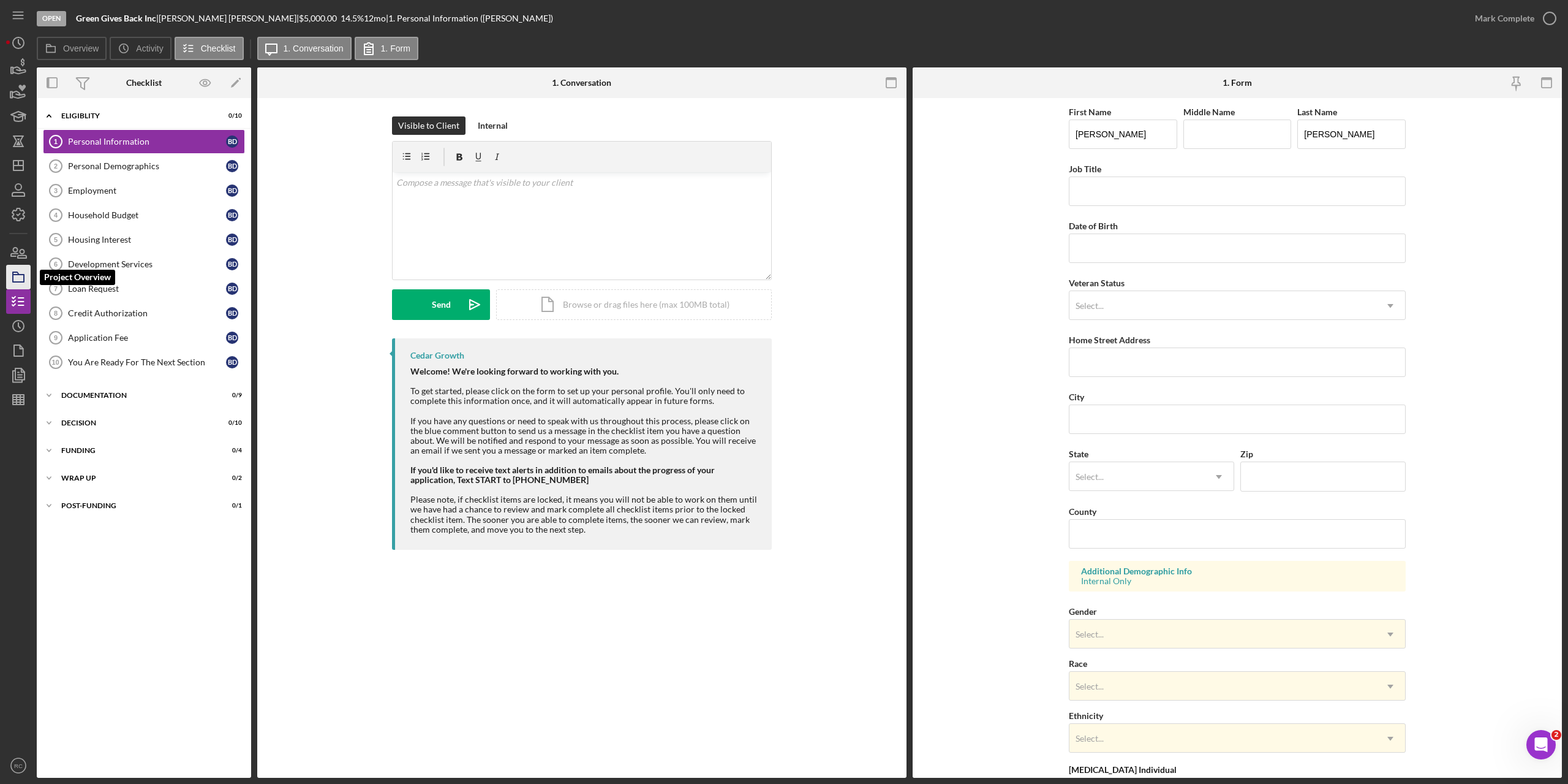
click at [20, 276] on icon "button" at bounding box center [18, 277] width 30 height 30
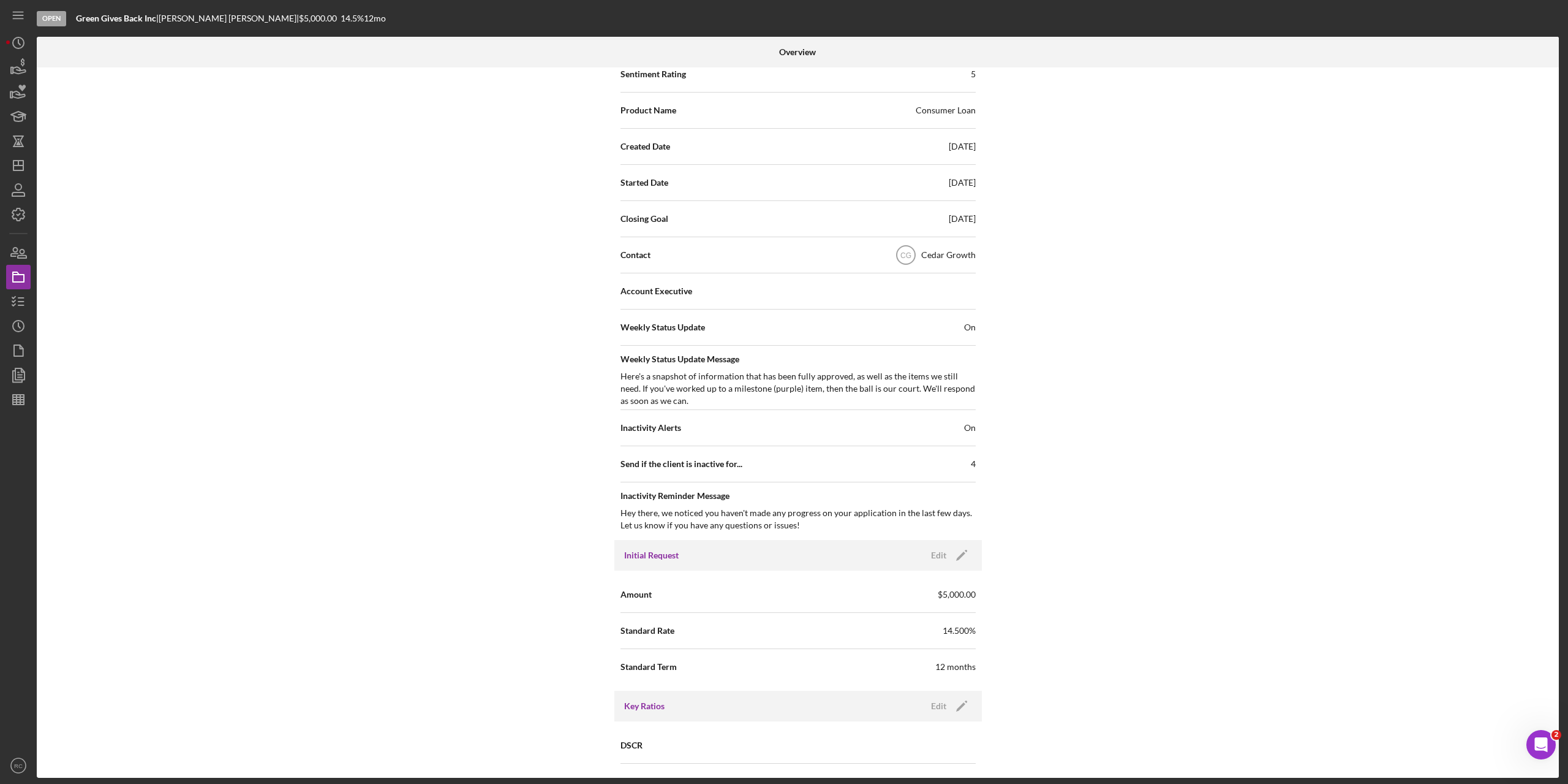
scroll to position [82, 0]
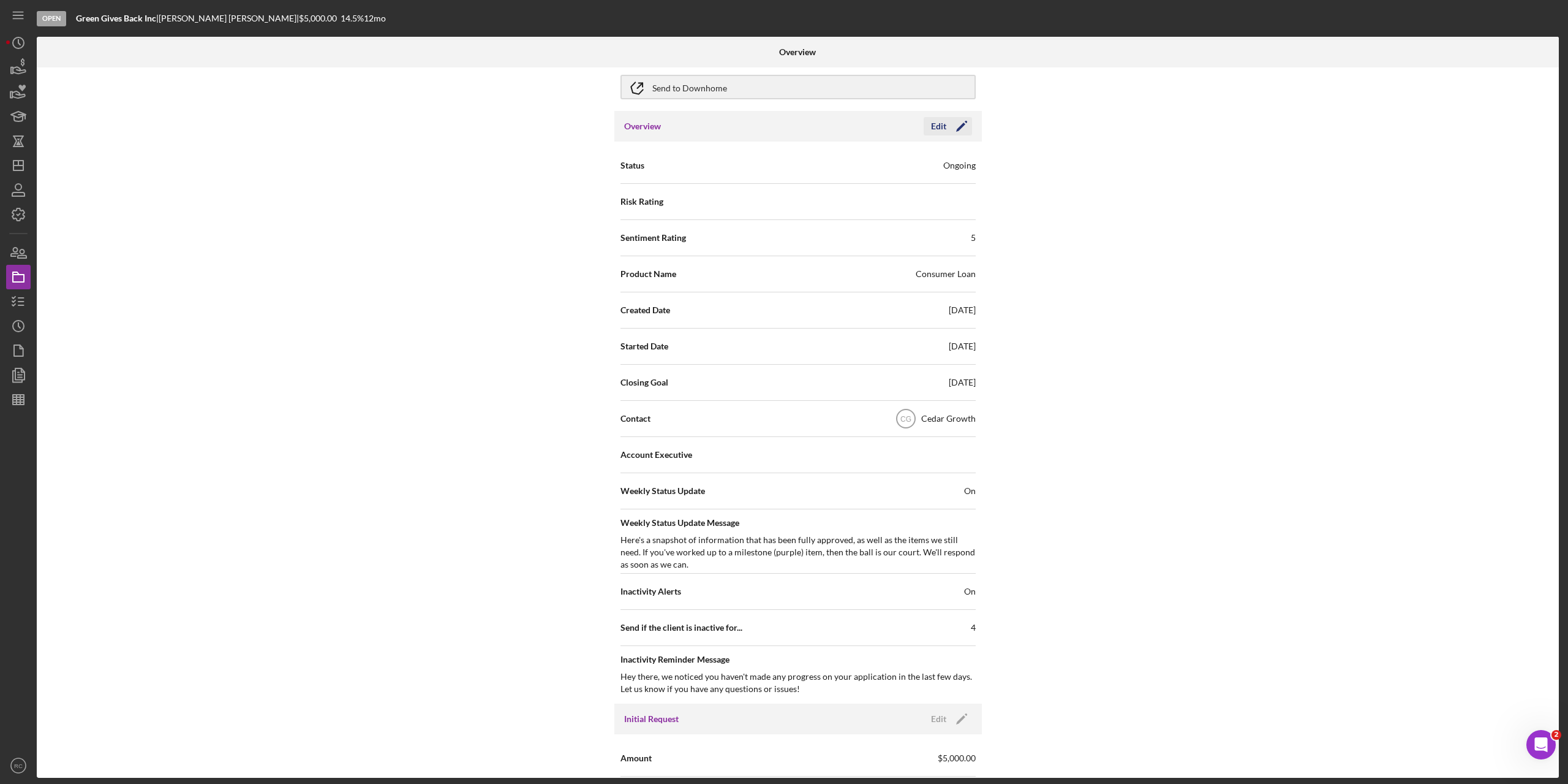
click at [962, 128] on icon "Icon/Edit" at bounding box center [962, 126] width 30 height 30
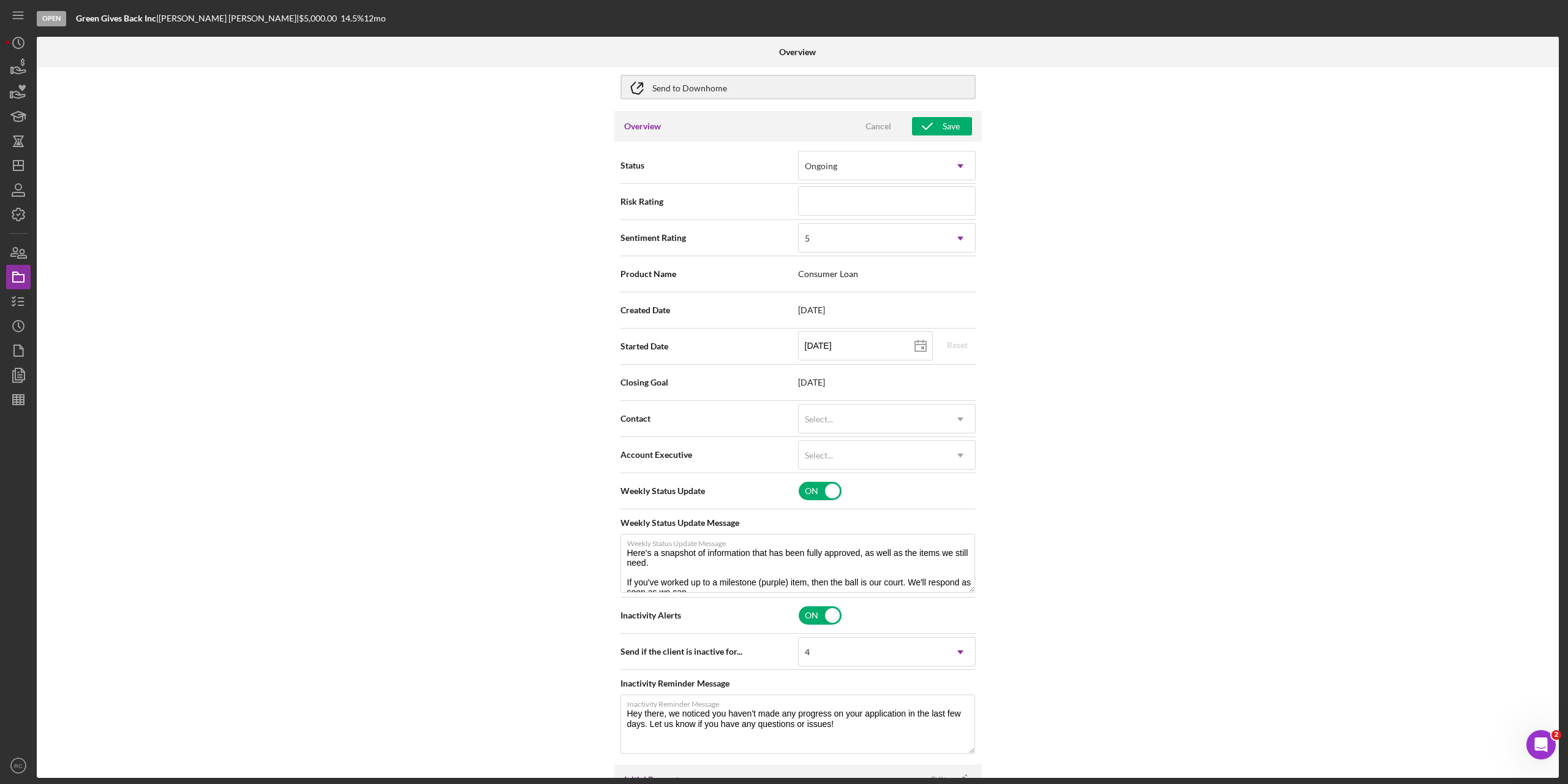
scroll to position [245, 0]
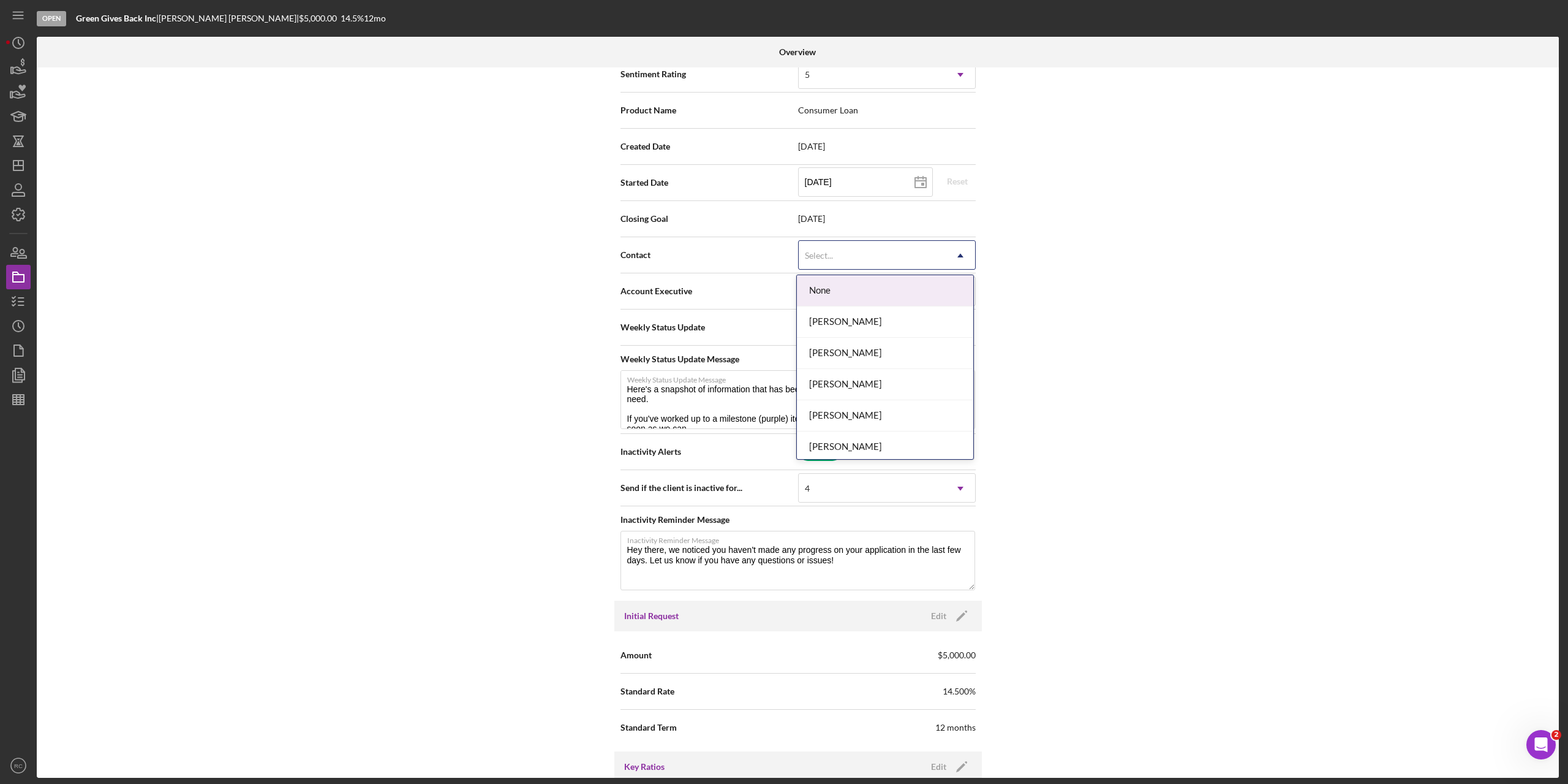
click at [899, 256] on div "Select..." at bounding box center [872, 255] width 147 height 28
click at [860, 322] on div "[PERSON_NAME]" at bounding box center [885, 322] width 177 height 31
click at [863, 293] on div "Select..." at bounding box center [872, 291] width 147 height 28
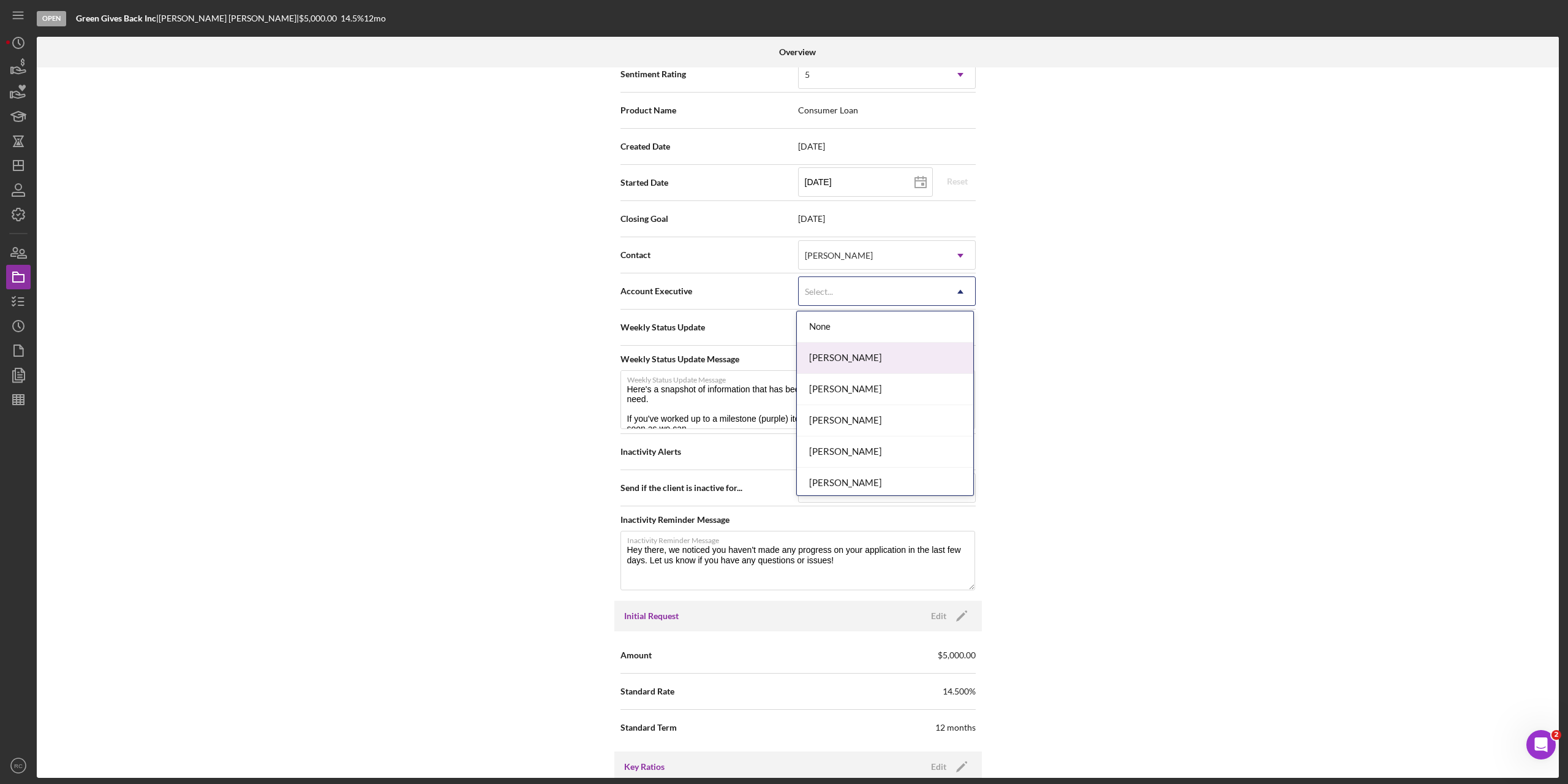
click at [860, 357] on div "[PERSON_NAME]" at bounding box center [885, 358] width 177 height 31
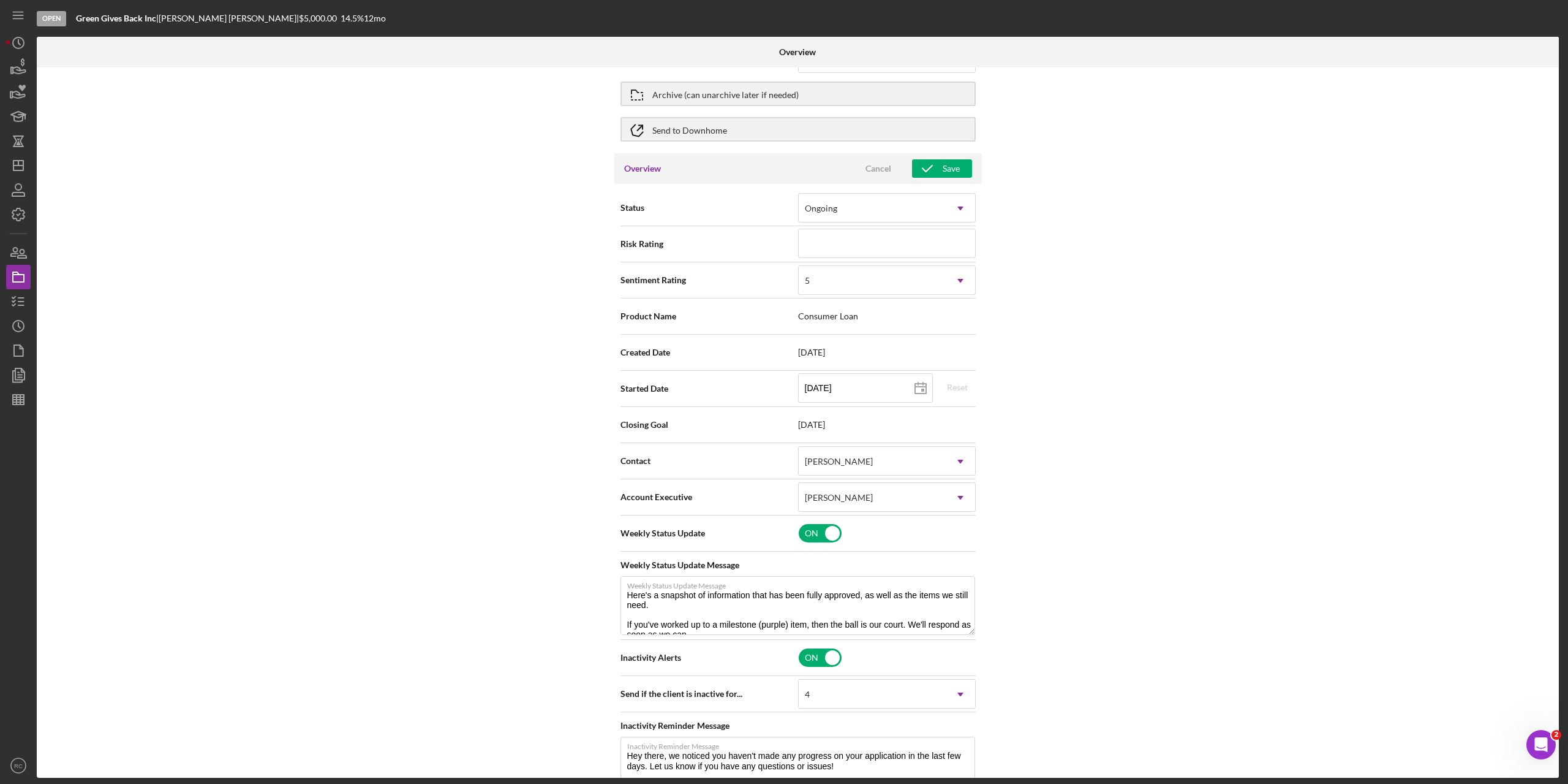
scroll to position [0, 0]
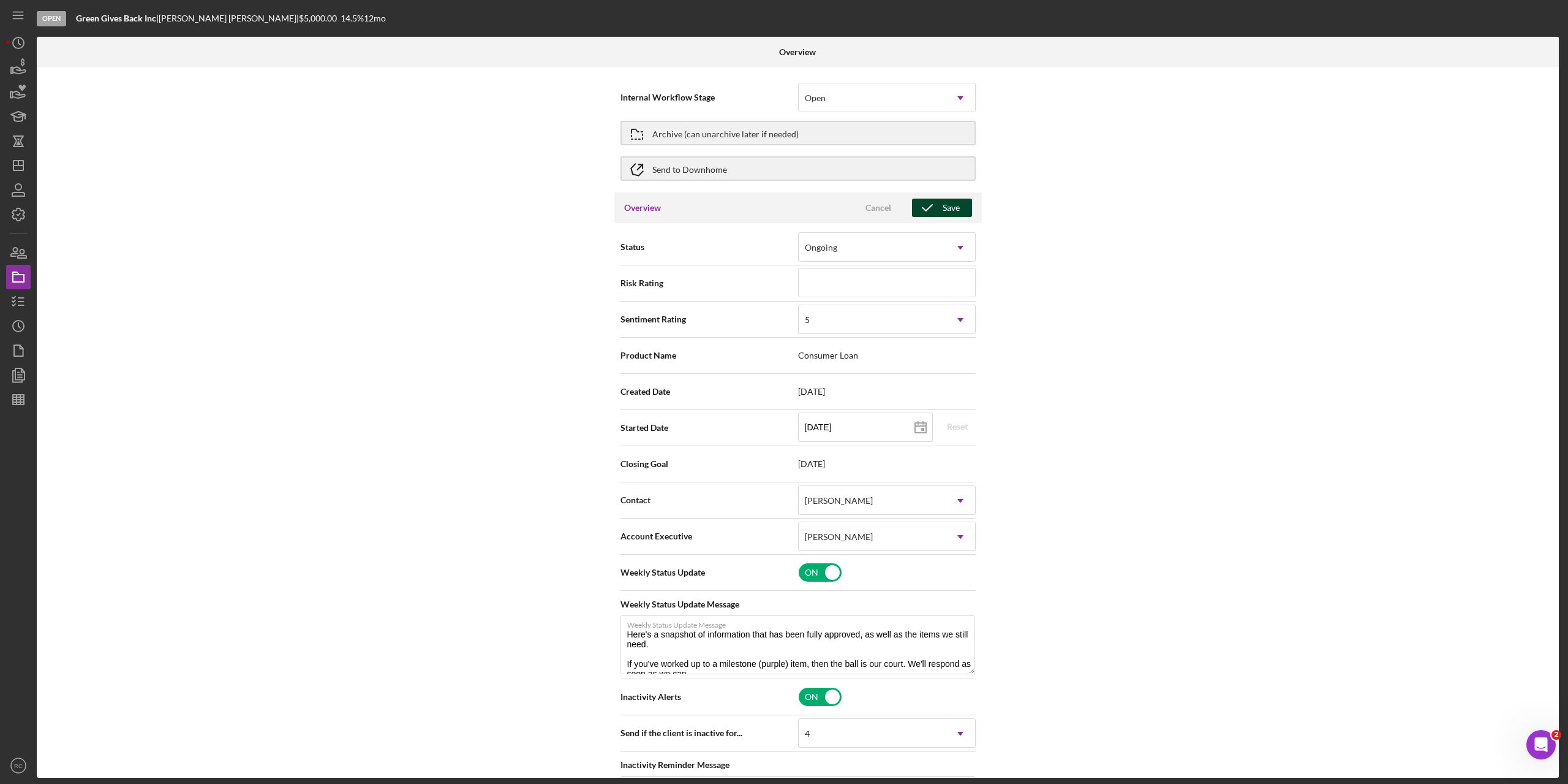
click at [946, 203] on div "Save" at bounding box center [952, 207] width 17 height 18
type textarea "Here's a snapshot of information that has been fully approved, as well as the i…"
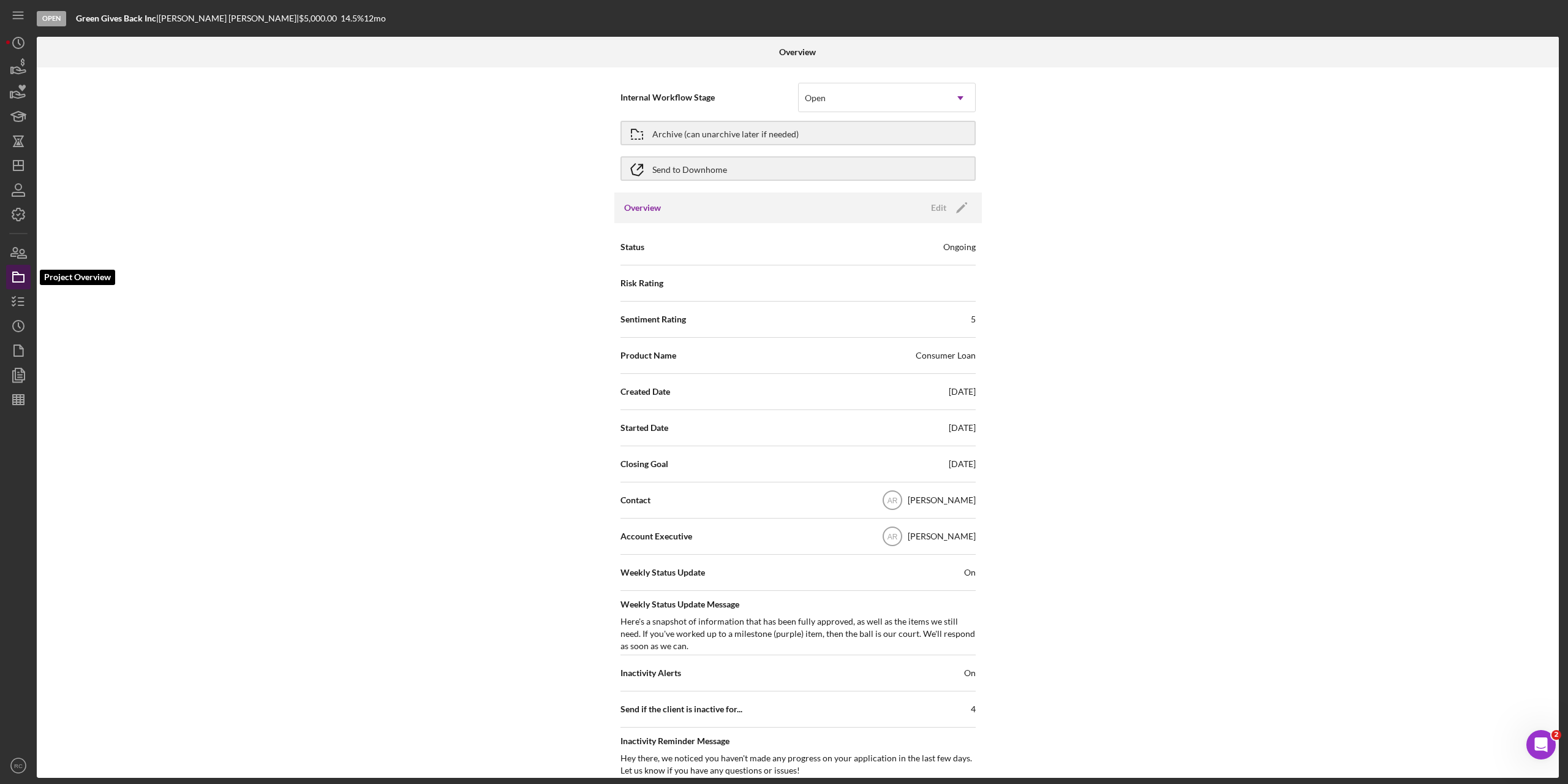
click at [18, 275] on polygon "button" at bounding box center [16, 273] width 6 height 2
click at [17, 276] on icon "button" at bounding box center [18, 277] width 30 height 30
click at [53, 14] on div "Open" at bounding box center [51, 18] width 30 height 15
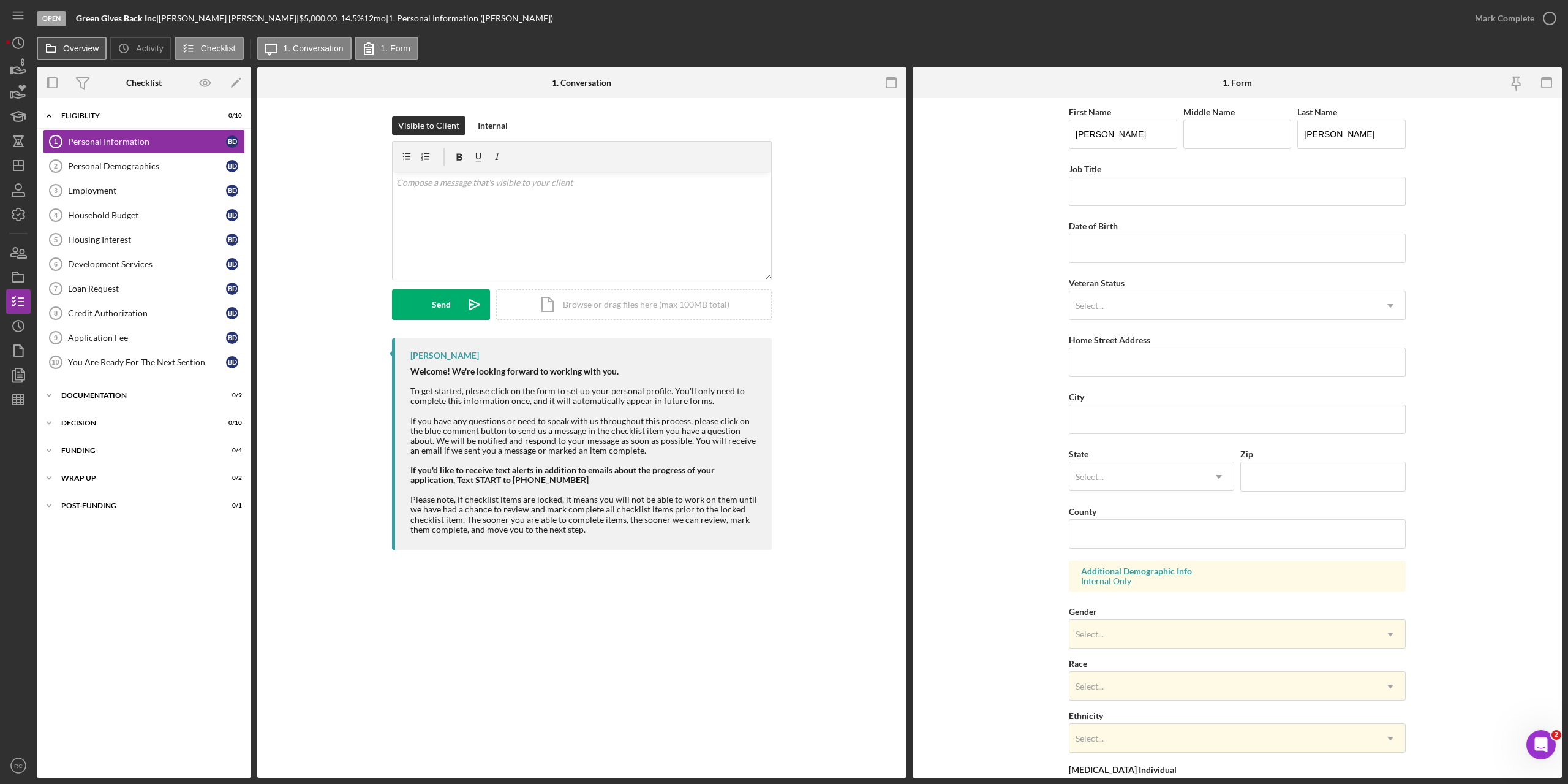
click at [63, 48] on label "Overview" at bounding box center [81, 48] width 35 height 10
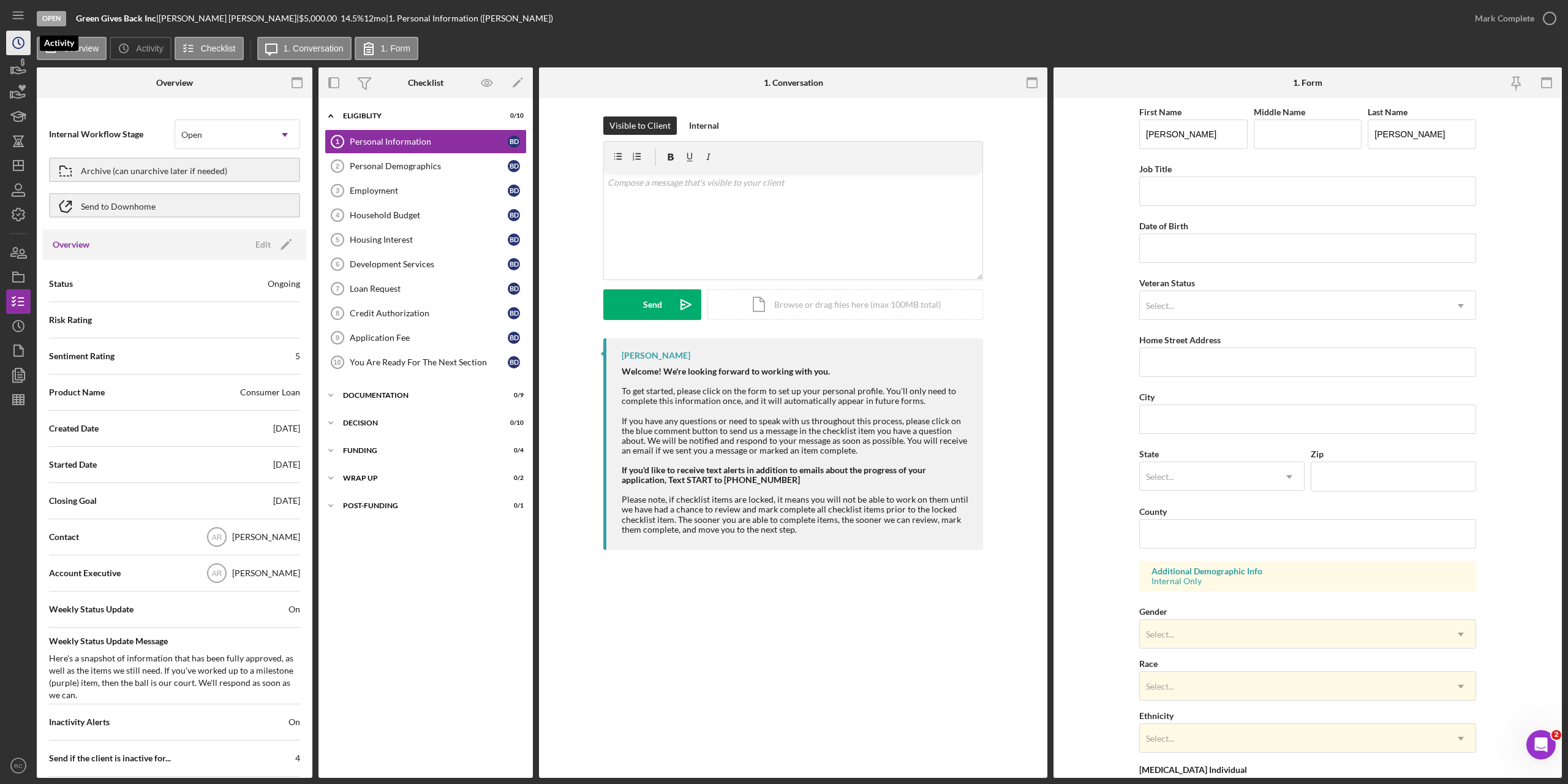
click at [19, 40] on polyline "button" at bounding box center [19, 42] width 2 height 5
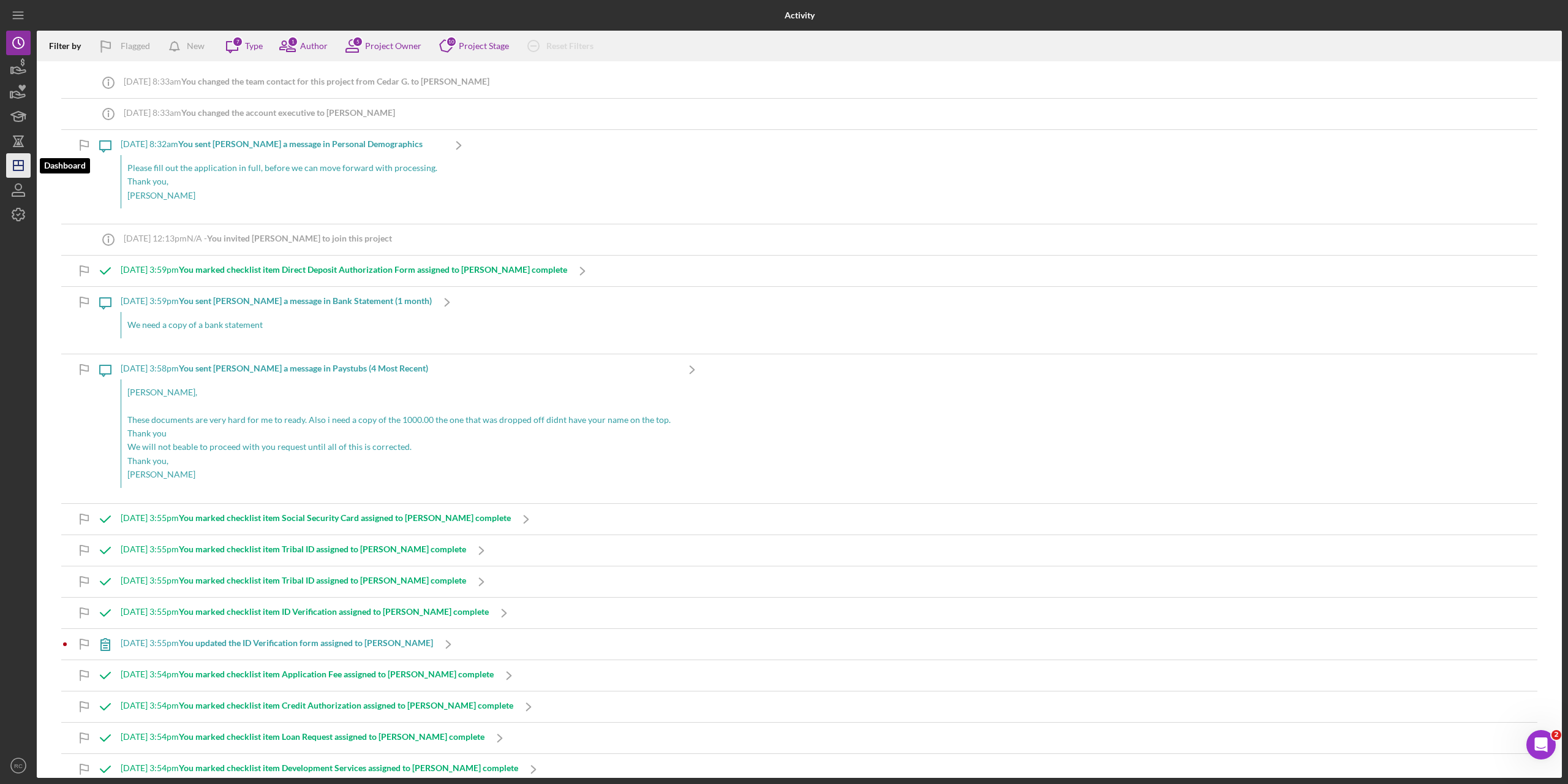
click at [15, 163] on icon "Icon/Dashboard" at bounding box center [18, 165] width 30 height 30
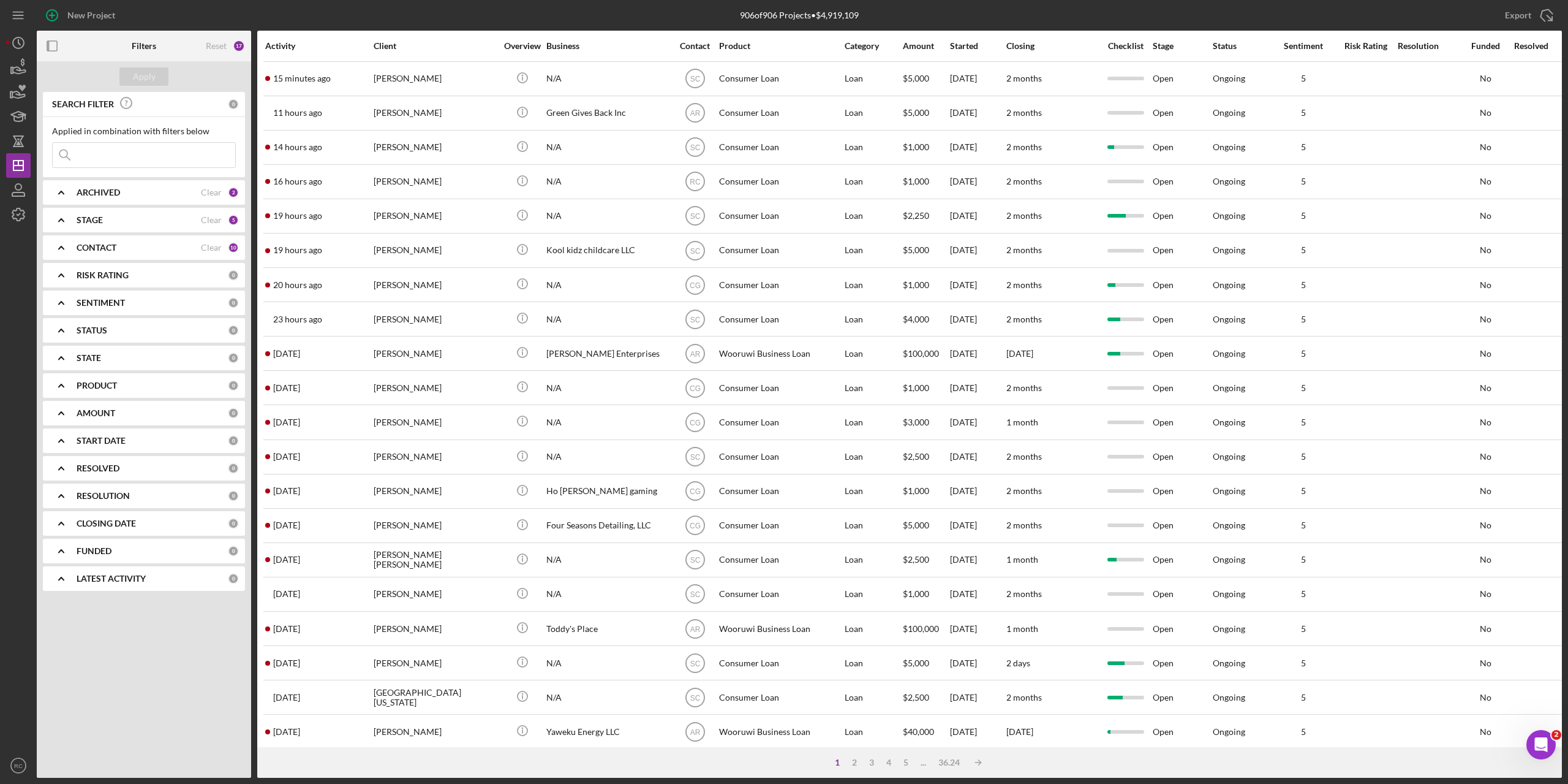
click at [89, 154] on input at bounding box center [143, 155] width 182 height 25
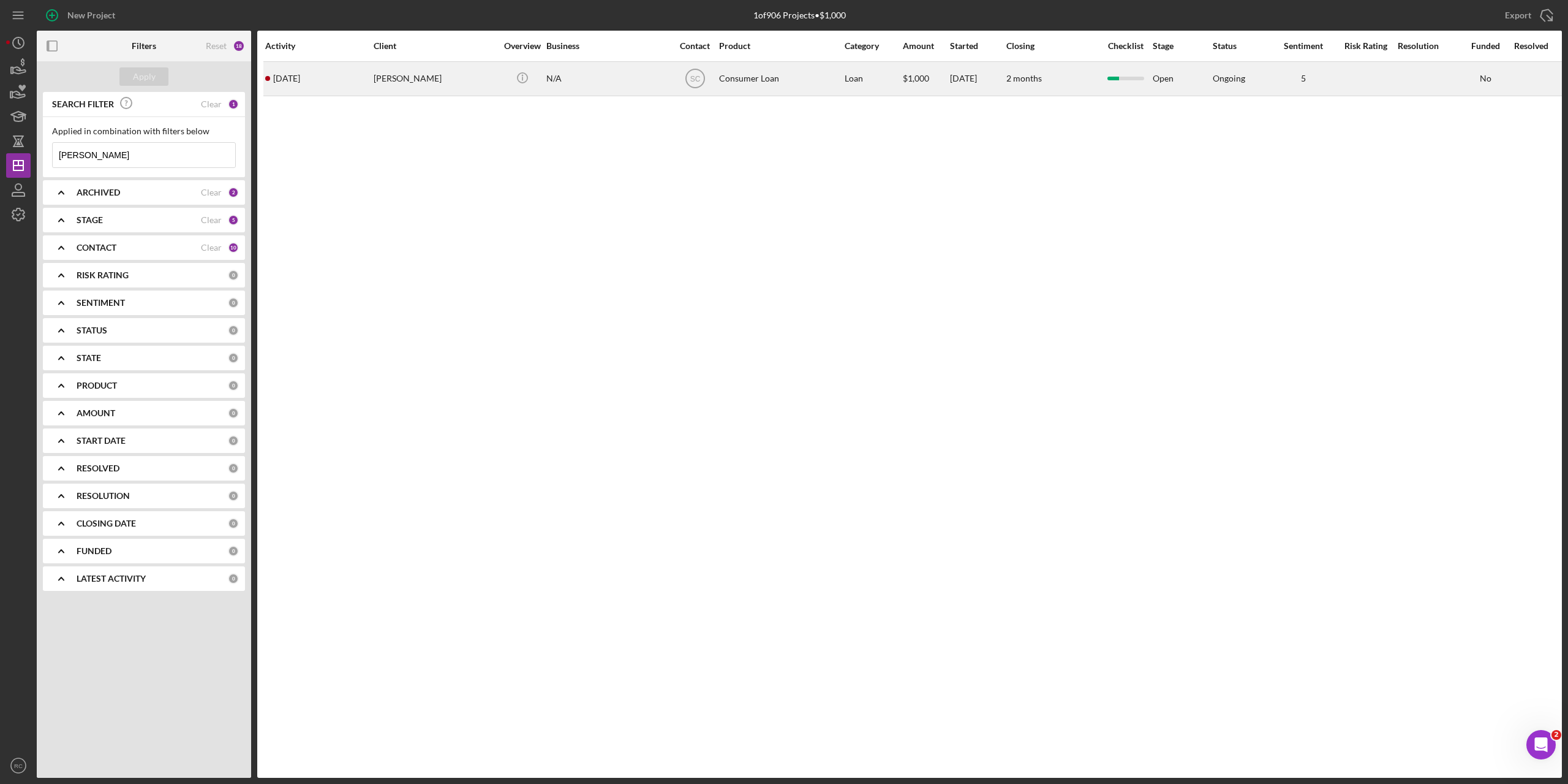
type input "[PERSON_NAME]"
click at [409, 77] on div "[PERSON_NAME]" at bounding box center [435, 79] width 123 height 32
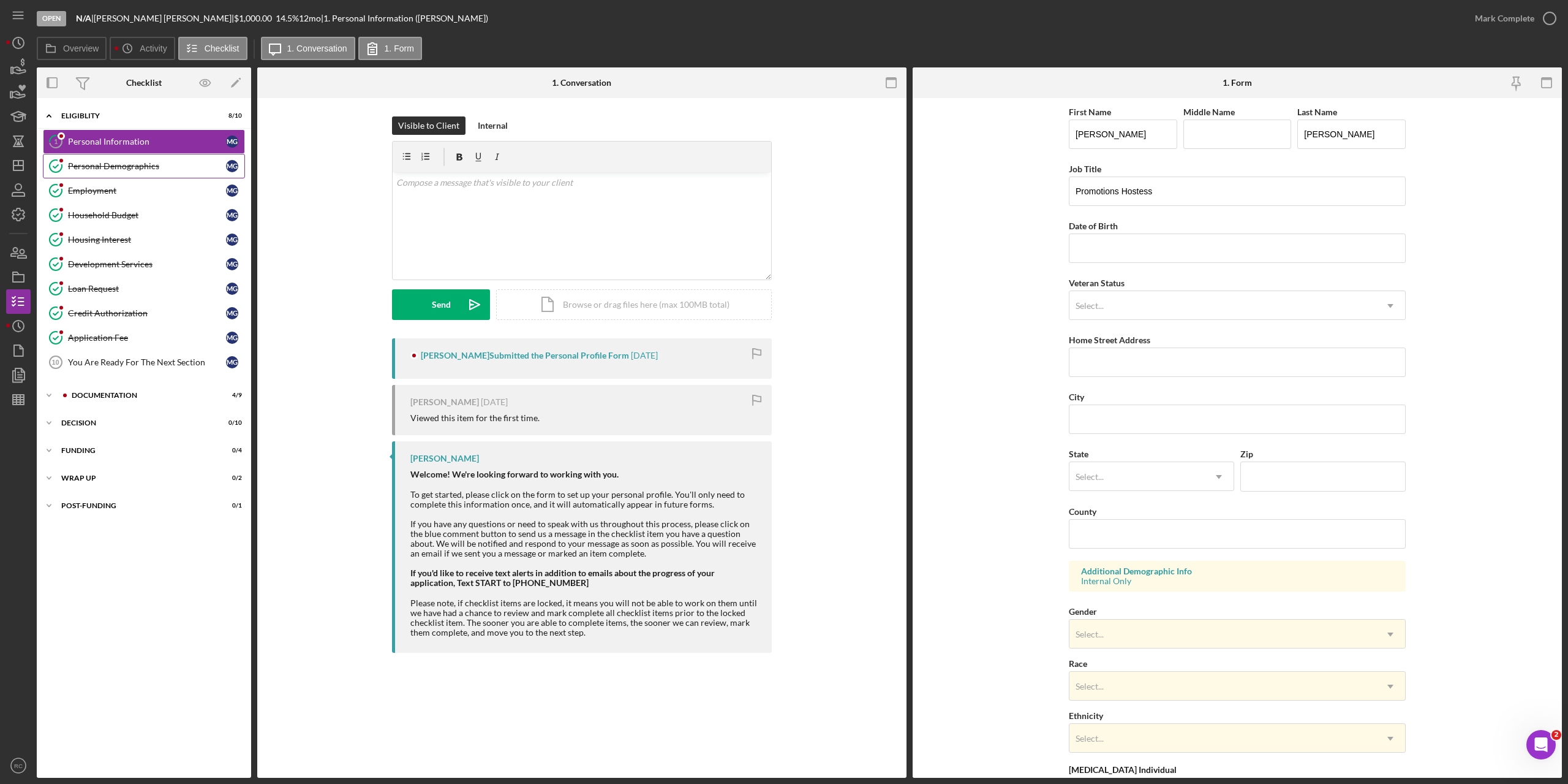
click at [124, 173] on link "Personal Demographics Personal Demographics M G" at bounding box center [143, 166] width 202 height 25
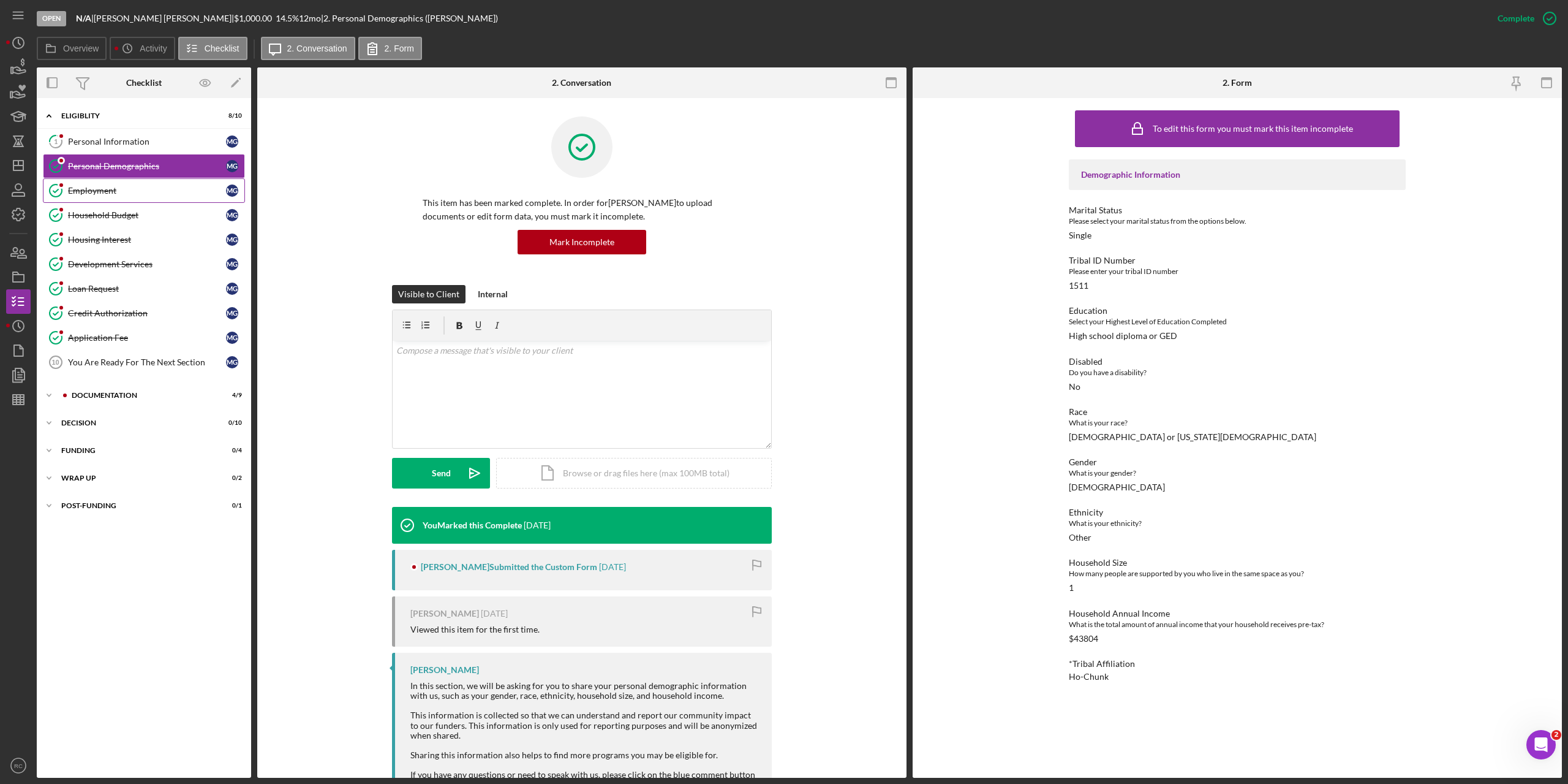
click at [96, 187] on div "Employment" at bounding box center [146, 190] width 158 height 10
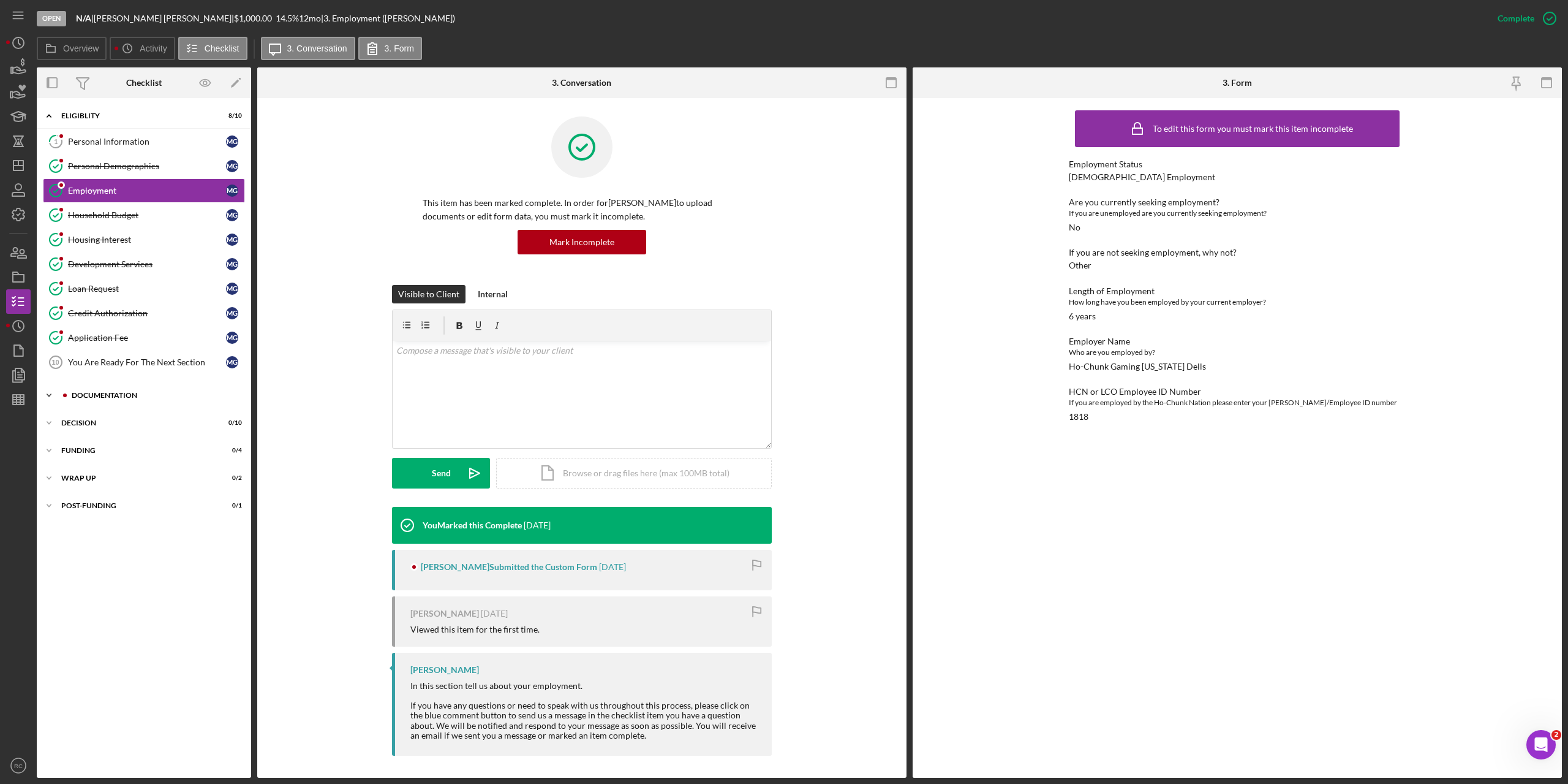
click at [104, 395] on div "Documentation" at bounding box center [154, 395] width 164 height 7
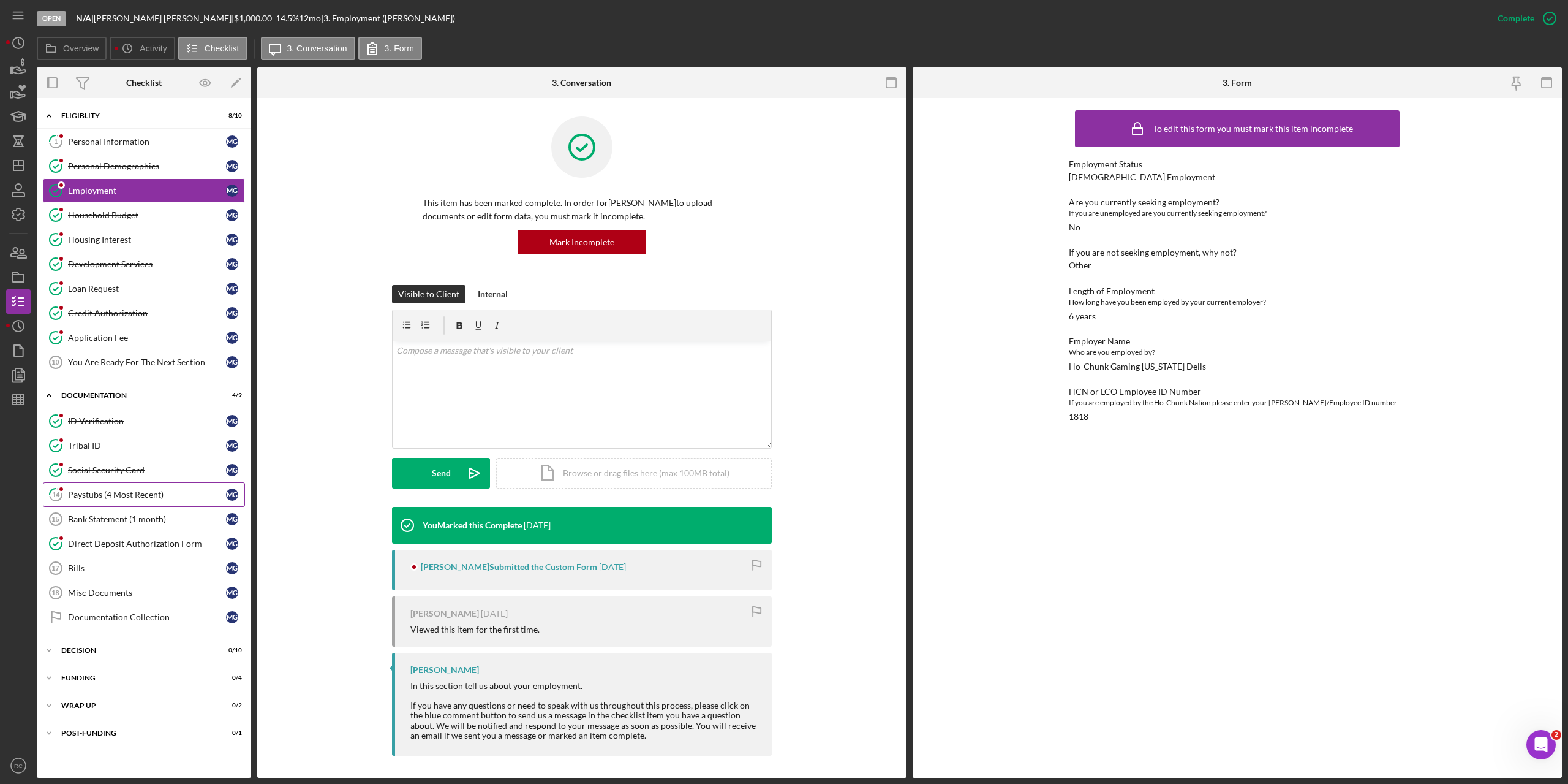
click at [116, 494] on div "Paystubs (4 Most Recent)" at bounding box center [146, 495] width 158 height 10
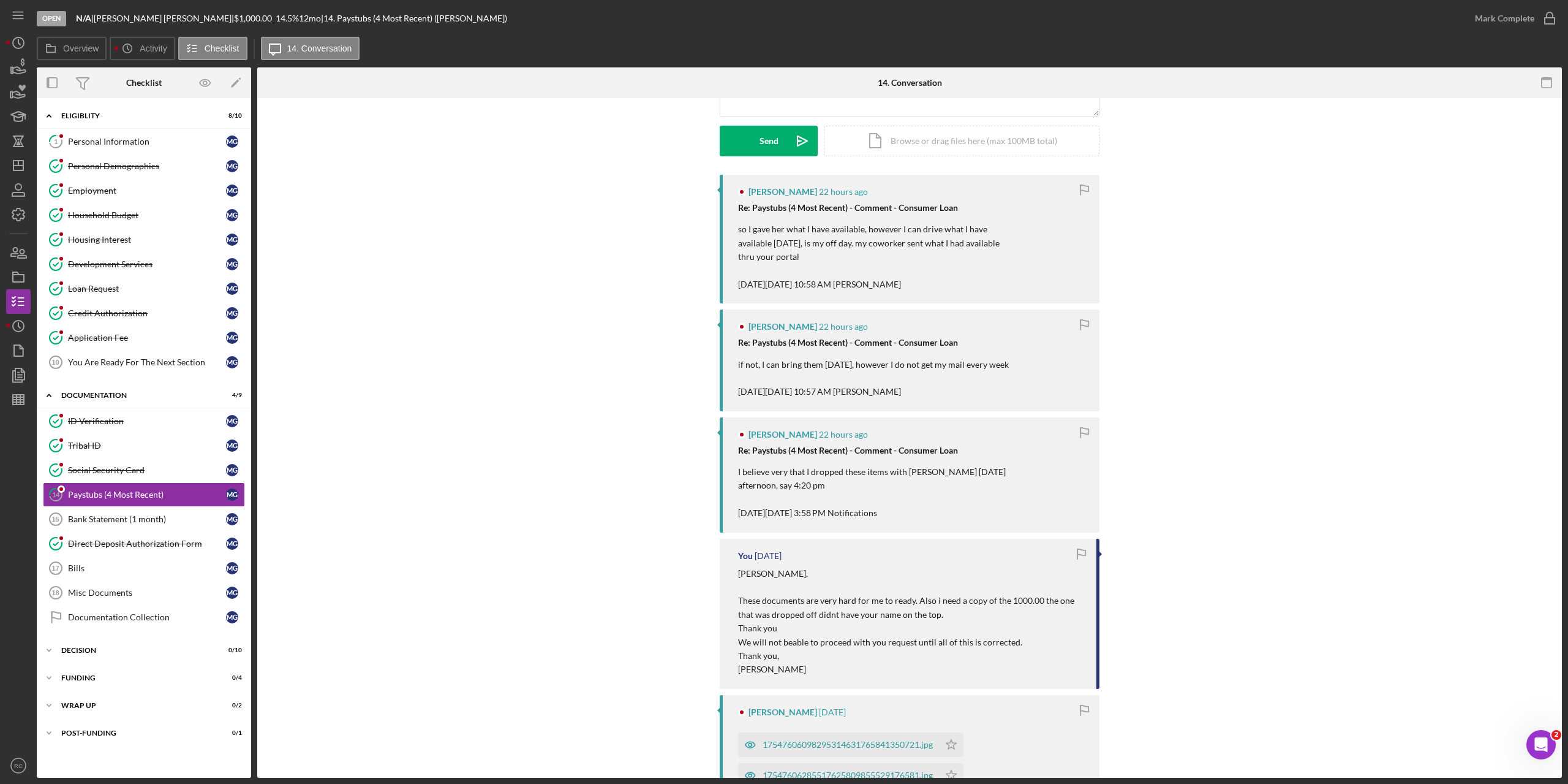
scroll to position [245, 0]
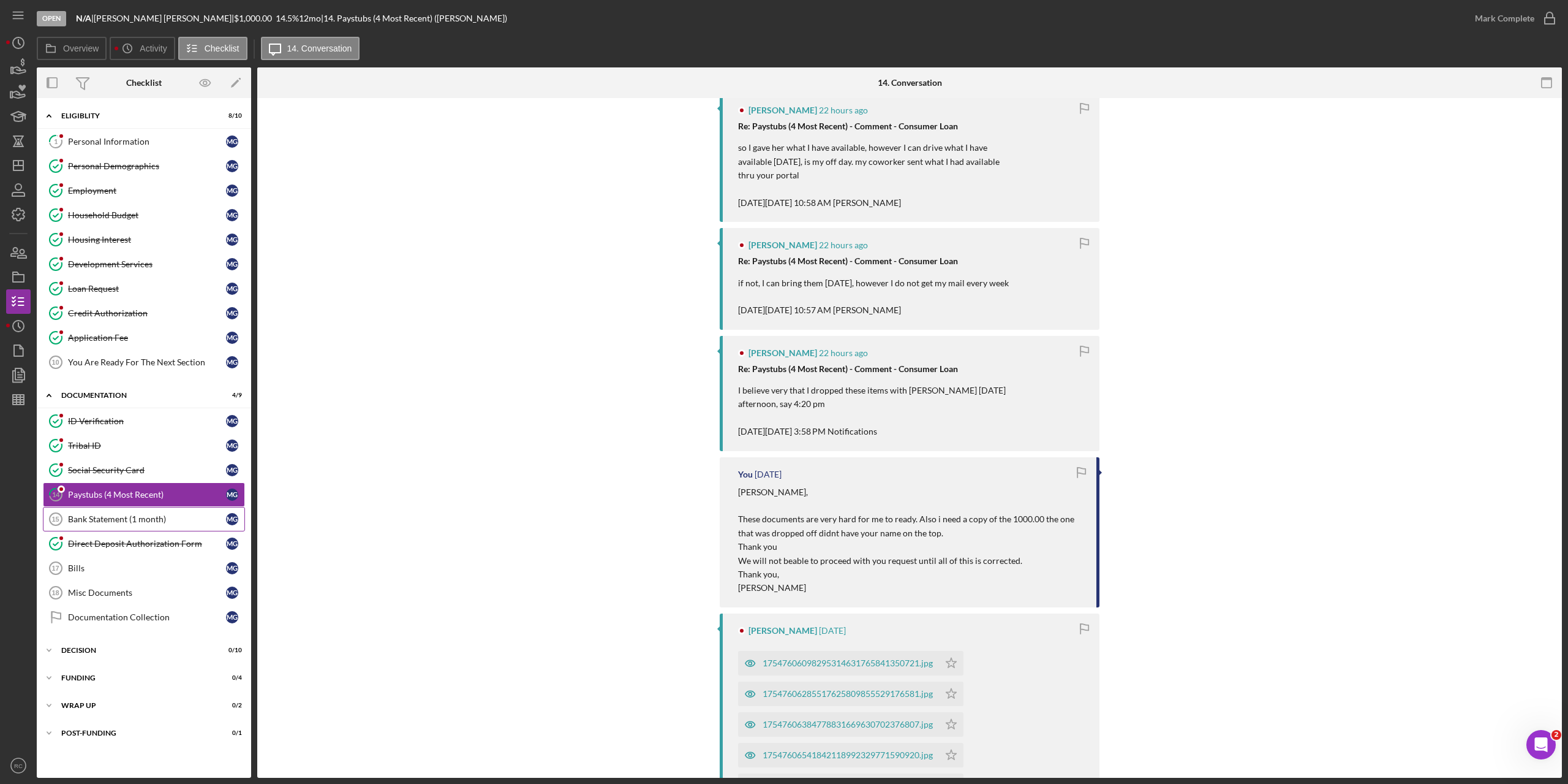
click at [125, 514] on div "Bank Statement (1 month)" at bounding box center [146, 519] width 158 height 10
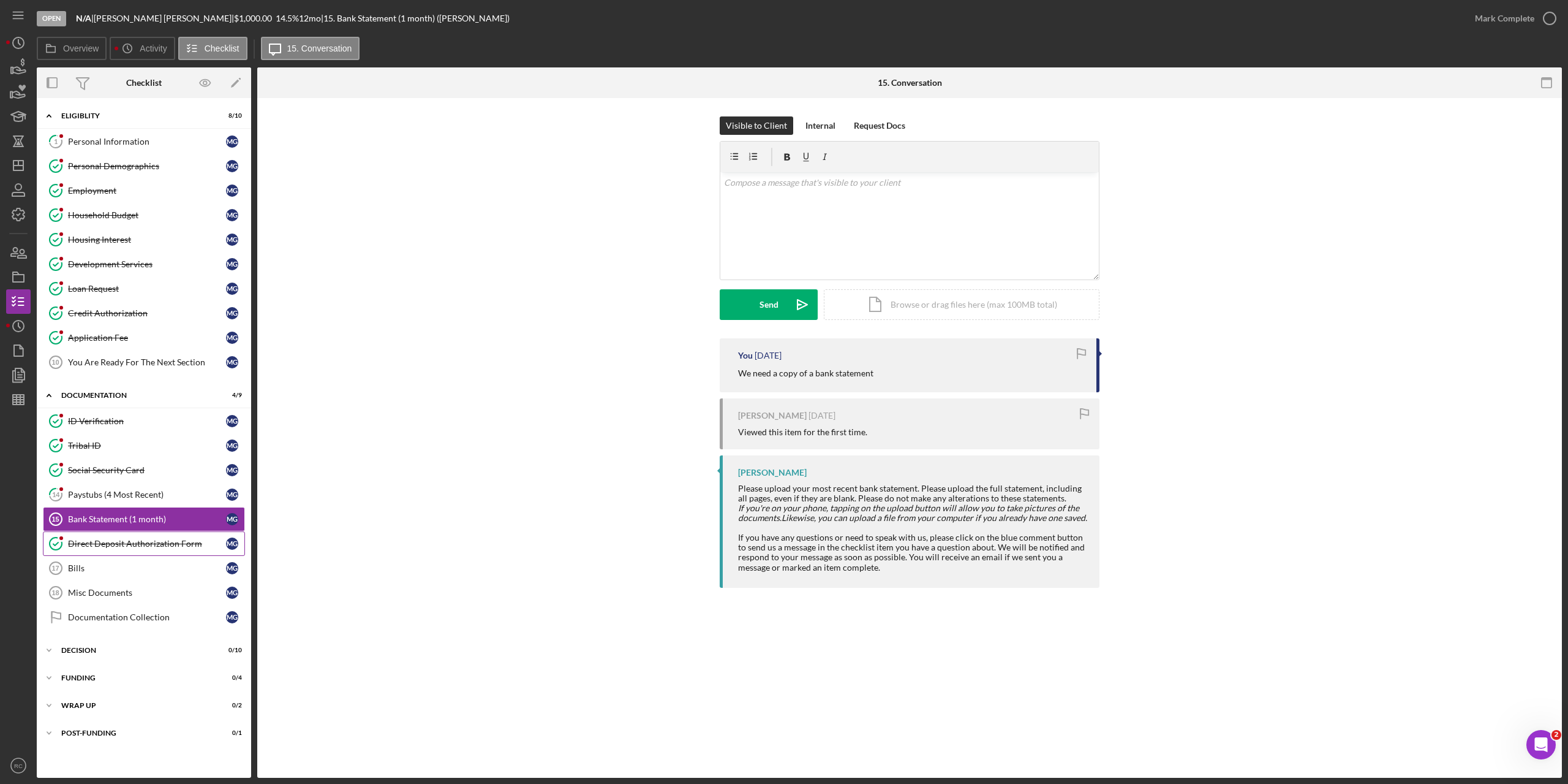
click at [145, 545] on div "Direct Deposit Authorization Form" at bounding box center [146, 544] width 158 height 10
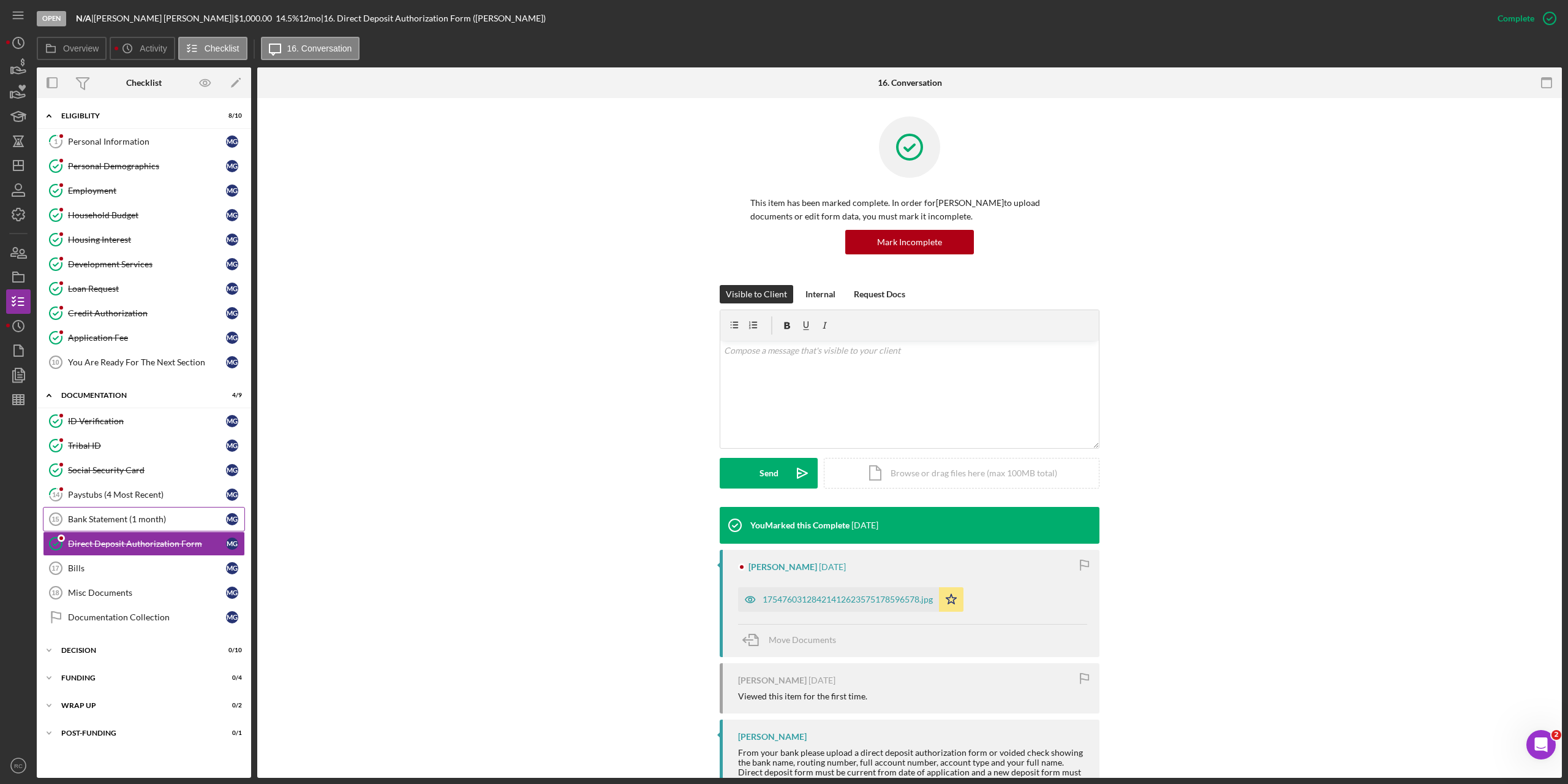
click at [134, 518] on div "Bank Statement (1 month)" at bounding box center [146, 519] width 158 height 10
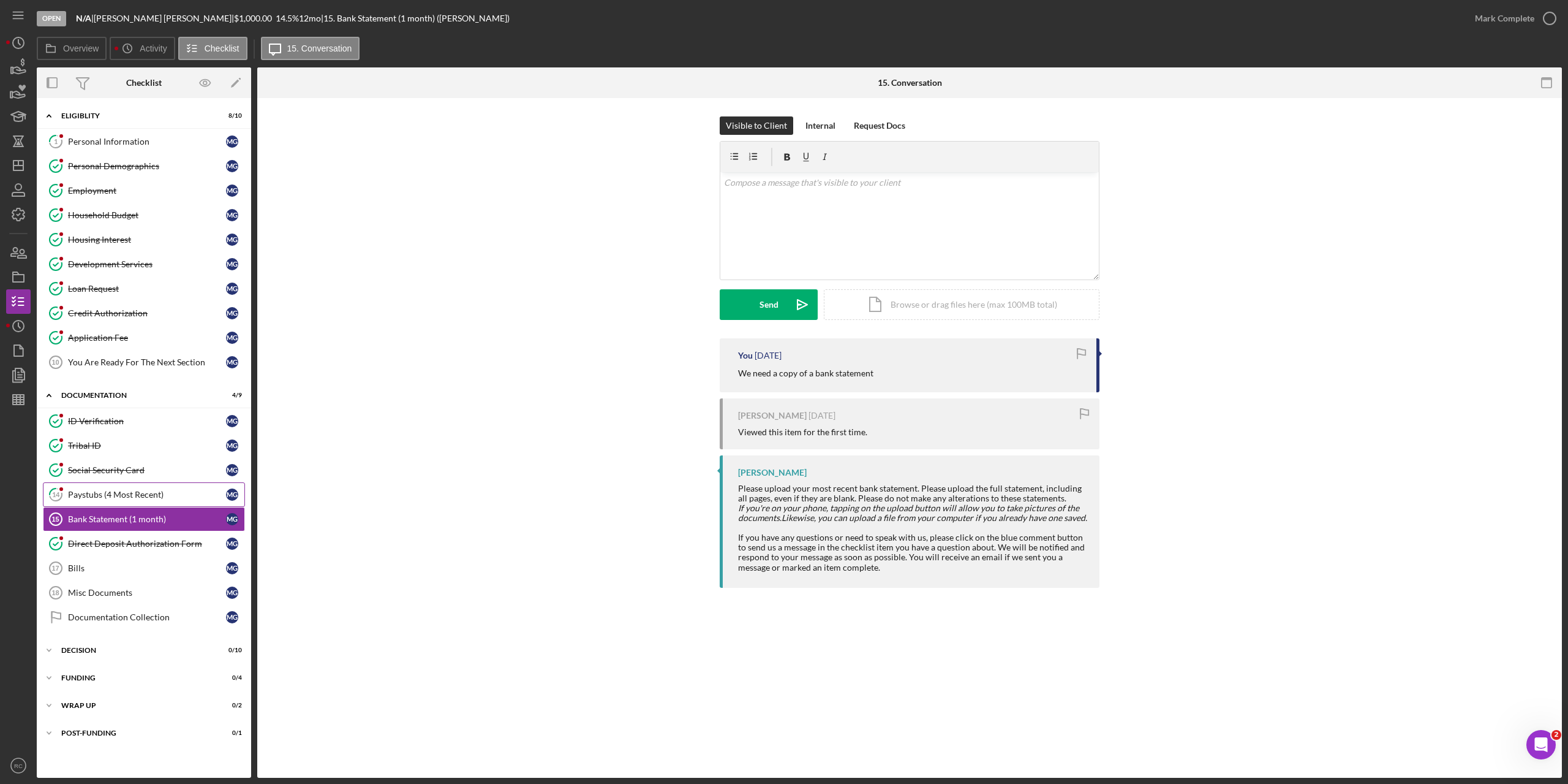
click at [136, 500] on div "Paystubs (4 Most Recent)" at bounding box center [146, 495] width 158 height 10
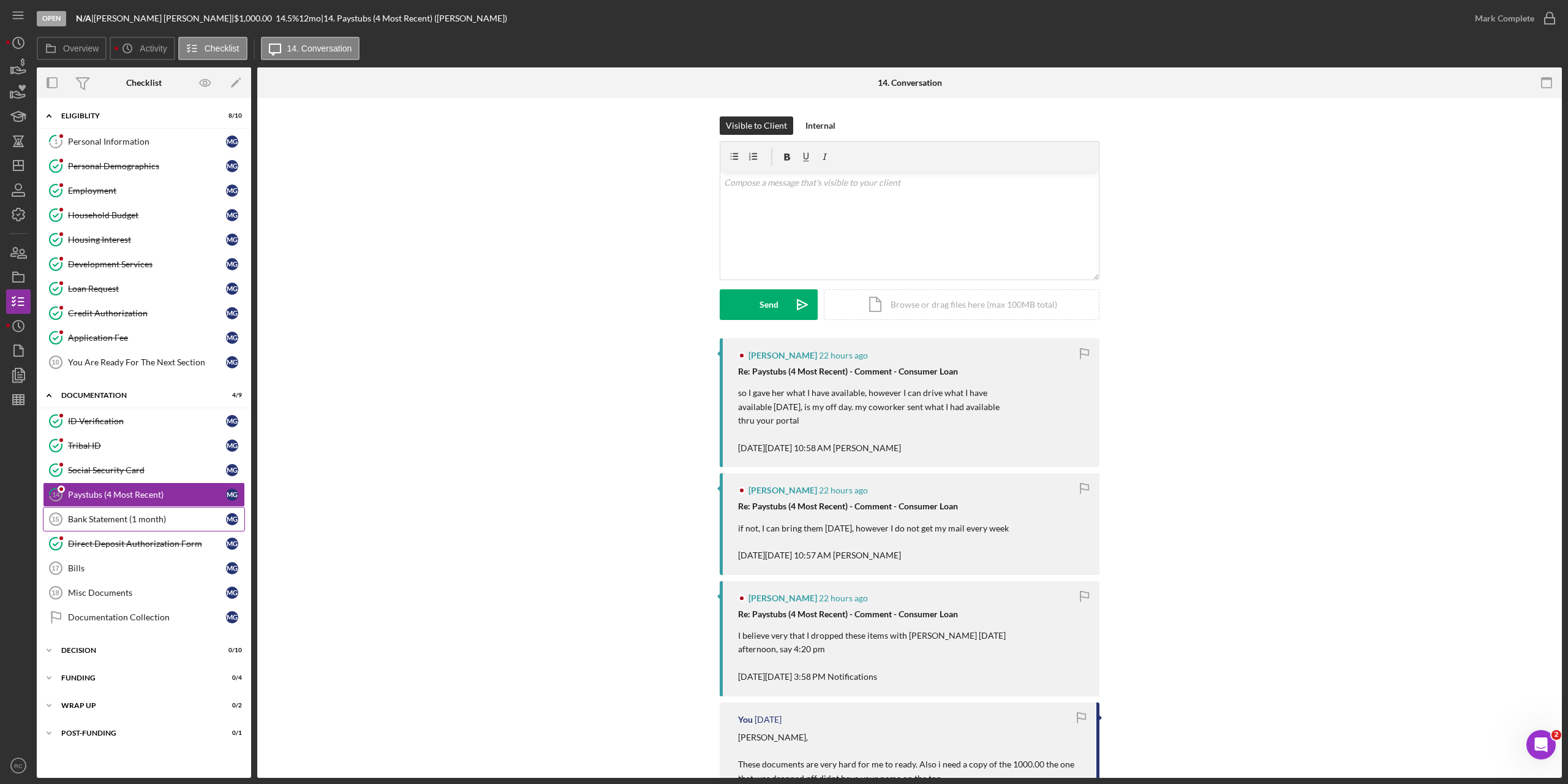
click at [133, 518] on div "Bank Statement (1 month)" at bounding box center [146, 519] width 158 height 10
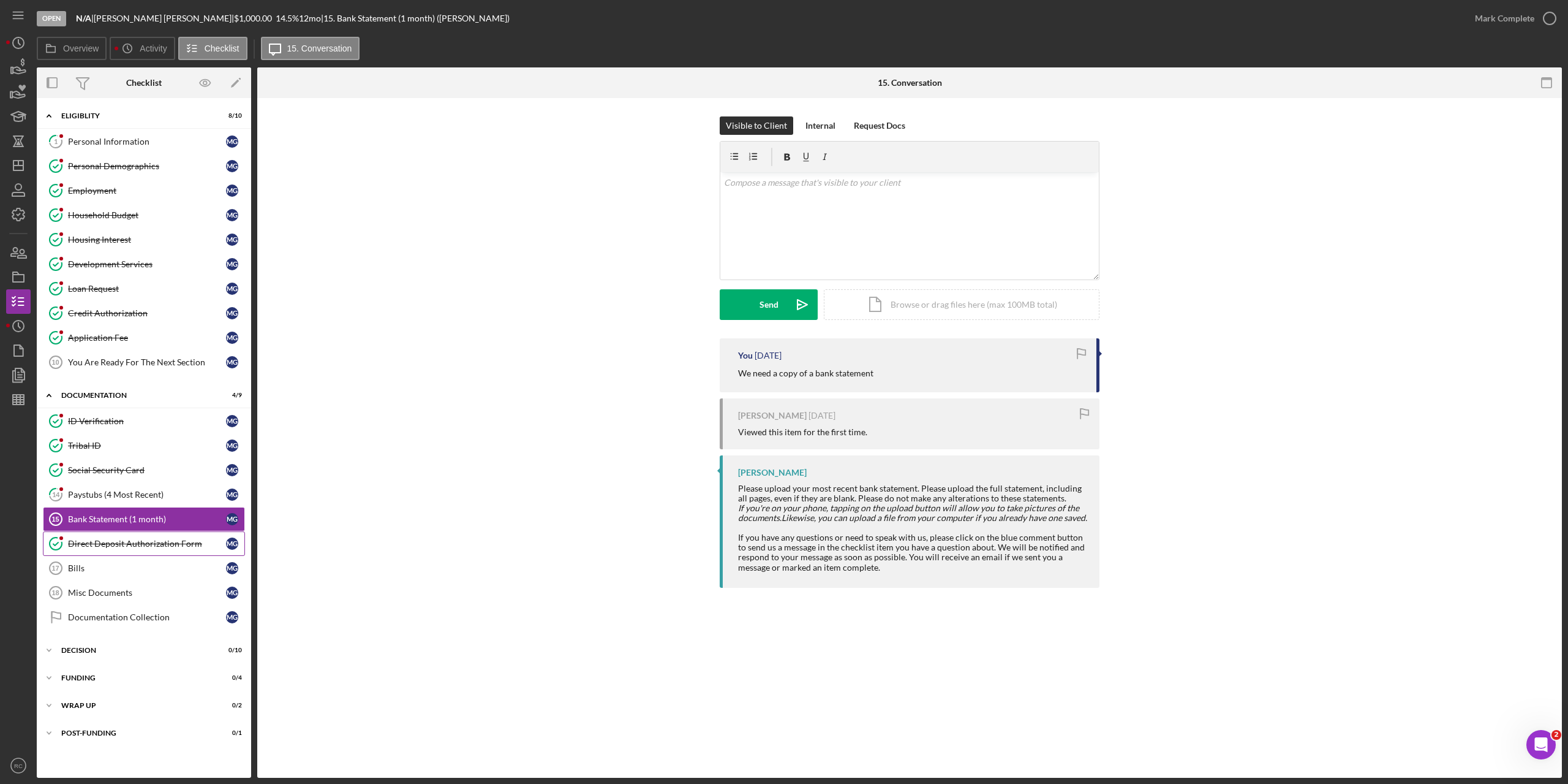
click at [112, 540] on div "Direct Deposit Authorization Form" at bounding box center [146, 544] width 158 height 10
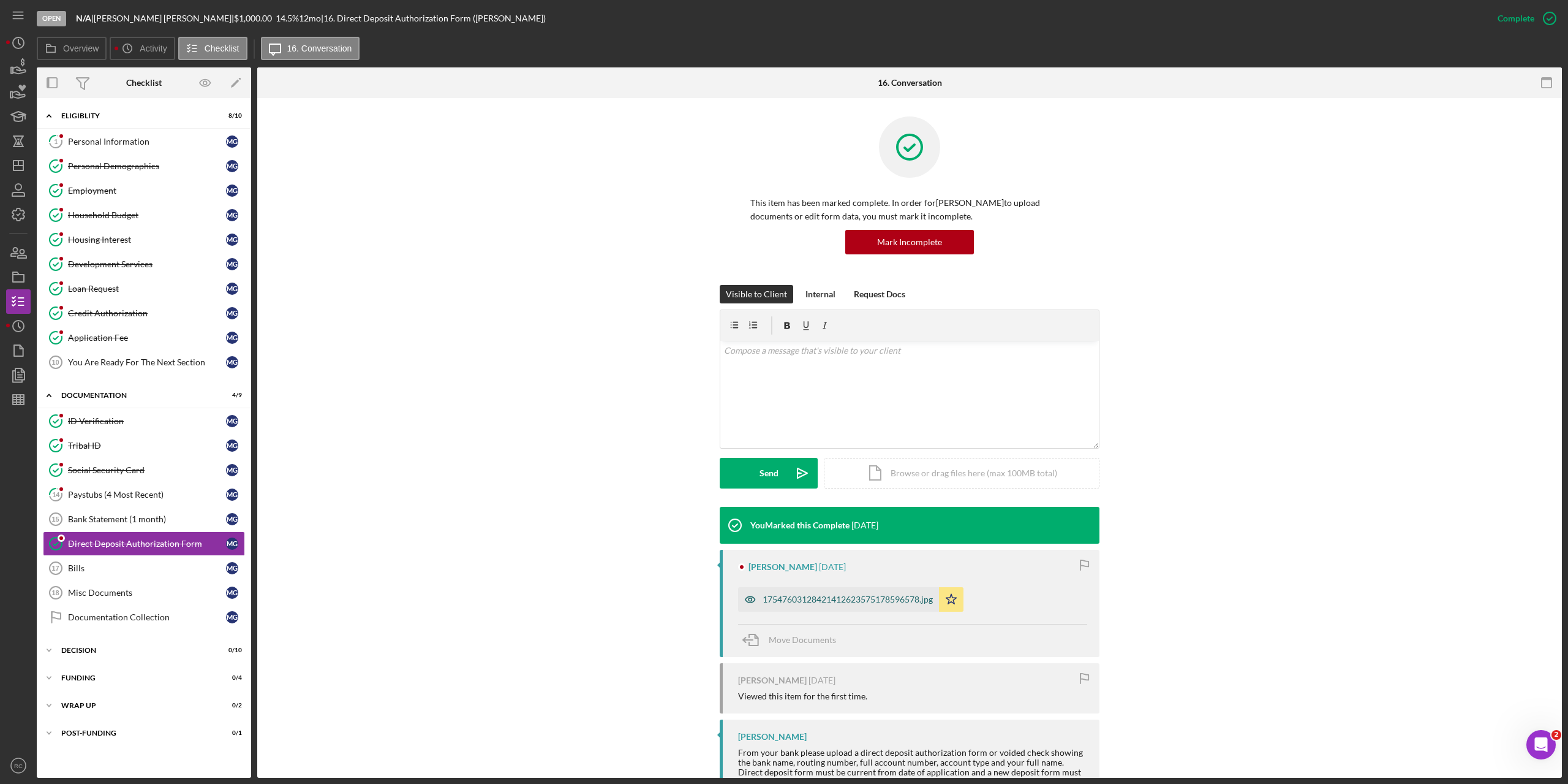
click at [807, 599] on div "17547603128421412623575178596578.jpg" at bounding box center [848, 599] width 170 height 10
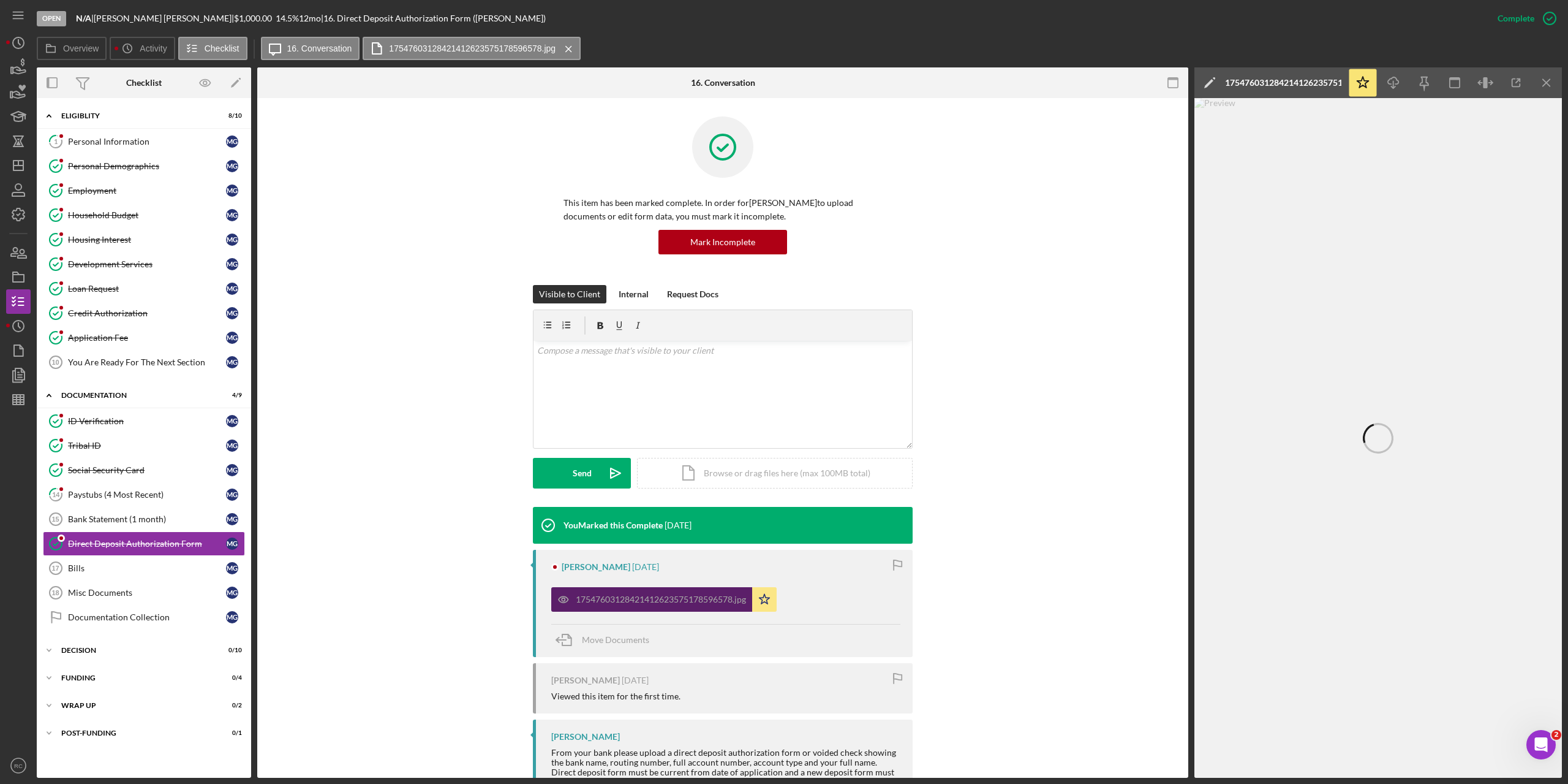
click at [688, 594] on div "17547603128421412623575178596578.jpg" at bounding box center [661, 599] width 170 height 10
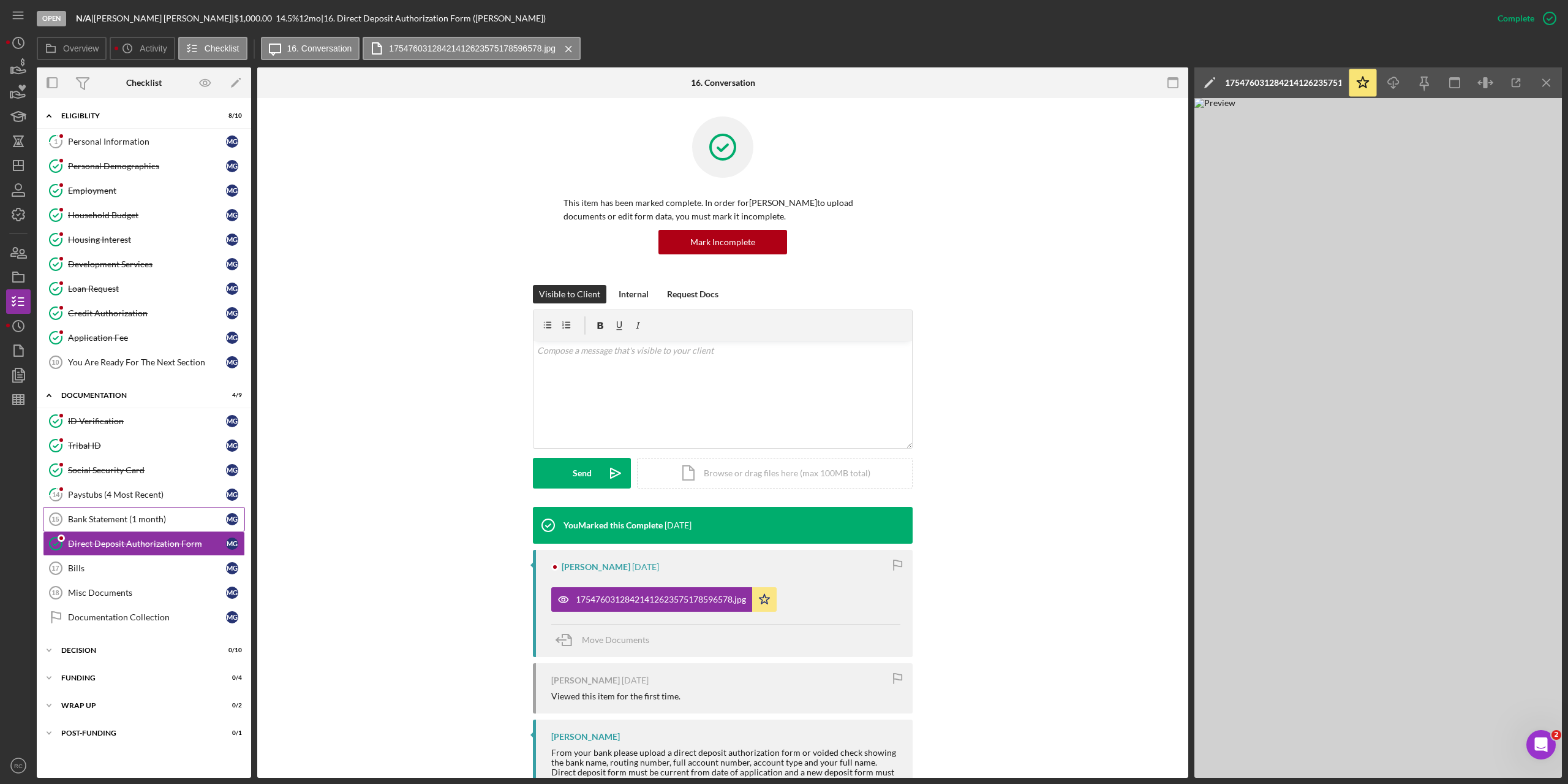
click at [123, 516] on div "Bank Statement (1 month)" at bounding box center [146, 519] width 158 height 10
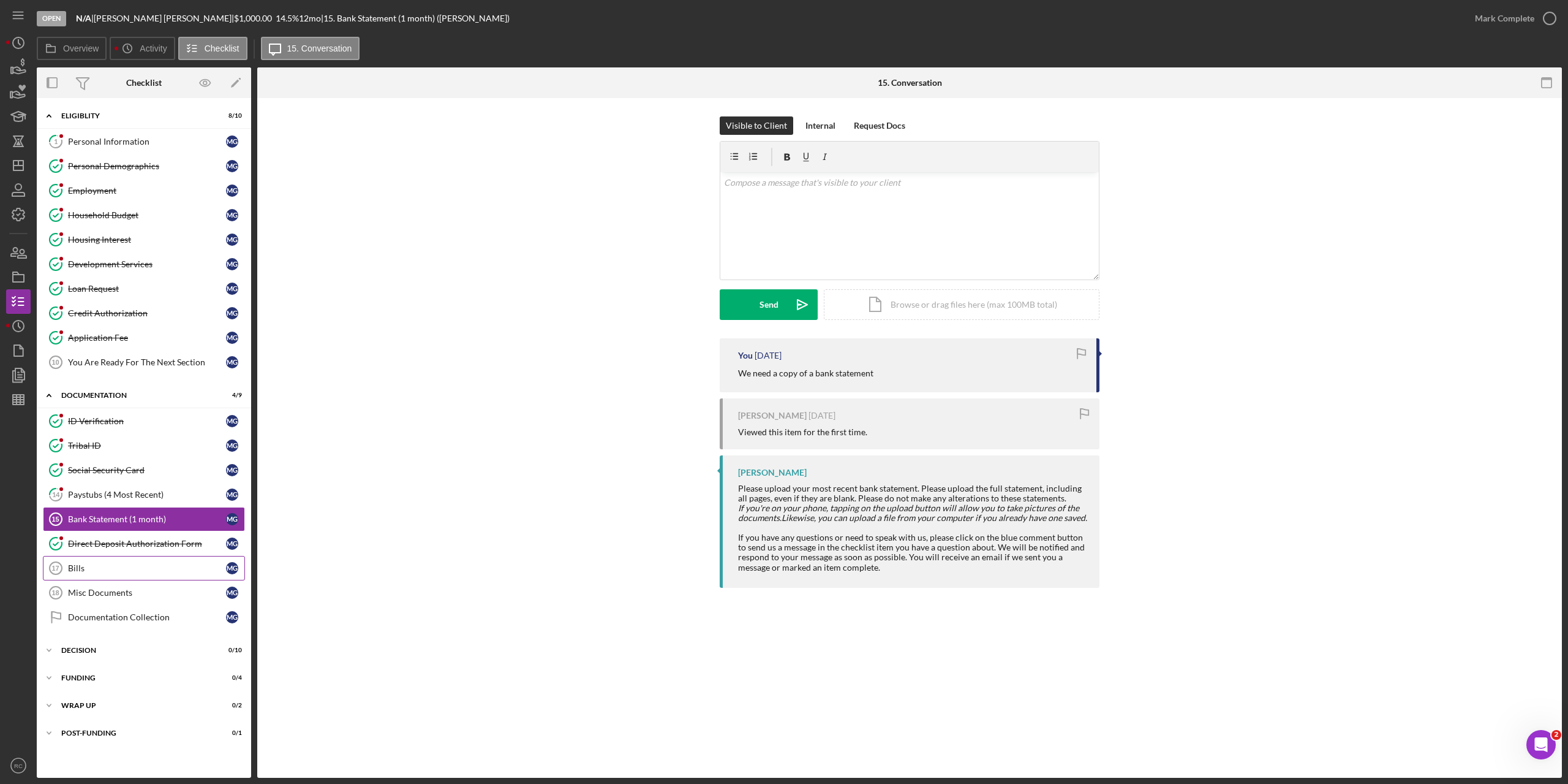
click at [81, 566] on div "Bills" at bounding box center [146, 568] width 158 height 10
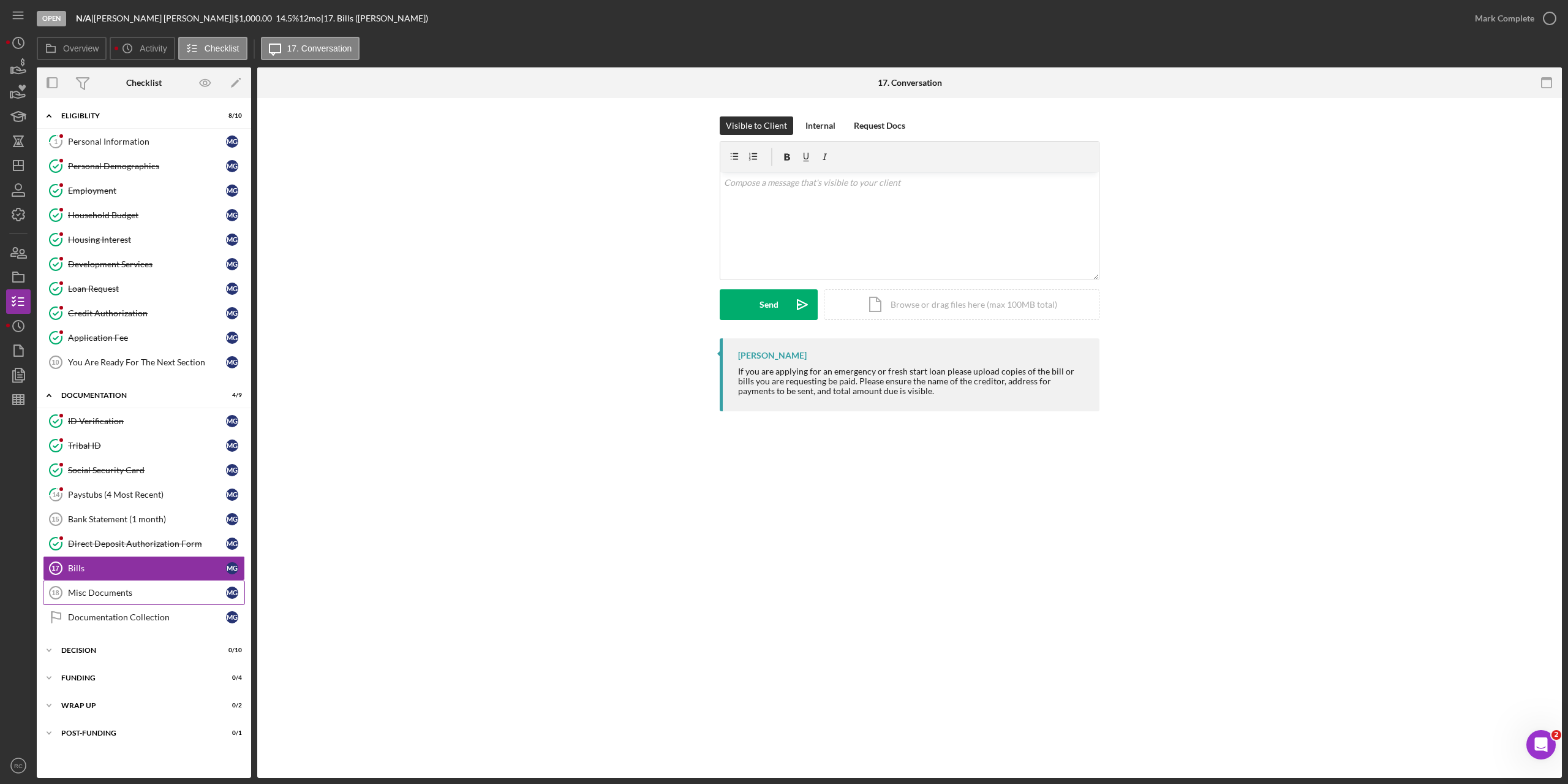
click at [107, 591] on div "Misc Documents" at bounding box center [146, 593] width 158 height 10
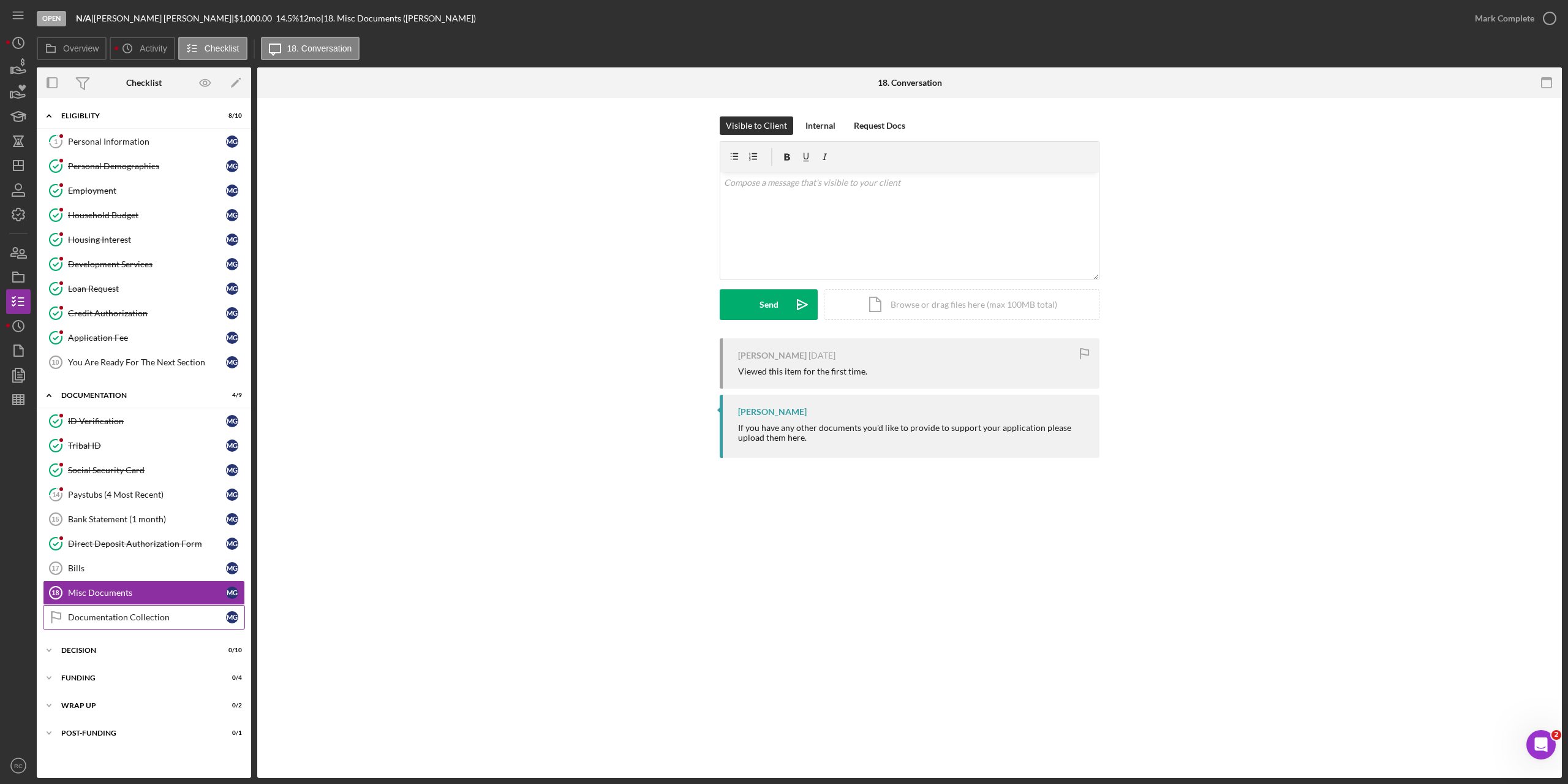
click at [120, 618] on div "Documentation Collection" at bounding box center [146, 617] width 158 height 10
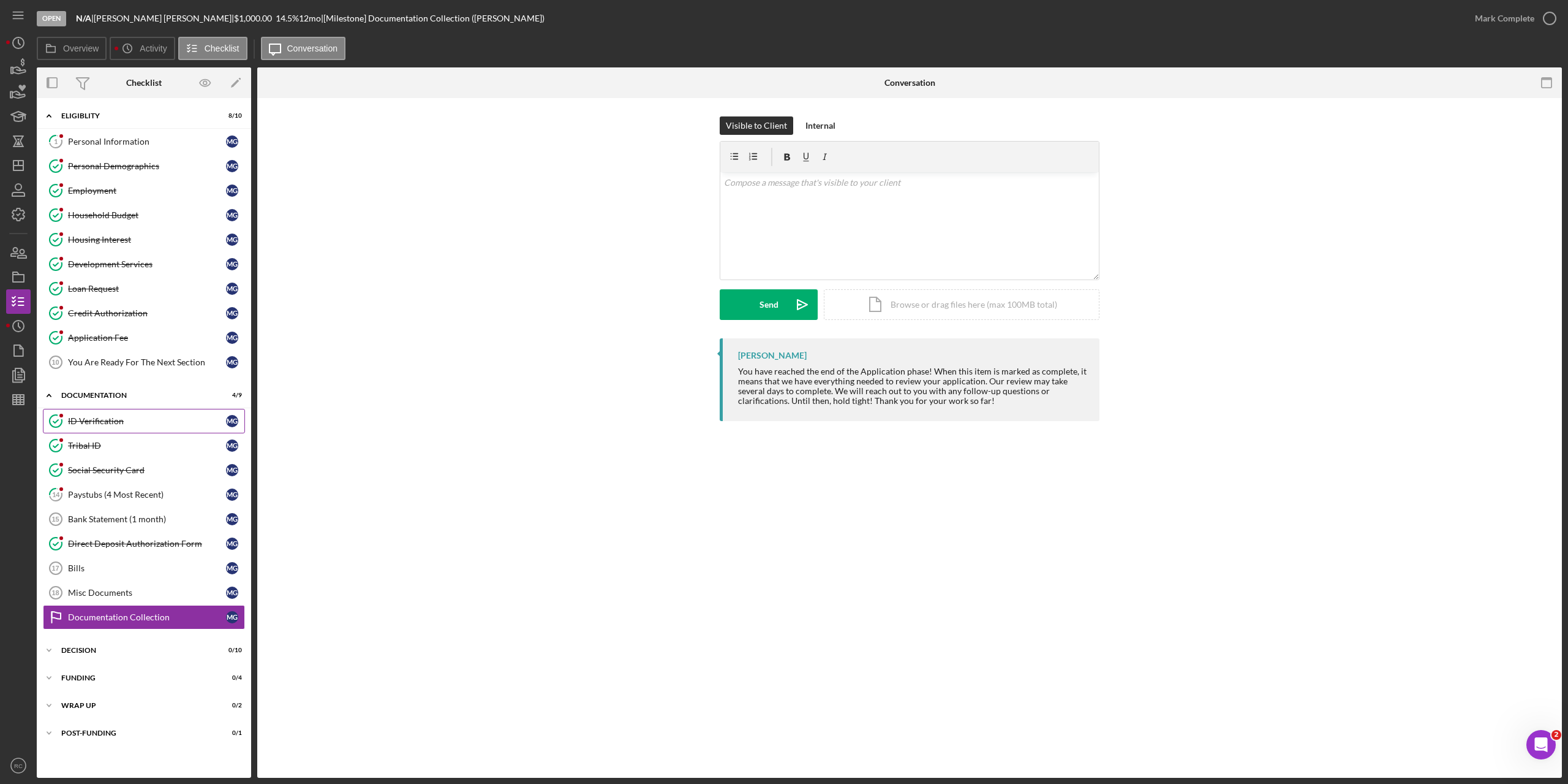
click at [93, 418] on div "ID Verification" at bounding box center [146, 421] width 158 height 10
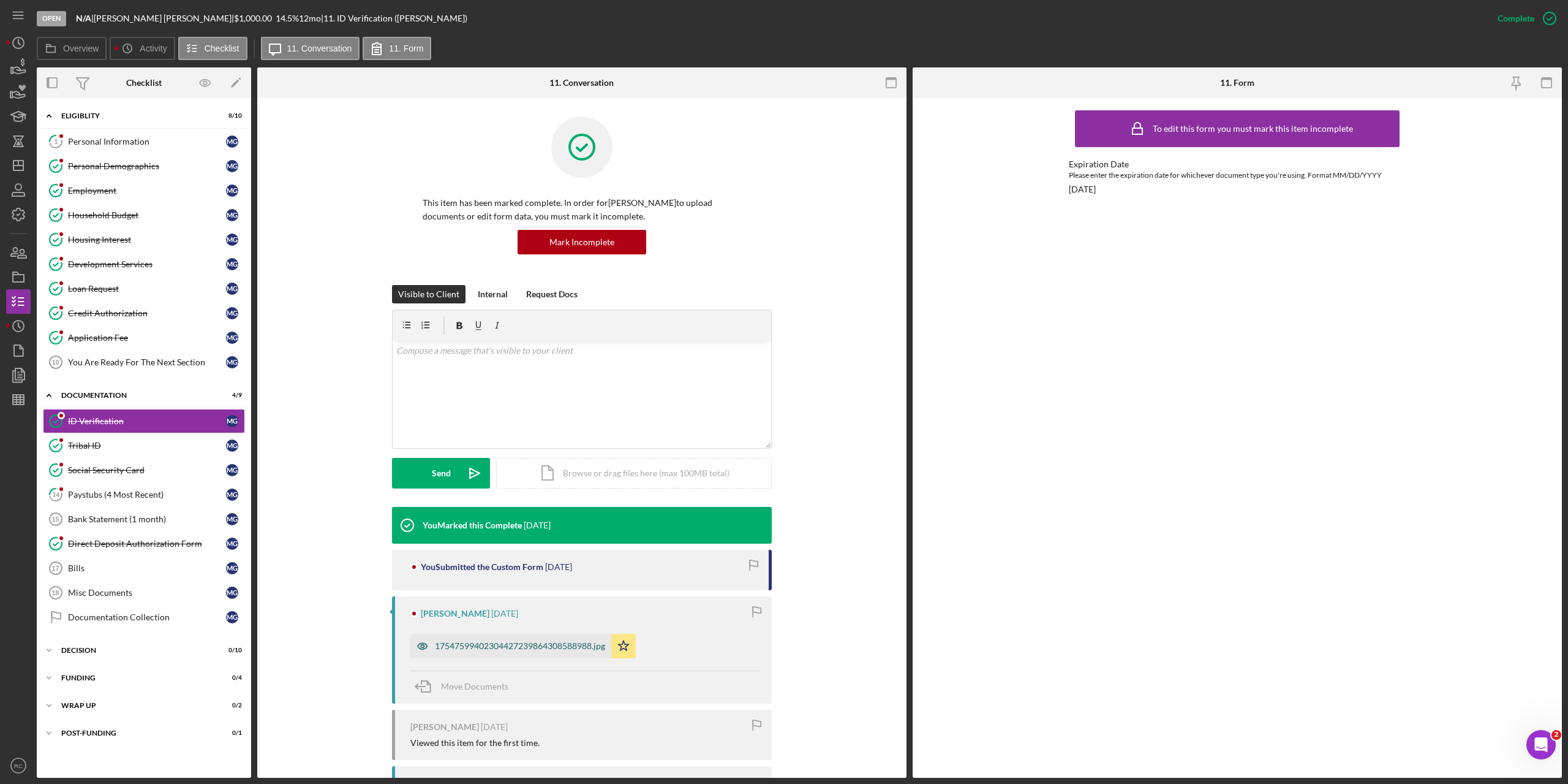
click at [535, 646] on div "17547599402304427239864308588988.jpg" at bounding box center [520, 646] width 170 height 10
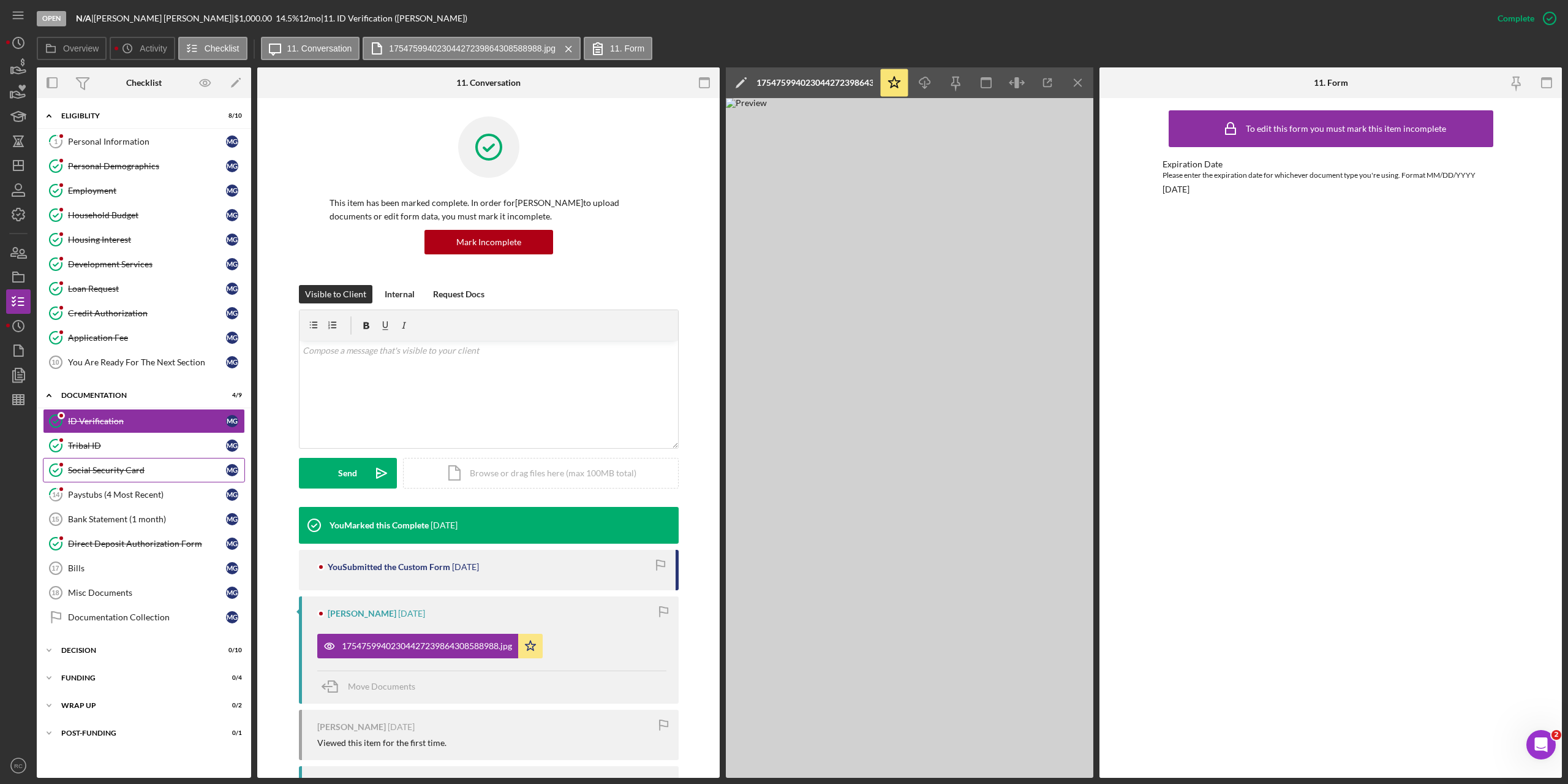
click at [83, 475] on link "Social Security Card Social Security Card M G" at bounding box center [143, 470] width 202 height 25
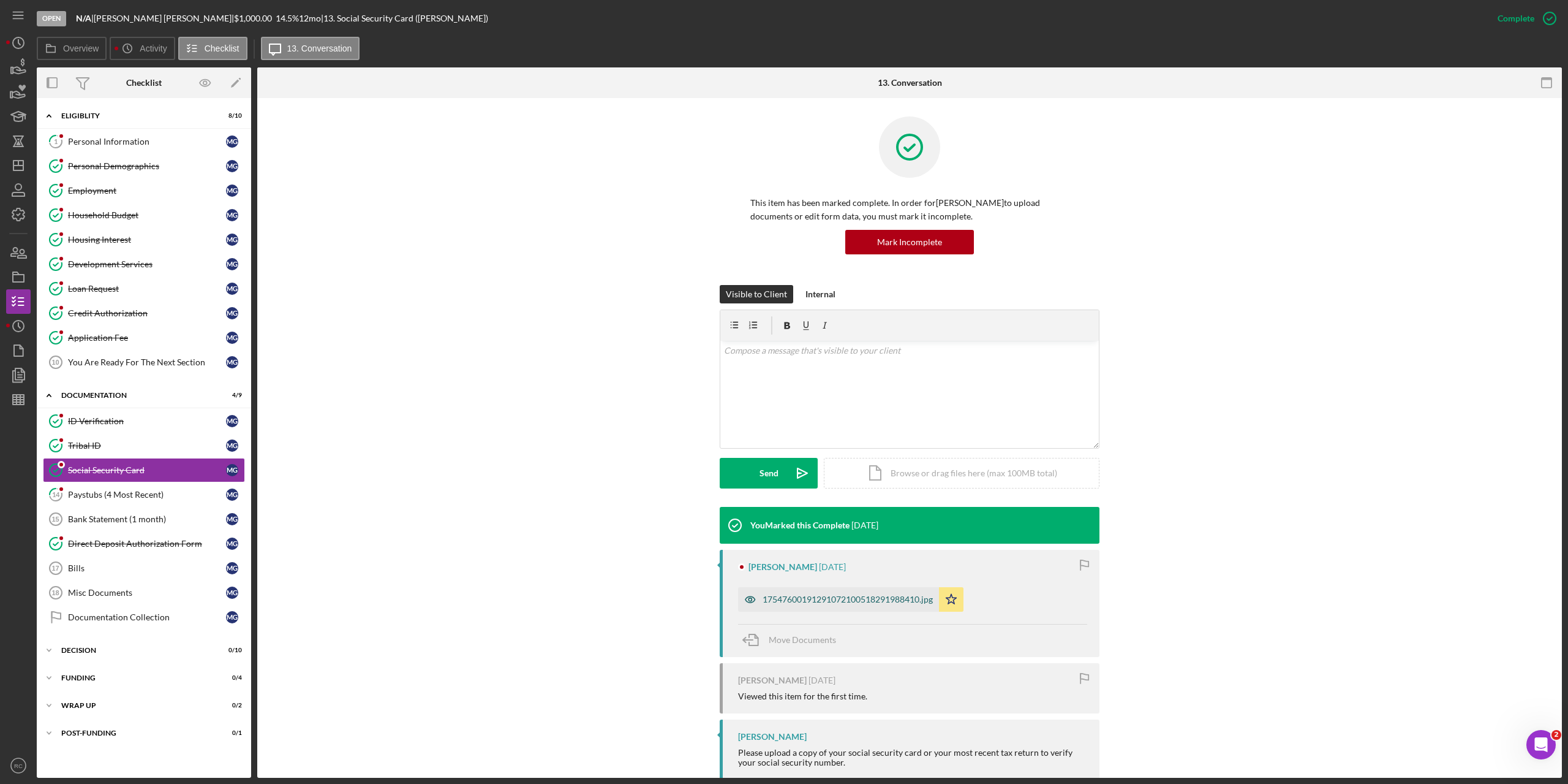
click at [843, 597] on div "17547600191291072100518291988410.jpg" at bounding box center [848, 599] width 170 height 10
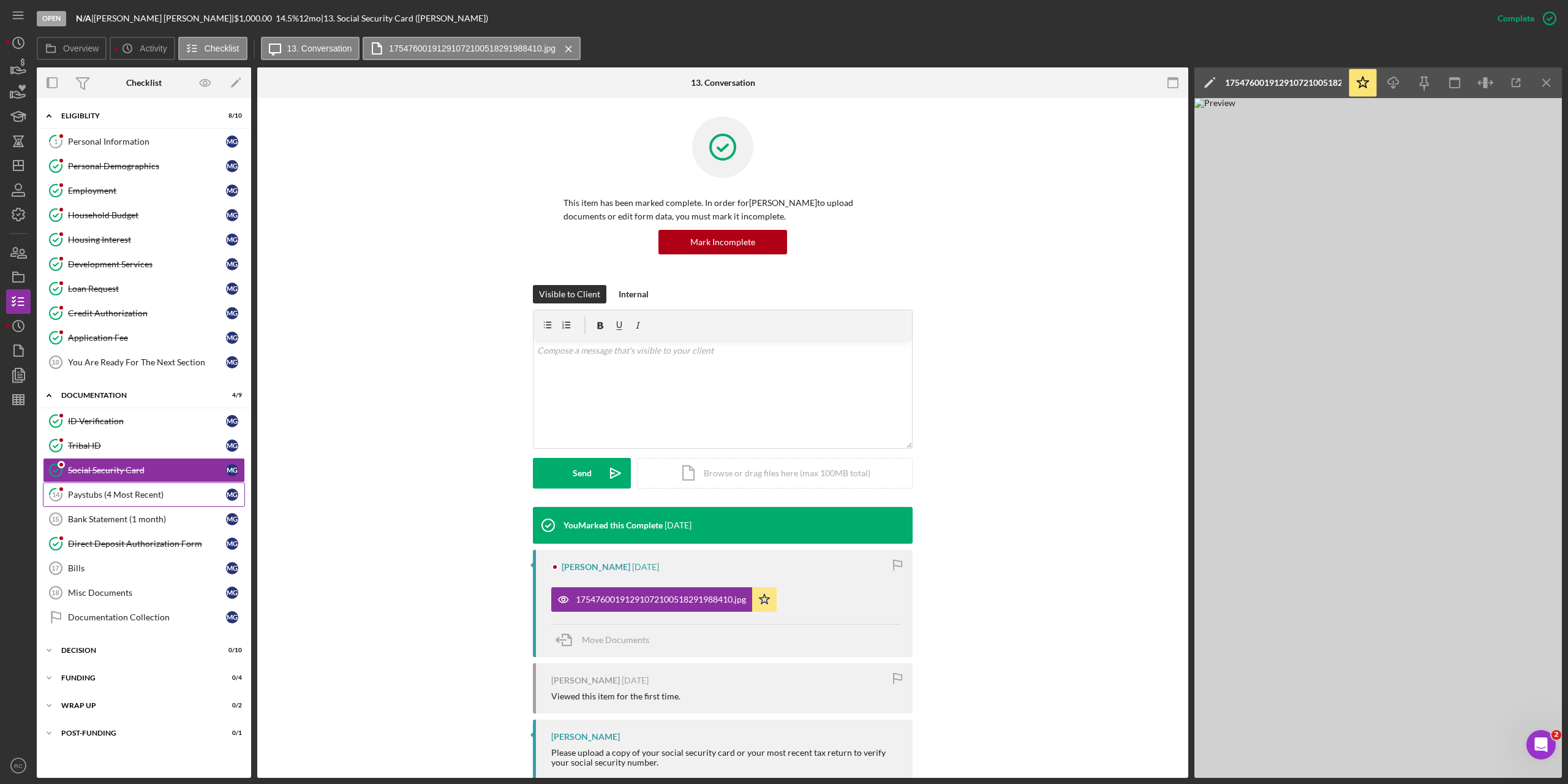
click at [124, 491] on div "Paystubs (4 Most Recent)" at bounding box center [146, 495] width 158 height 10
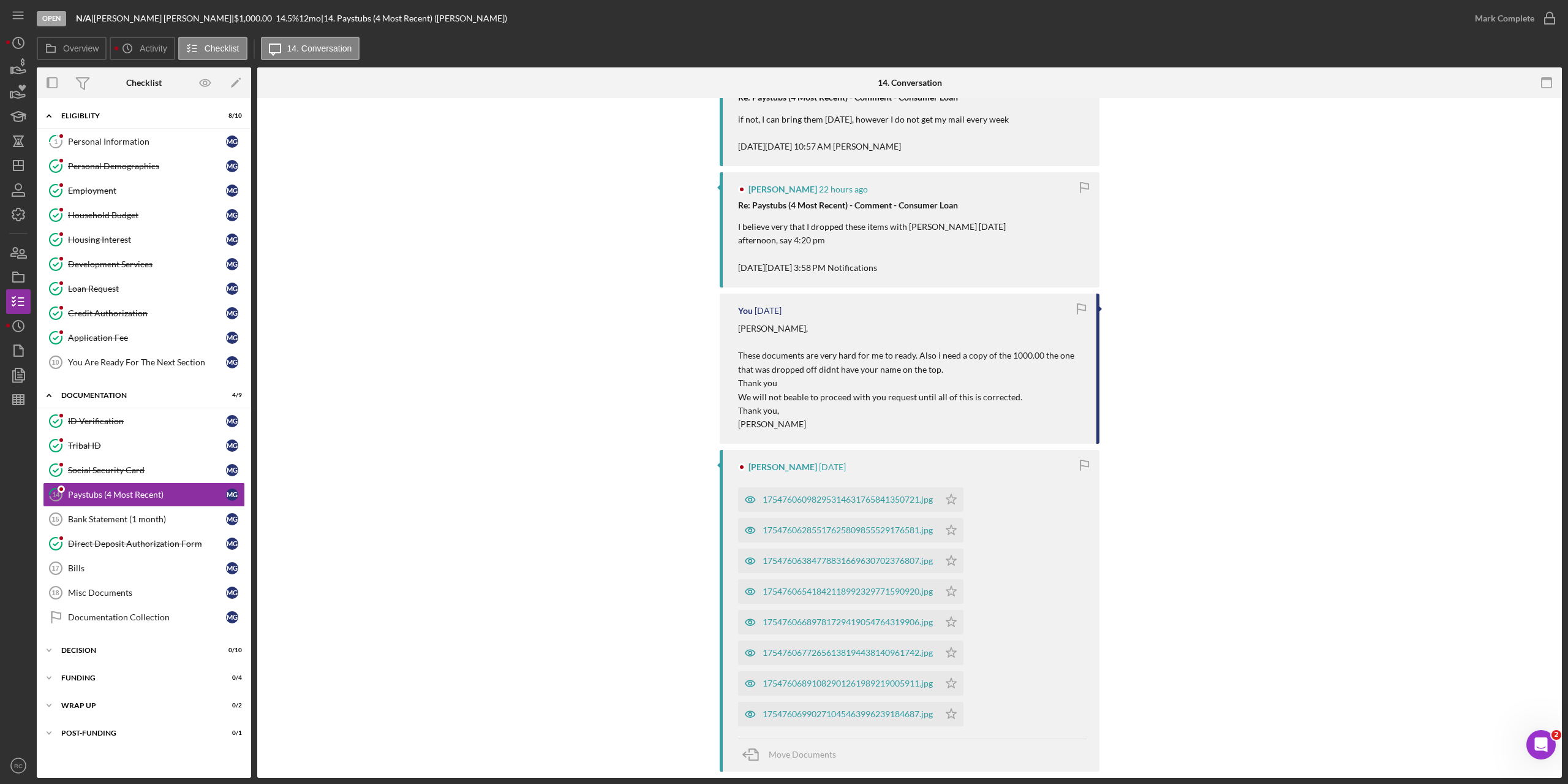
scroll to position [552, 0]
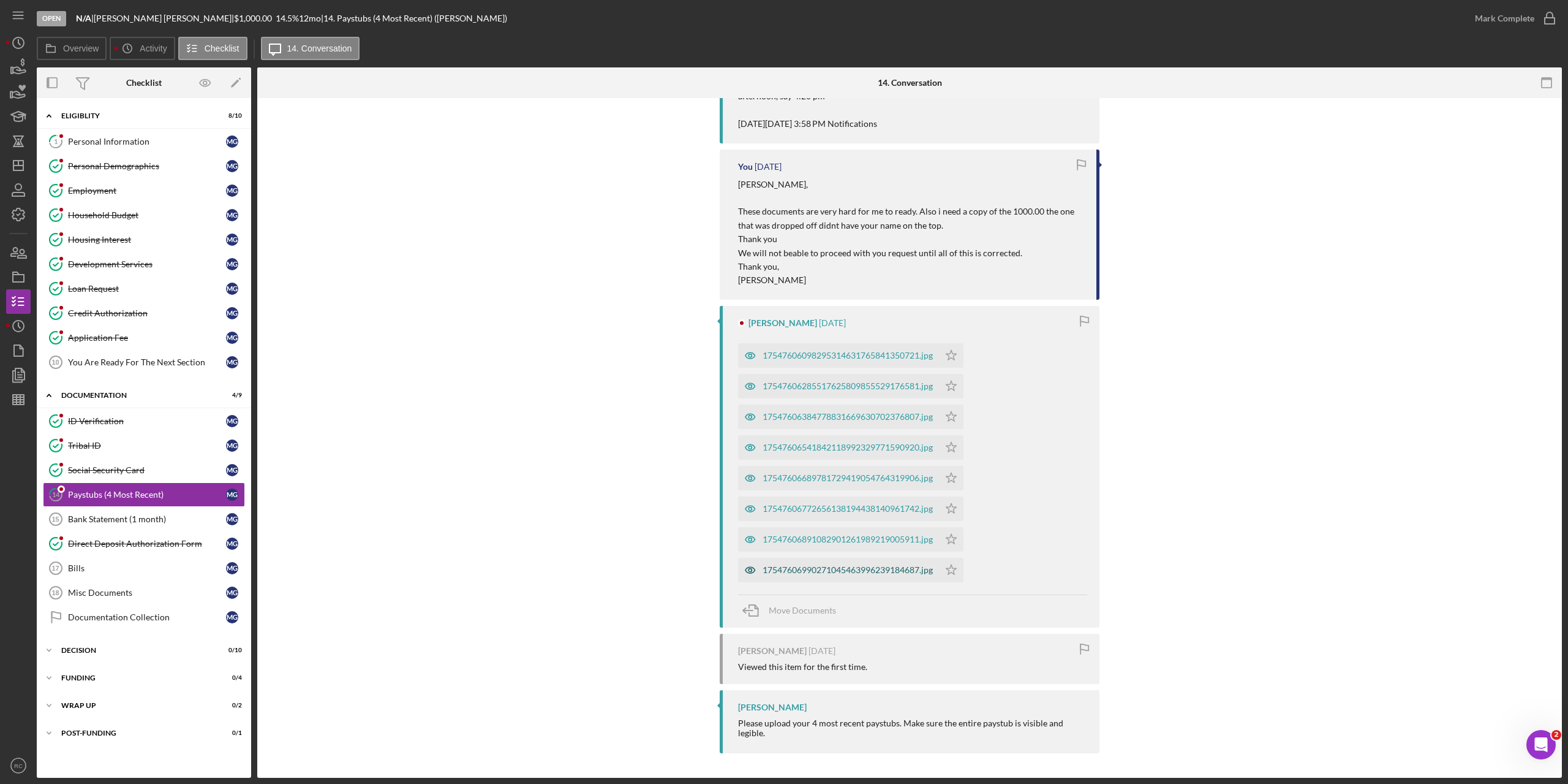
click at [877, 567] on div "17547606990271045463996239184687.jpg" at bounding box center [848, 570] width 170 height 10
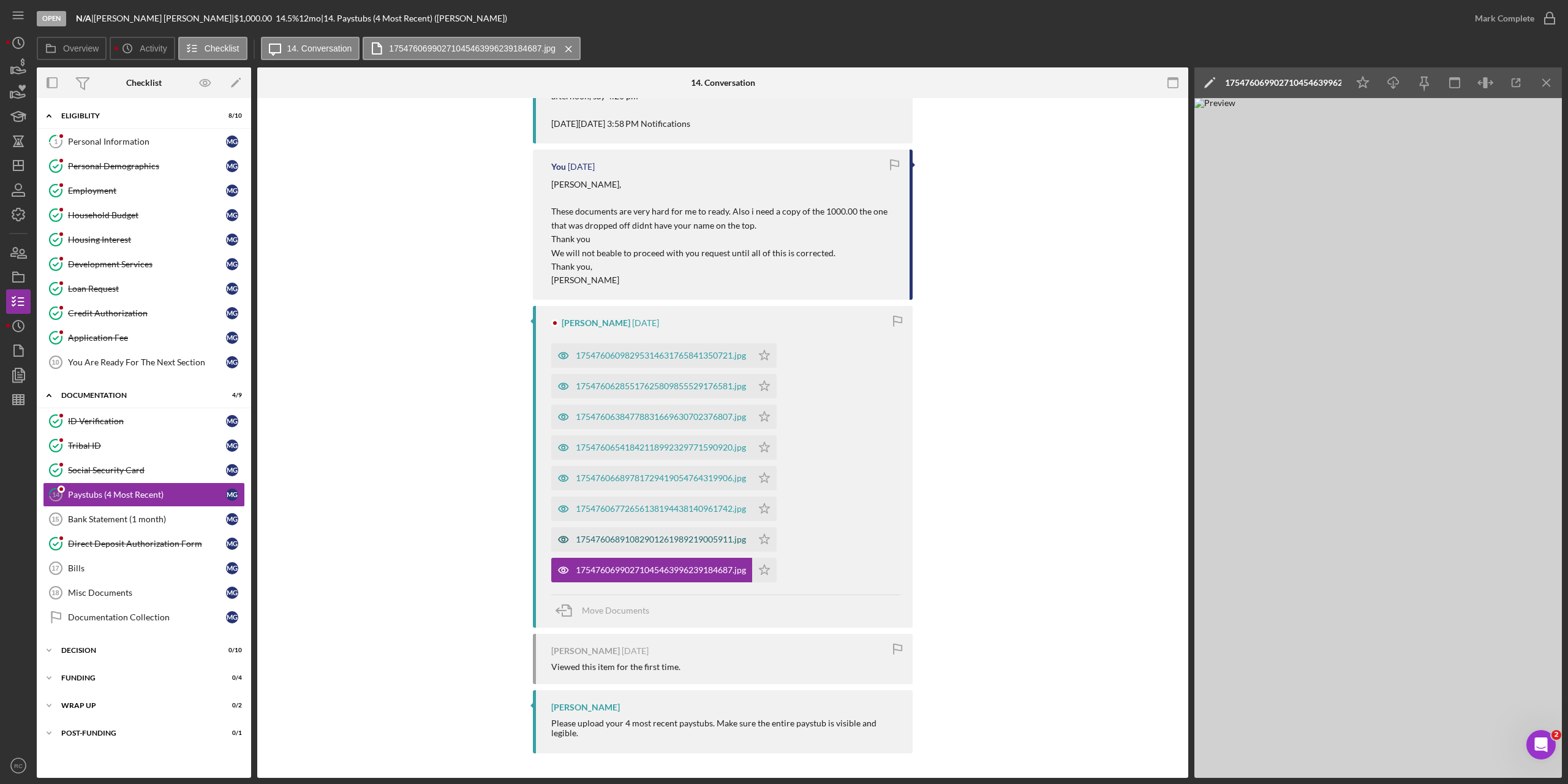
click at [656, 538] on div "17547606891082901261989219005911.jpg" at bounding box center [661, 539] width 170 height 10
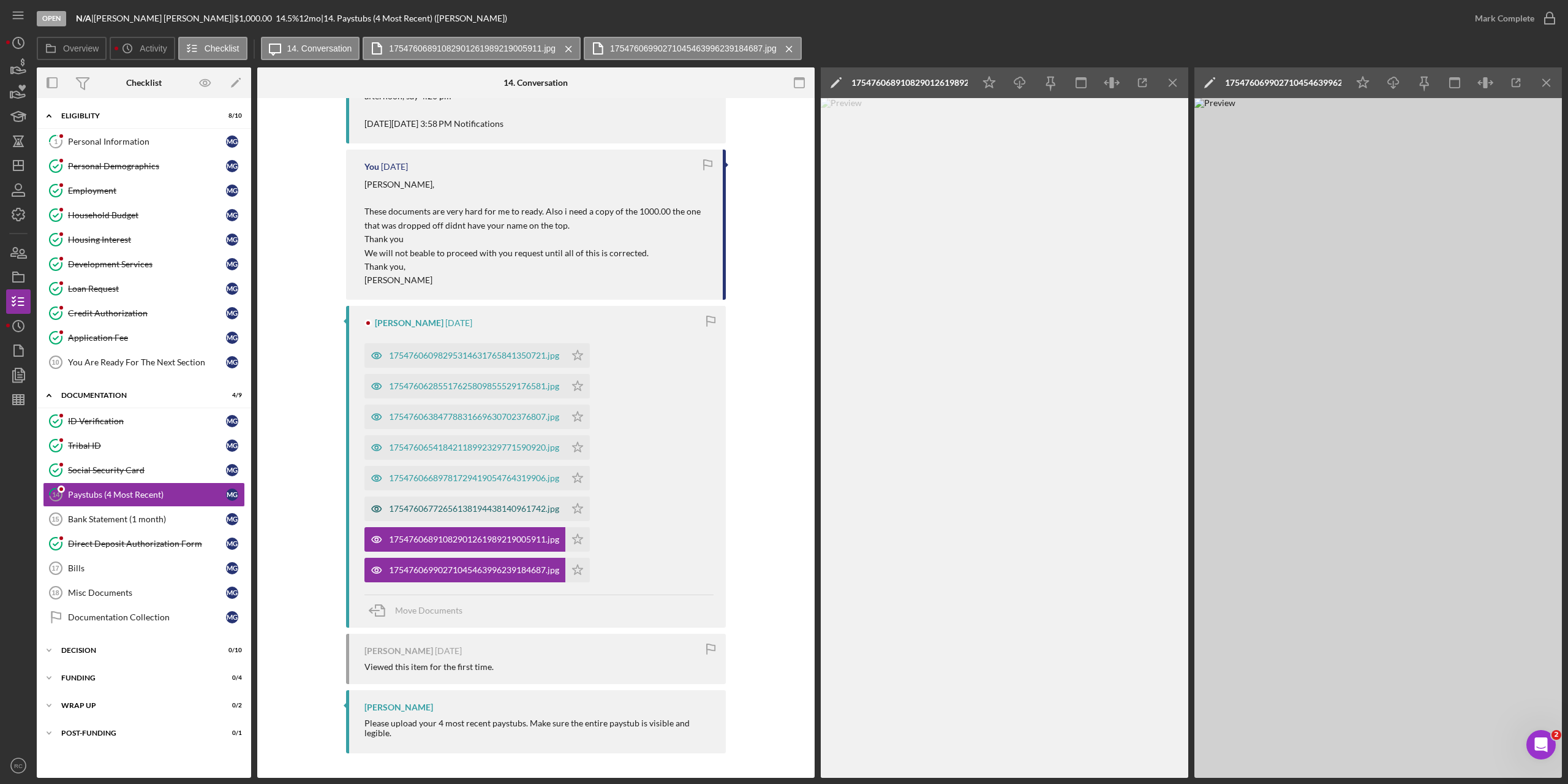
click at [499, 508] on div "17547606772656138194438140961742.jpg" at bounding box center [474, 508] width 170 height 10
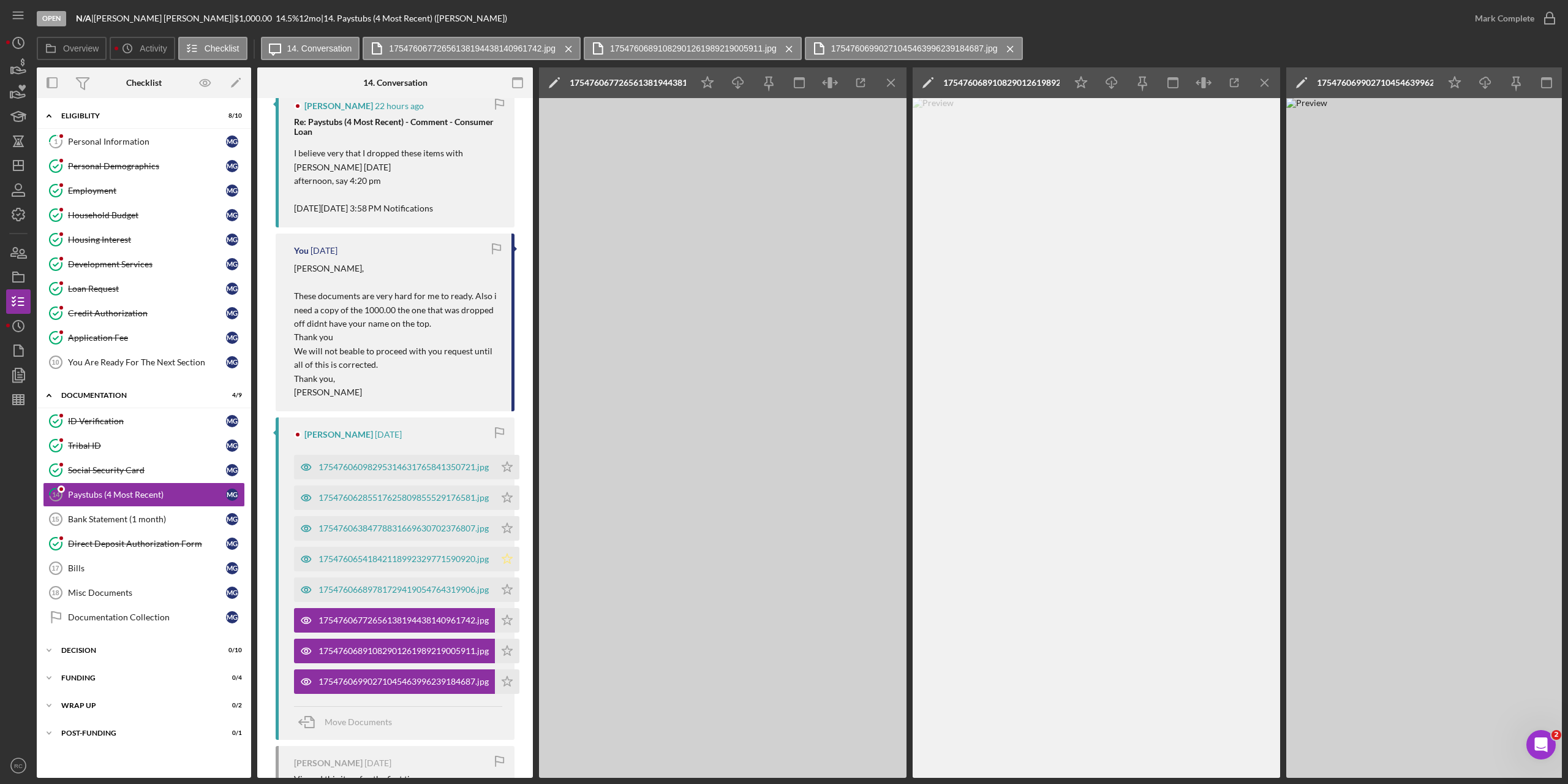
scroll to position [623, 0]
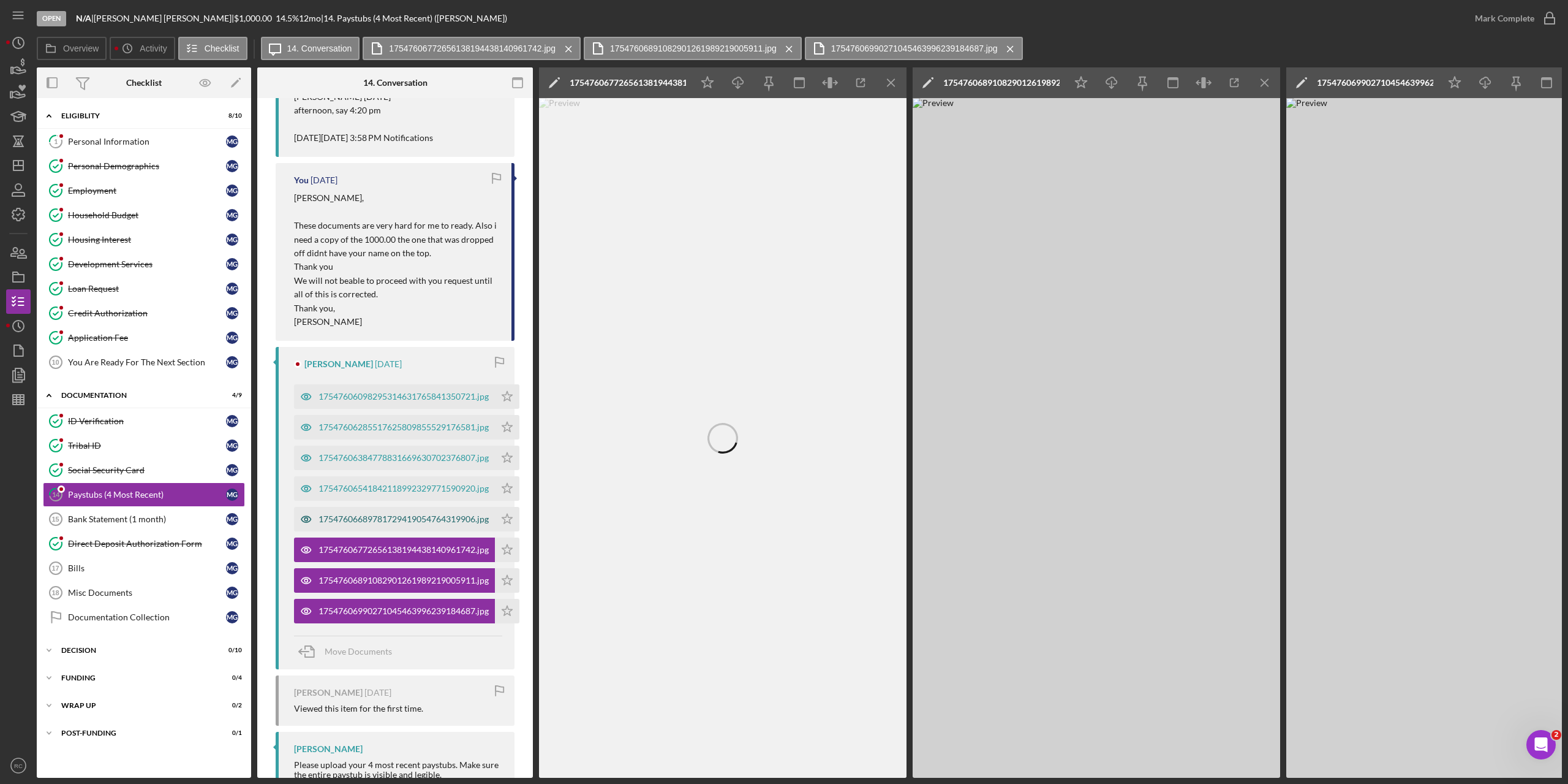
click at [451, 516] on div "17547606689781729419054764319906.jpg" at bounding box center [404, 519] width 170 height 10
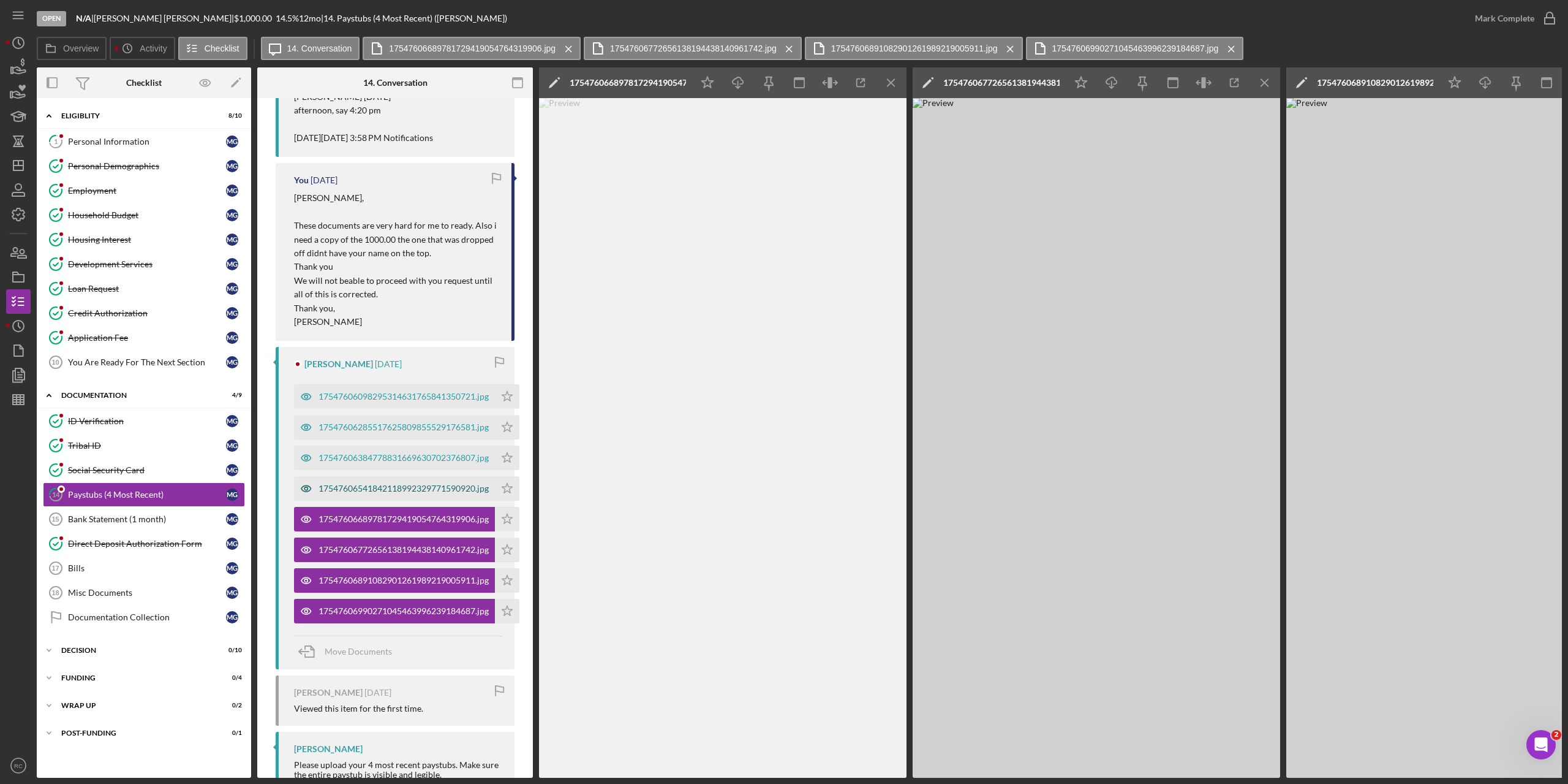
click at [441, 487] on div "17547606541842118992329771590920.jpg" at bounding box center [404, 488] width 170 height 10
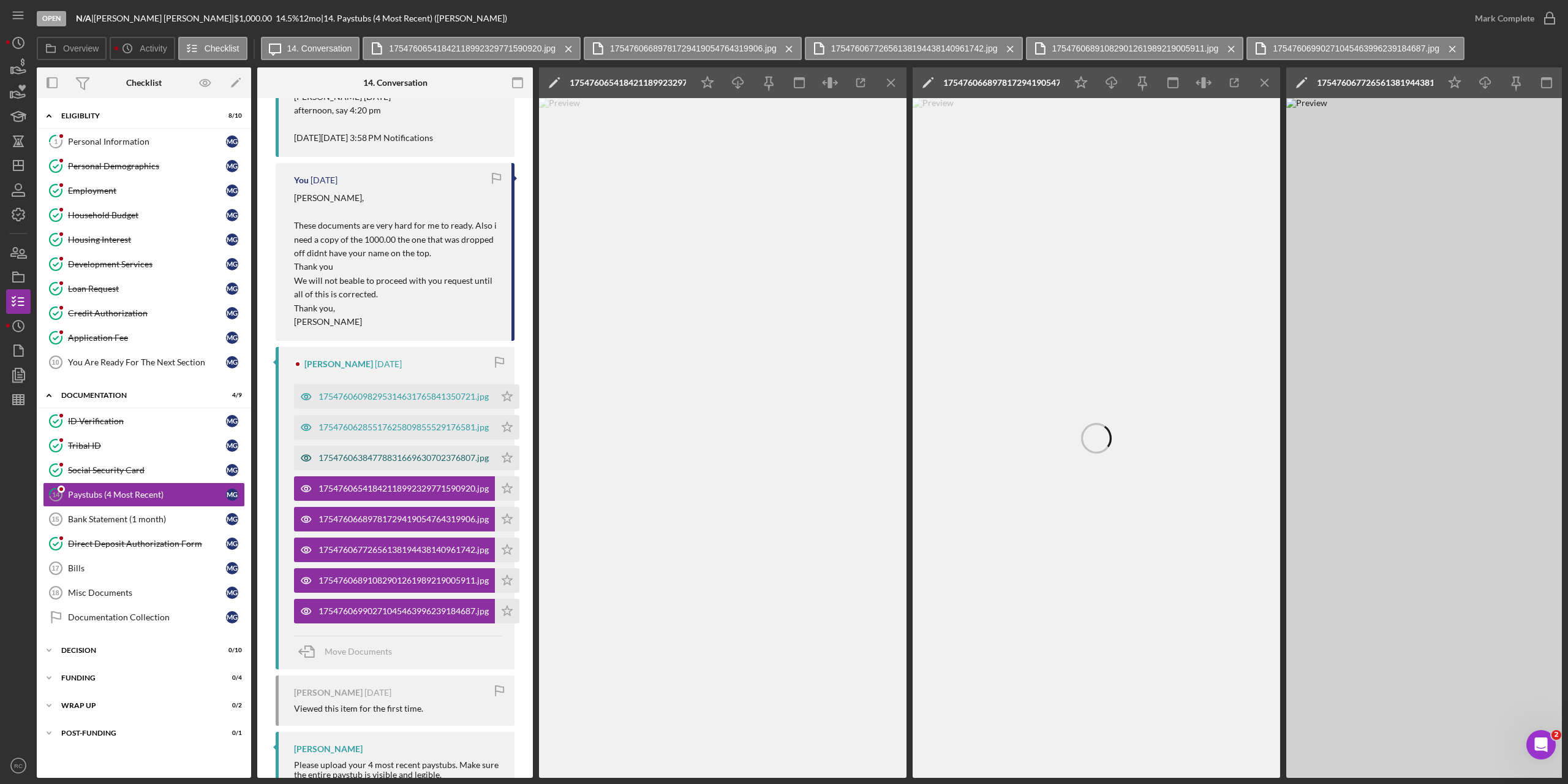
click at [439, 457] on div "17547606384778831669630702376807.jpg" at bounding box center [404, 458] width 170 height 10
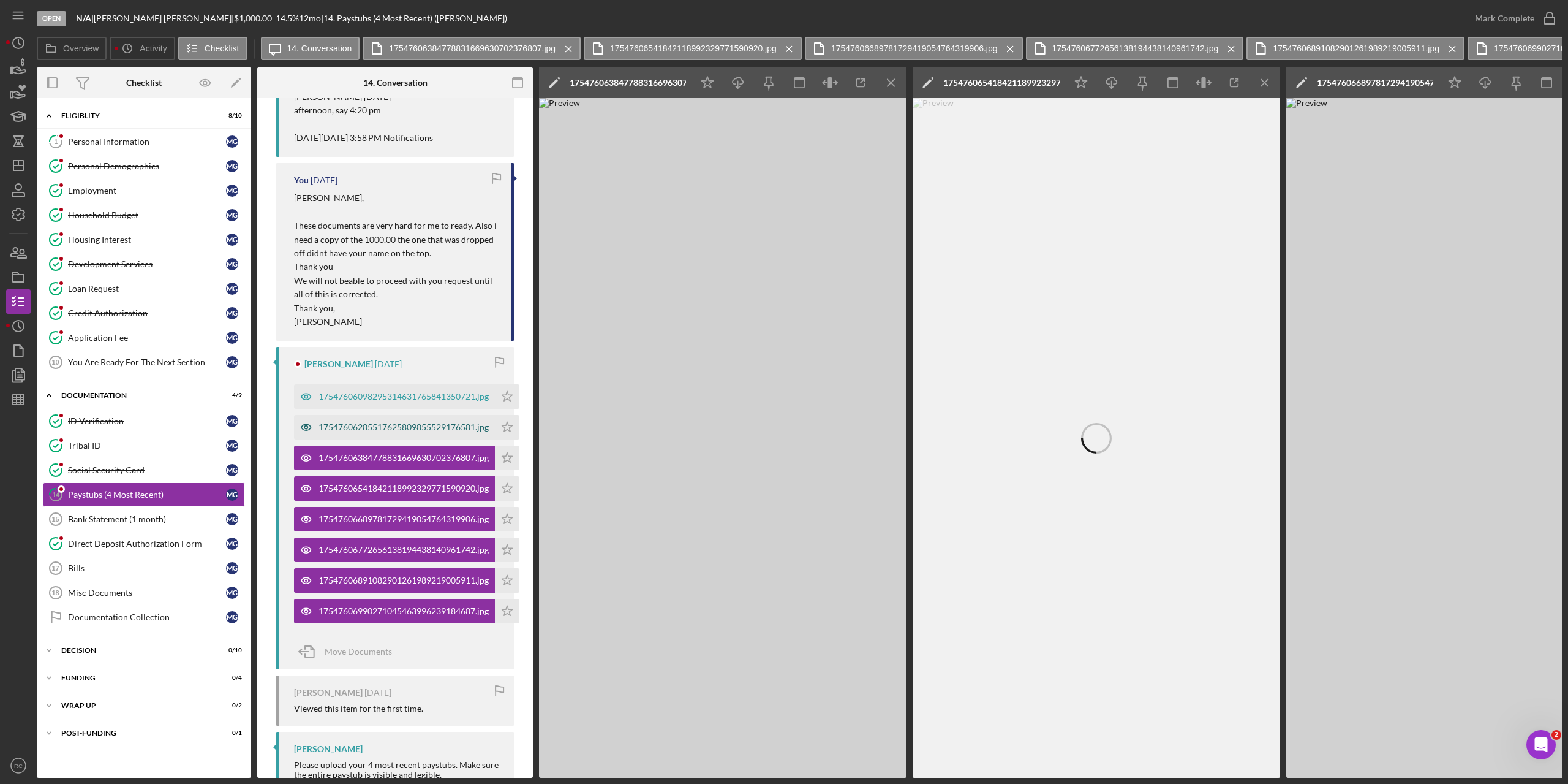
click at [443, 426] on div "17547606285517625809855529176581.jpg" at bounding box center [404, 427] width 170 height 10
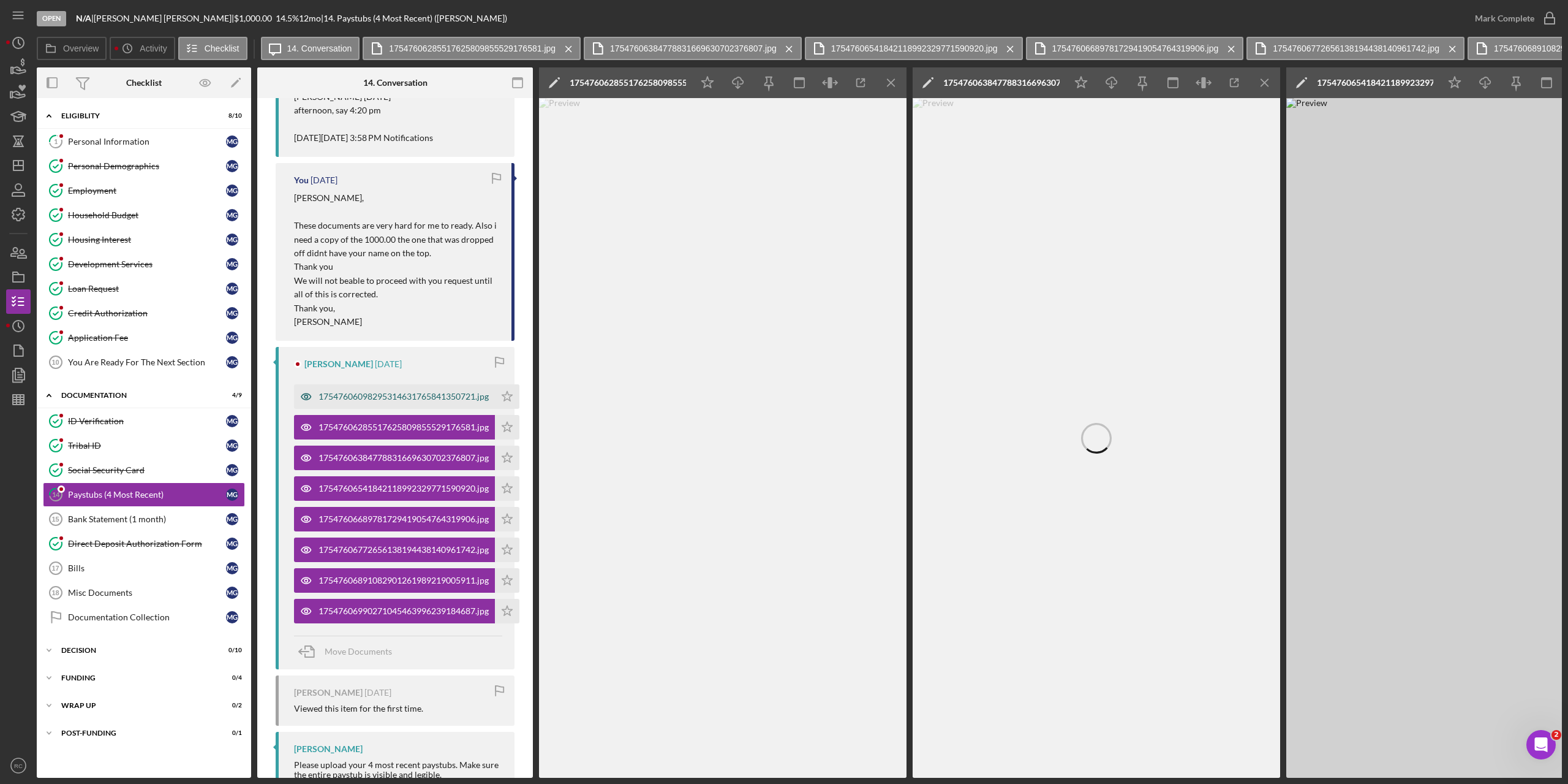
click at [438, 395] on div "17547606098295314631765841350721.jpg" at bounding box center [404, 397] width 170 height 10
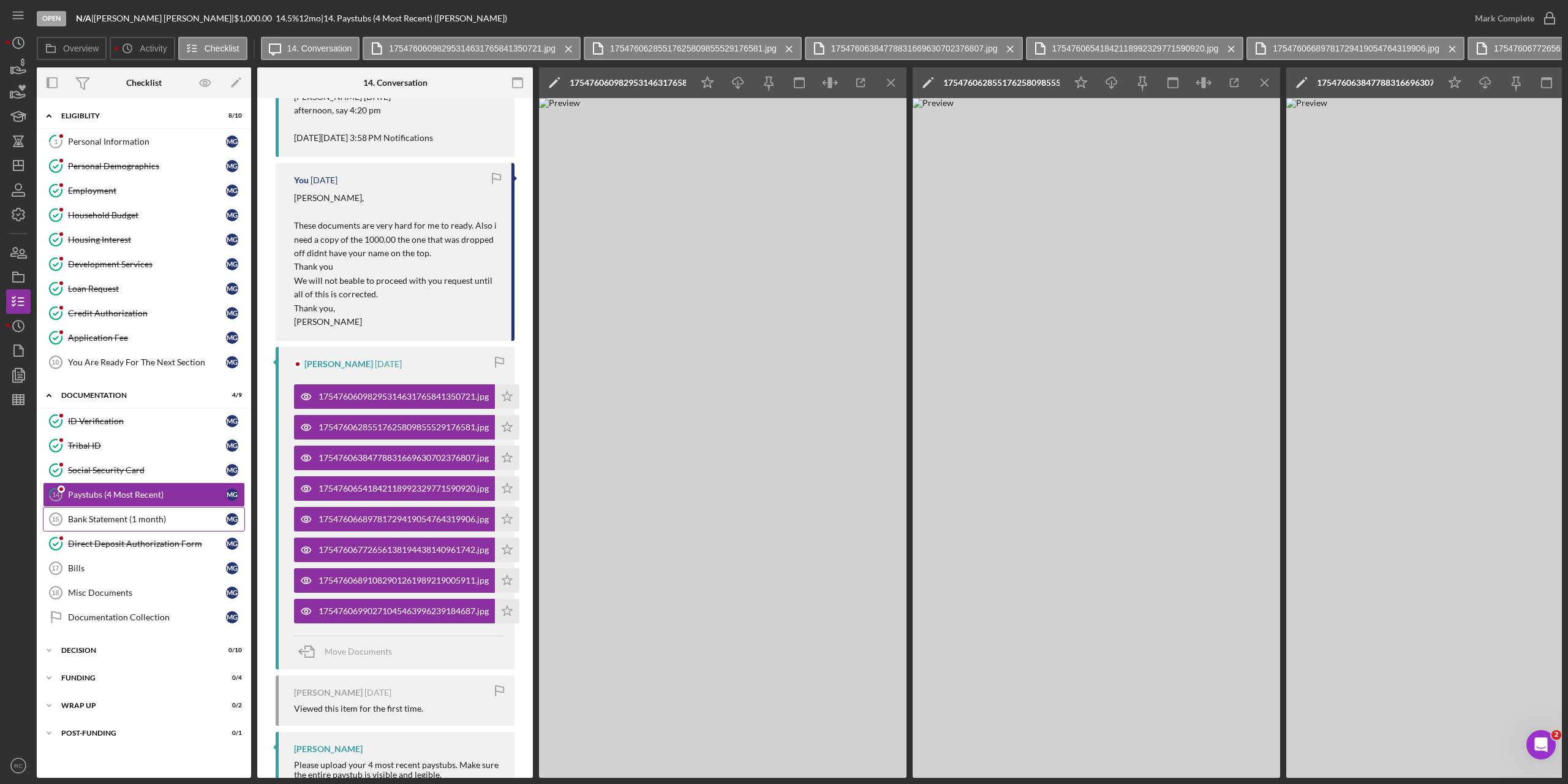
drag, startPoint x: 138, startPoint y: 524, endPoint x: 145, endPoint y: 522, distance: 7.3
click at [138, 524] on link "Bank Statement (1 month) 15 Bank Statement (1 month) M G" at bounding box center [143, 519] width 202 height 25
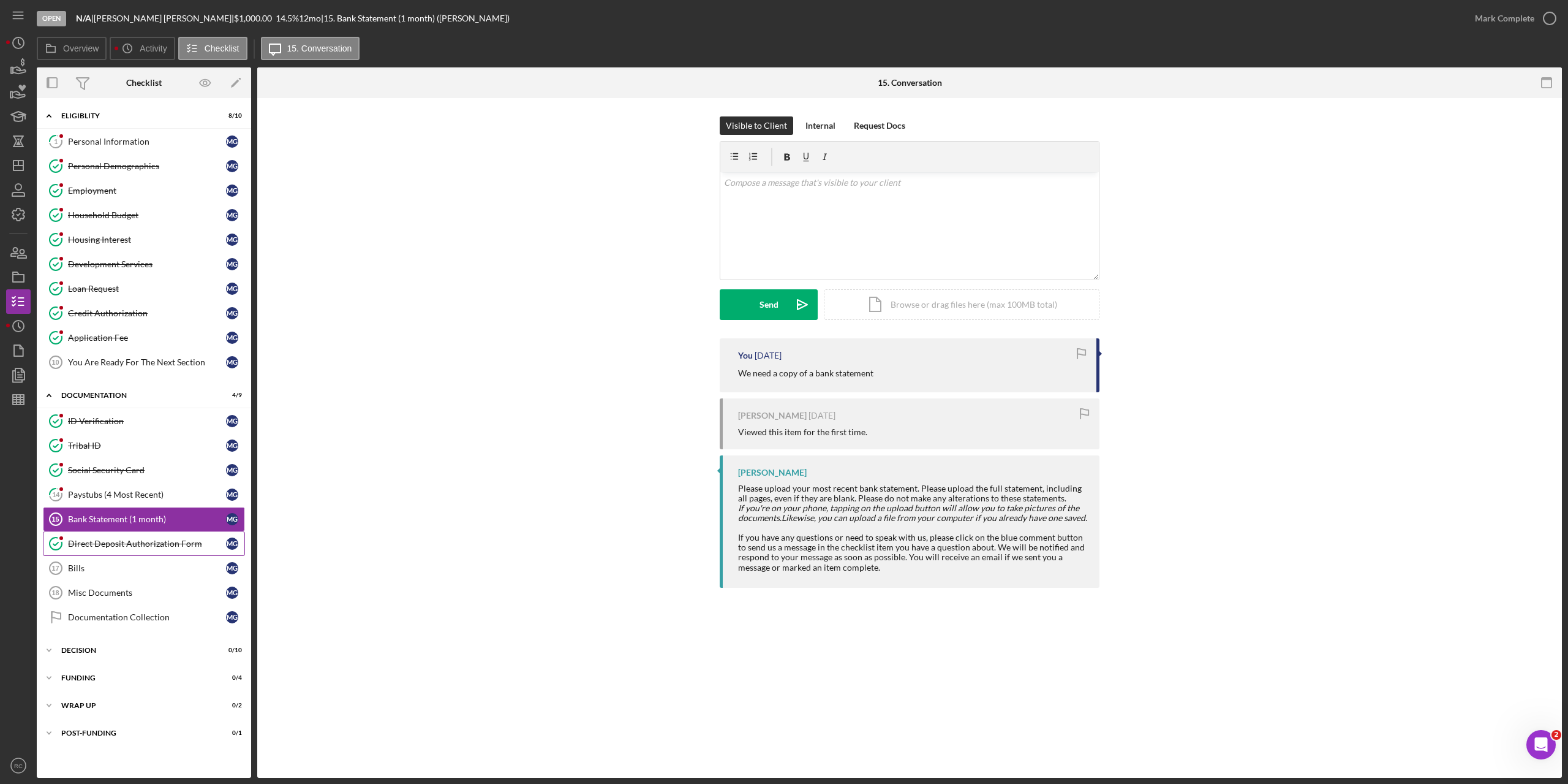
click at [138, 543] on div "Direct Deposit Authorization Form" at bounding box center [146, 544] width 158 height 10
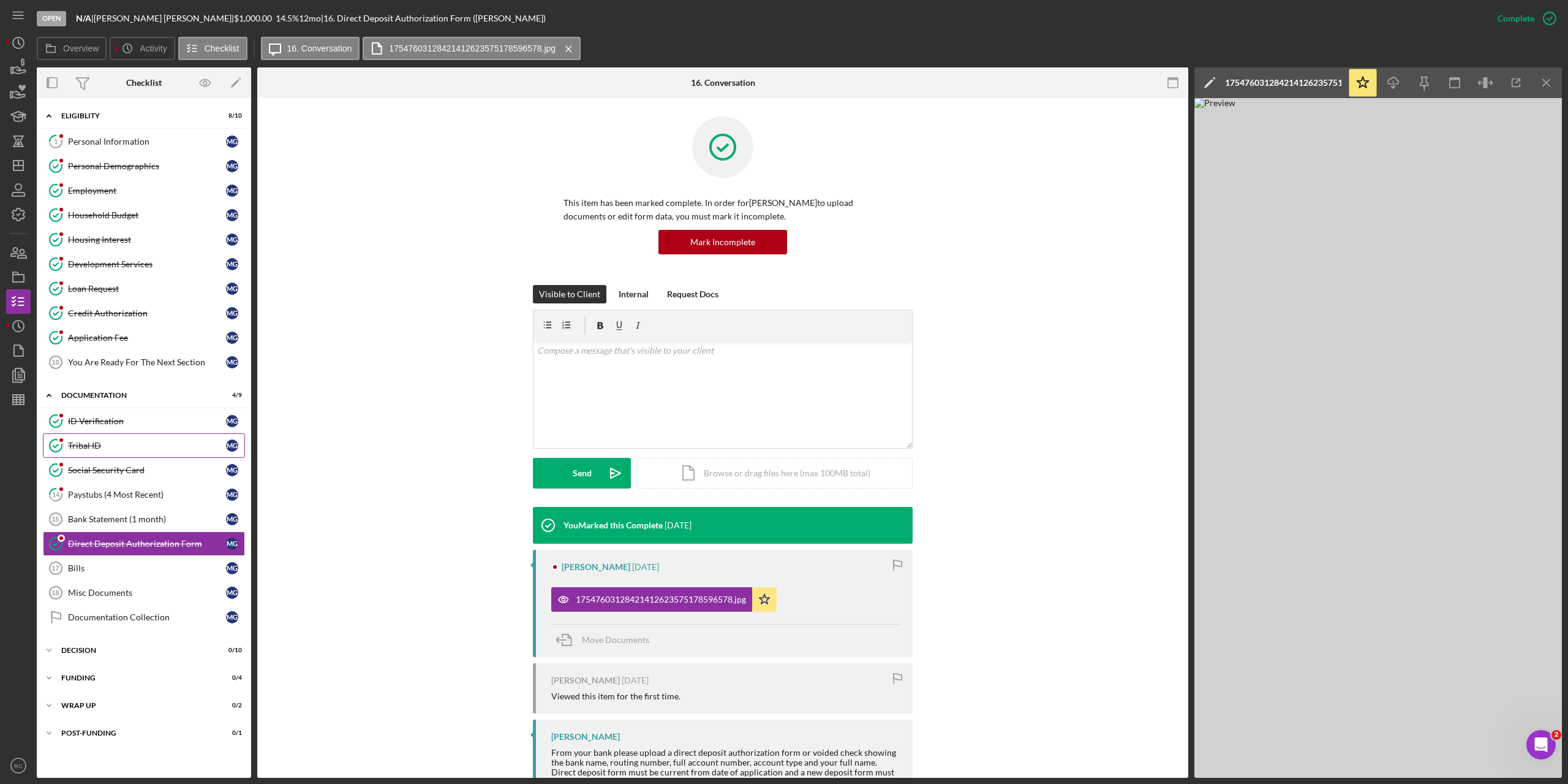
click at [77, 446] on div "Tribal ID" at bounding box center [146, 446] width 158 height 10
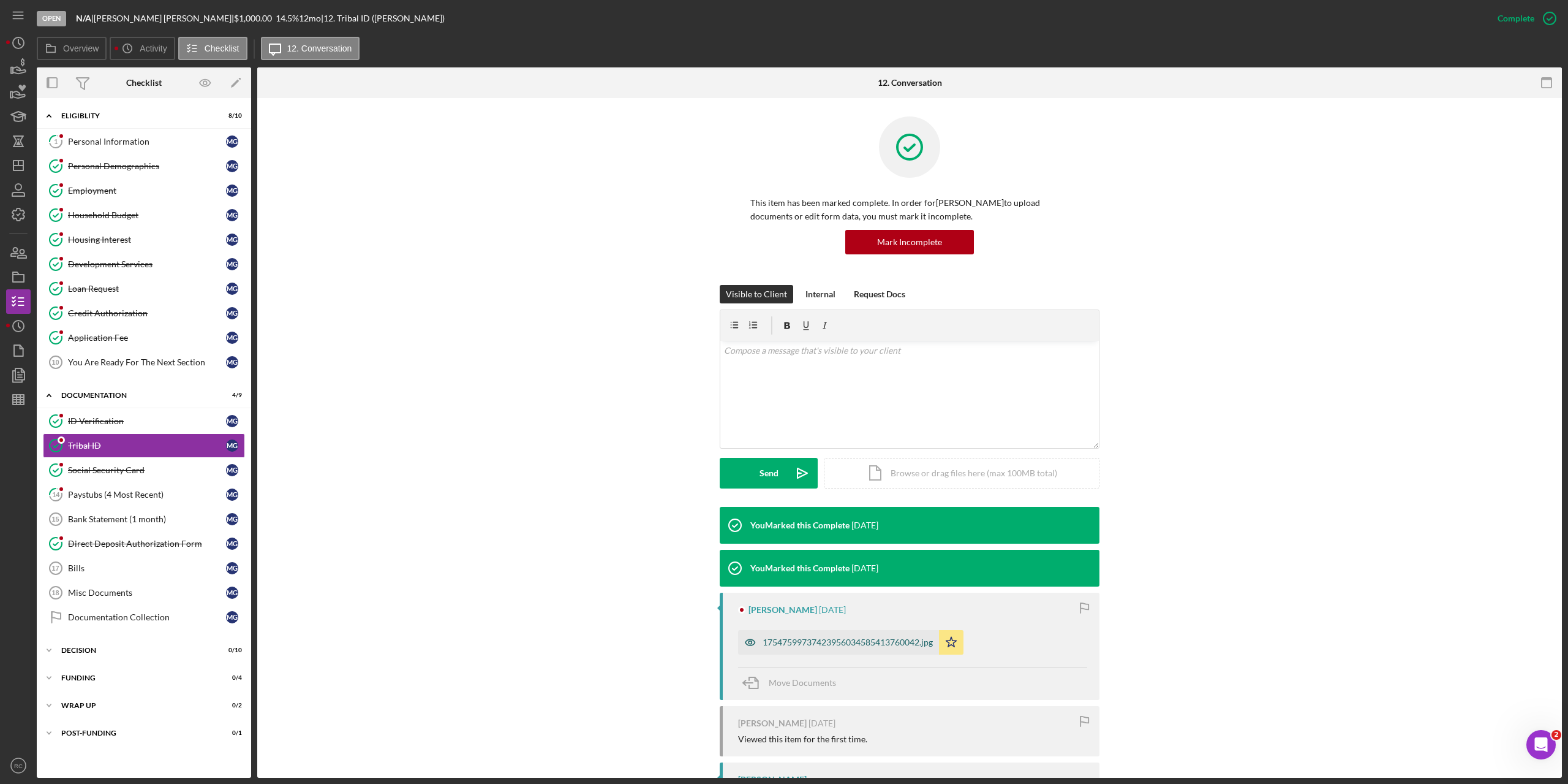
click at [882, 640] on div "17547599737423956034585413760042.jpg" at bounding box center [848, 643] width 170 height 10
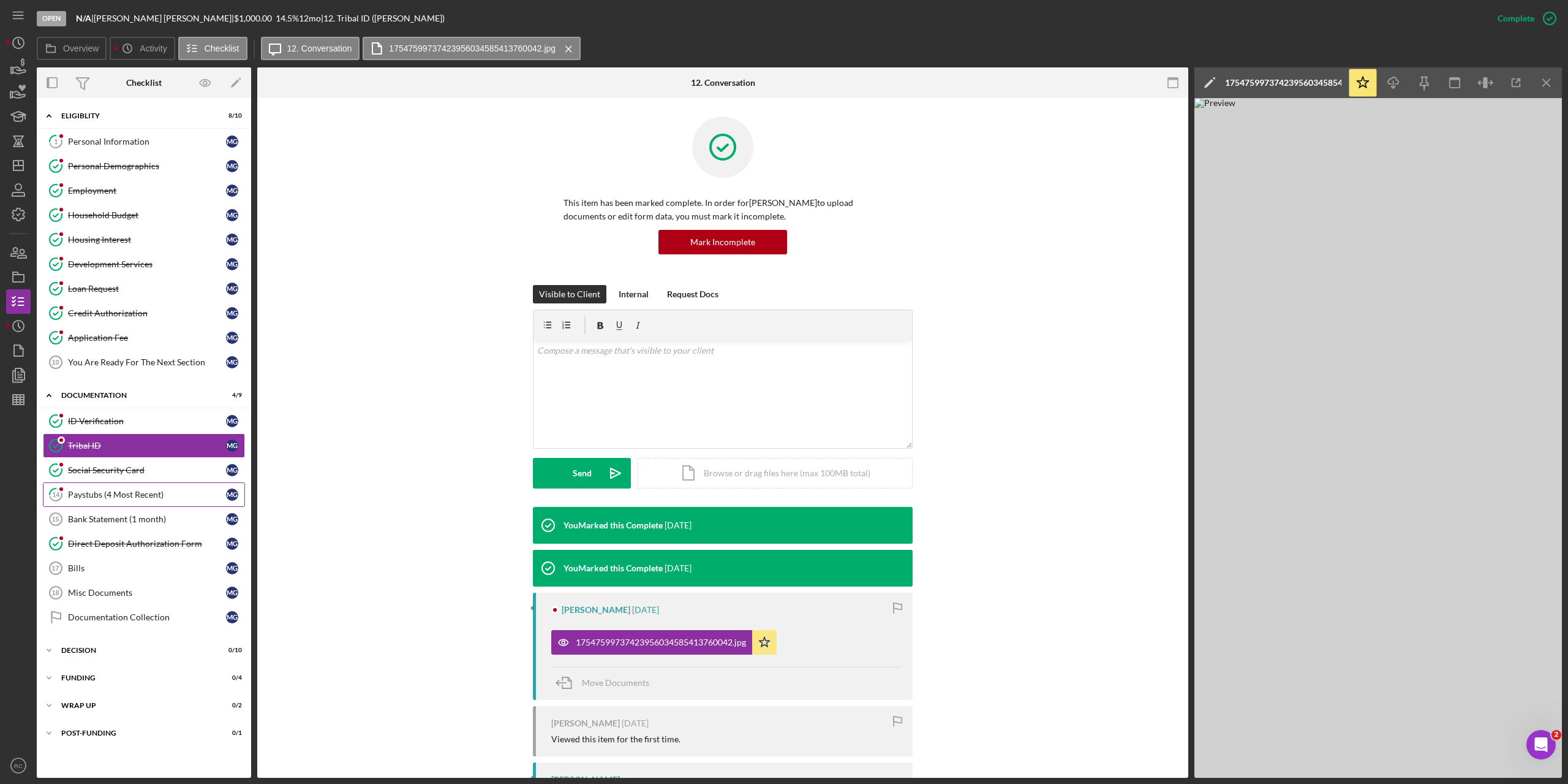
click at [139, 492] on div "Paystubs (4 Most Recent)" at bounding box center [146, 495] width 158 height 10
